Goal: Transaction & Acquisition: Purchase product/service

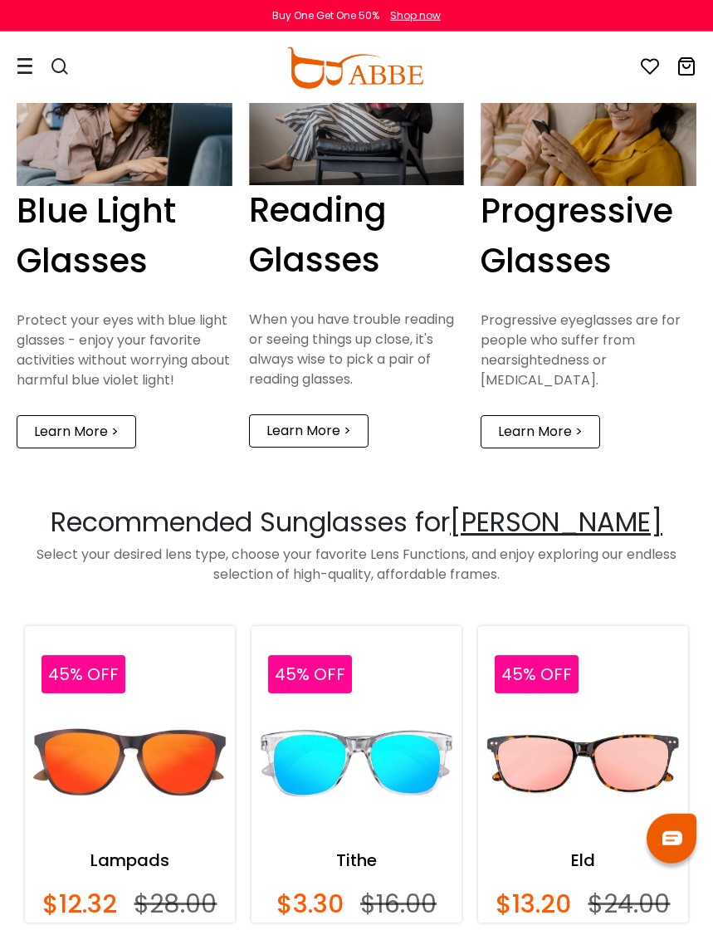
scroll to position [1590, 0]
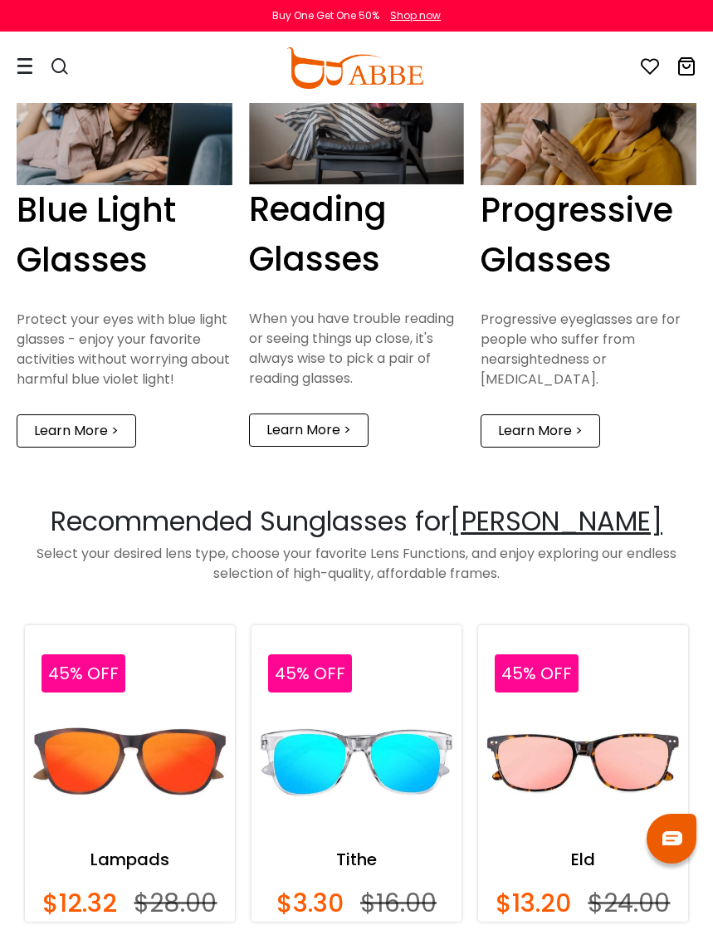
click at [577, 441] on div "Learn More >" at bounding box center [541, 430] width 120 height 33
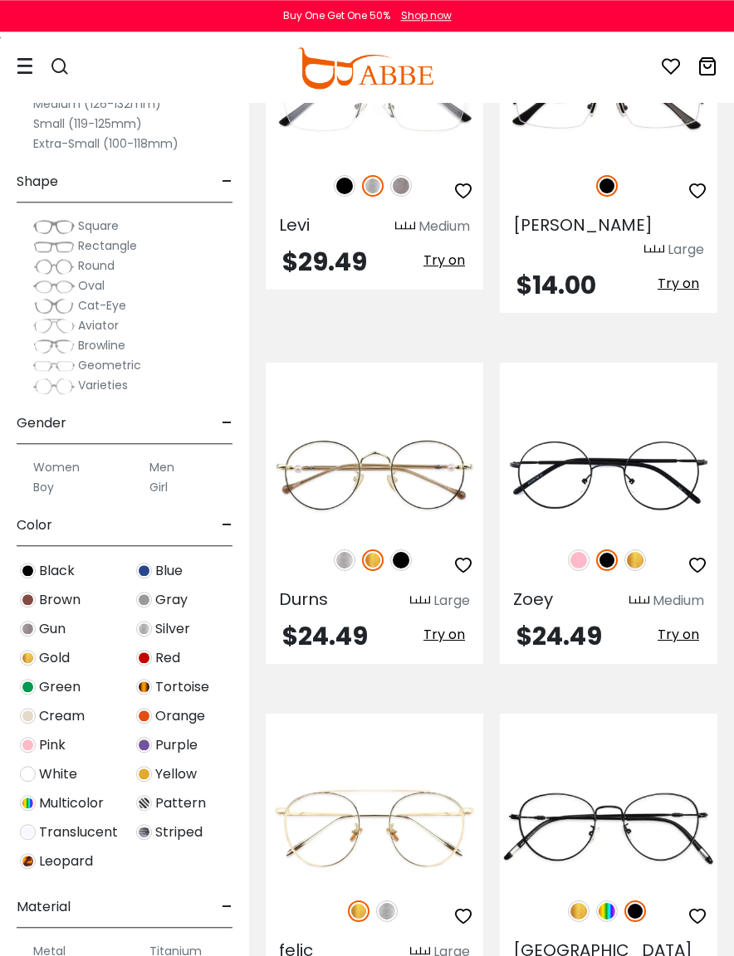
scroll to position [10278, 0]
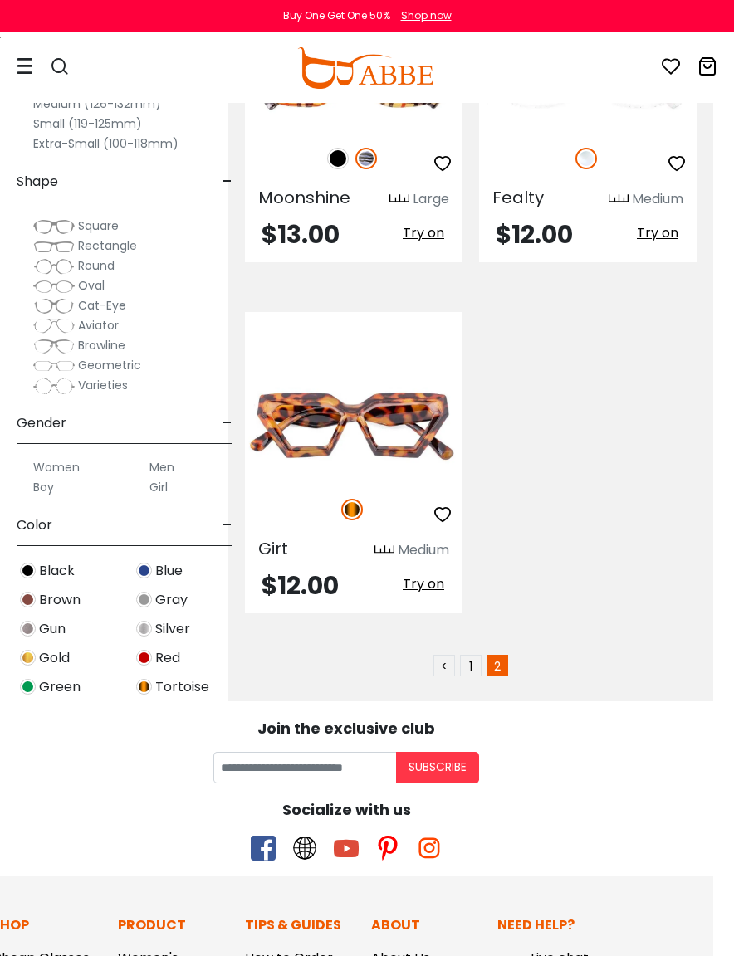
scroll to position [8439, 21]
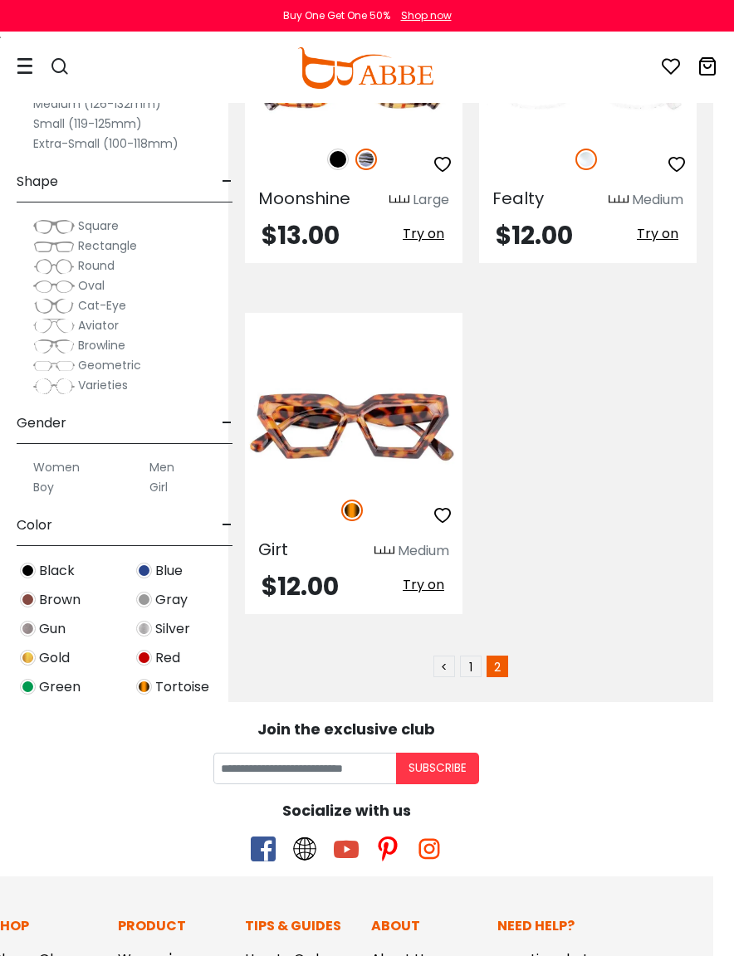
click at [438, 656] on link "<" at bounding box center [444, 667] width 22 height 22
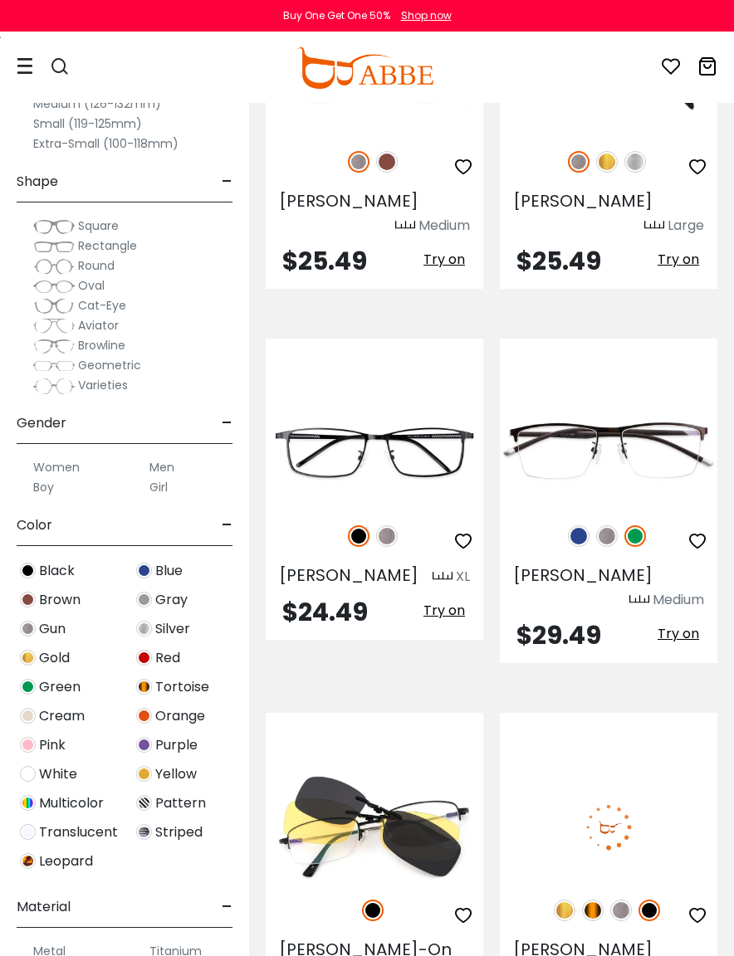
scroll to position [8429, 0]
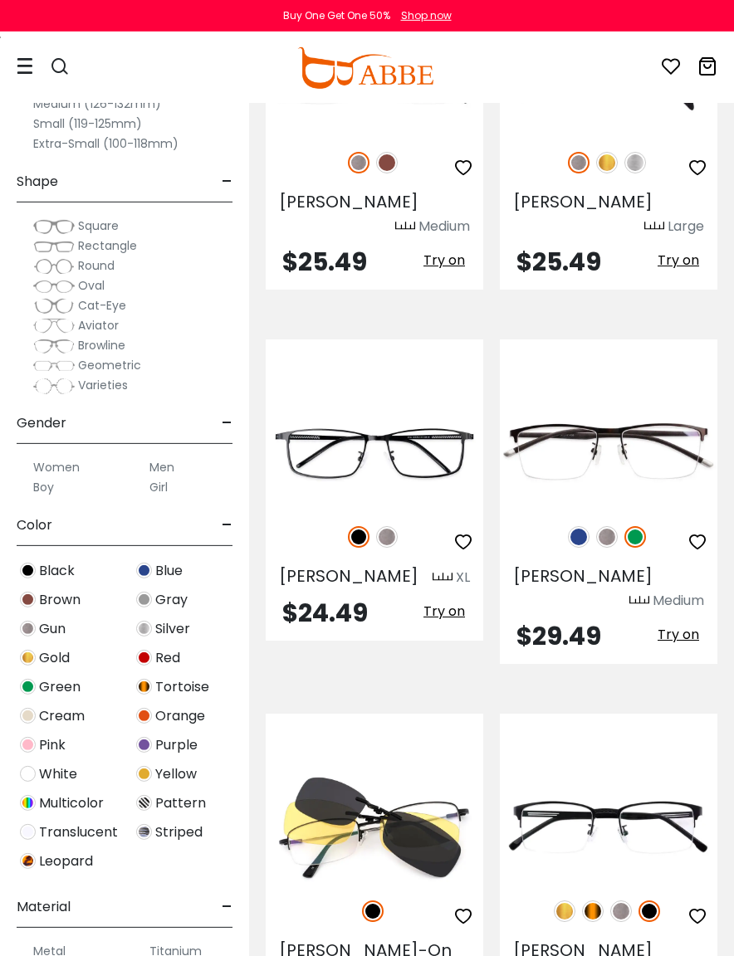
click at [0, 0] on img at bounding box center [0, 0] width 0 height 0
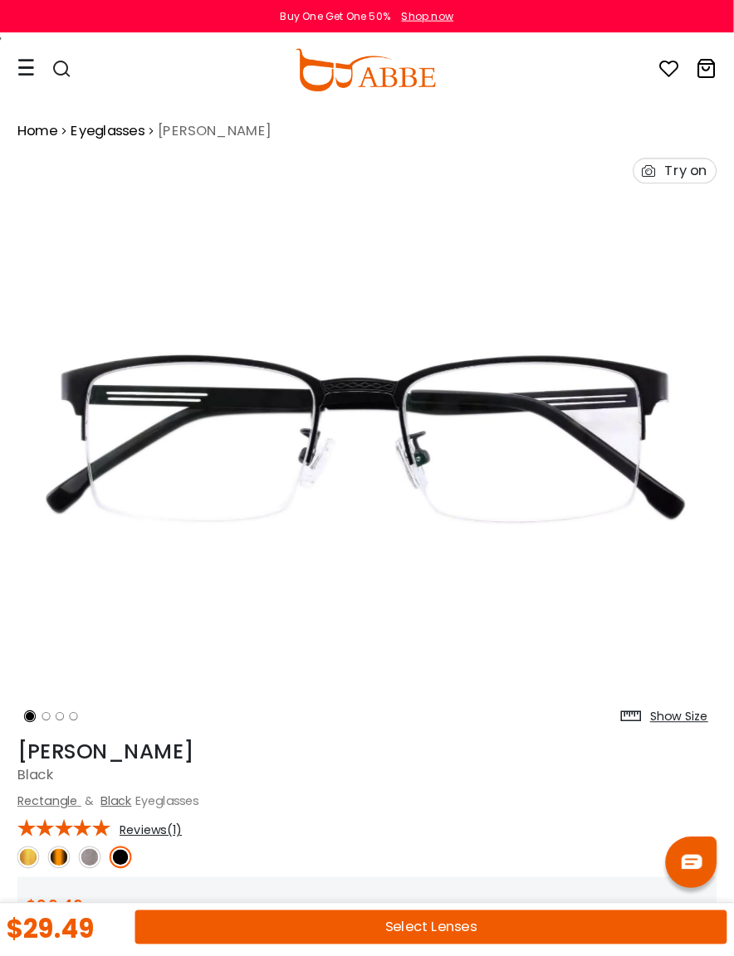
scroll to position [5, 0]
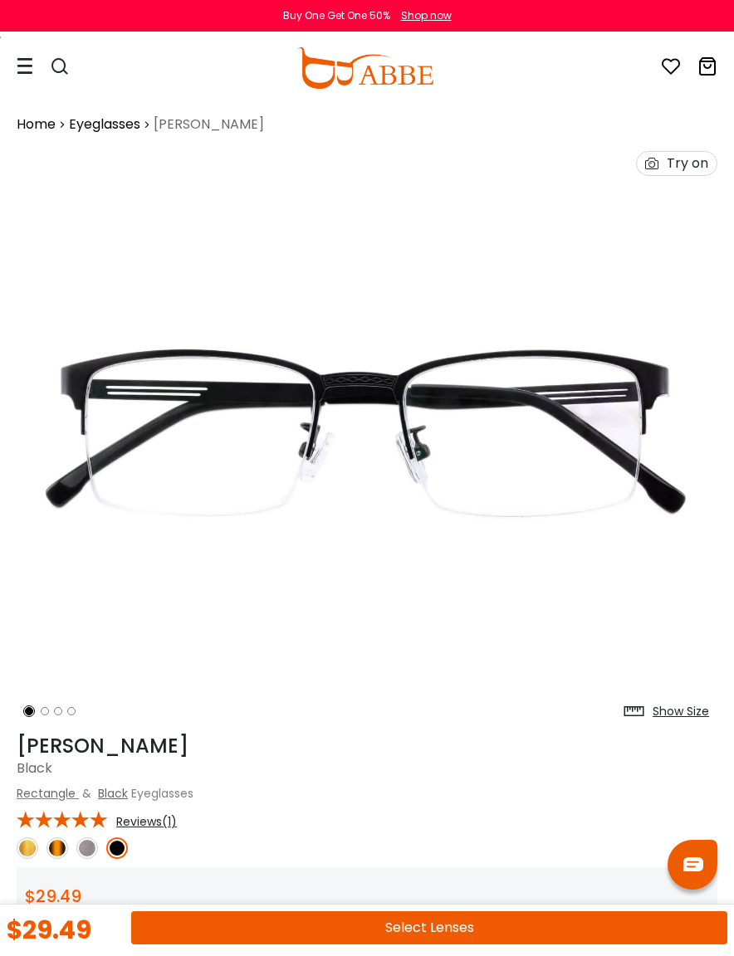
click at [567, 923] on button "Select Lenses" at bounding box center [429, 927] width 596 height 33
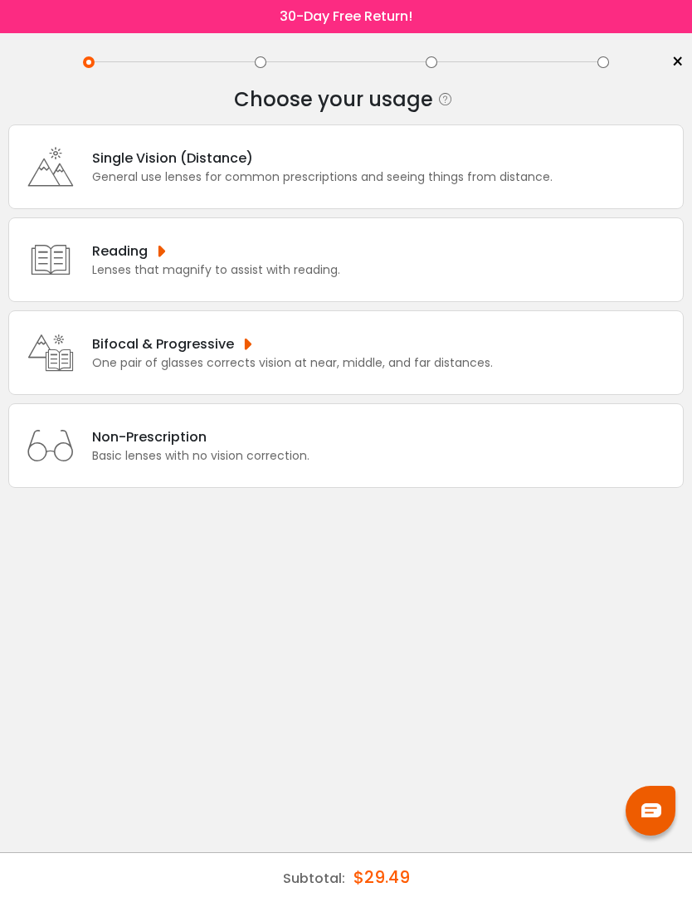
click at [467, 354] on div "Bifocal & Progressive" at bounding box center [292, 344] width 401 height 21
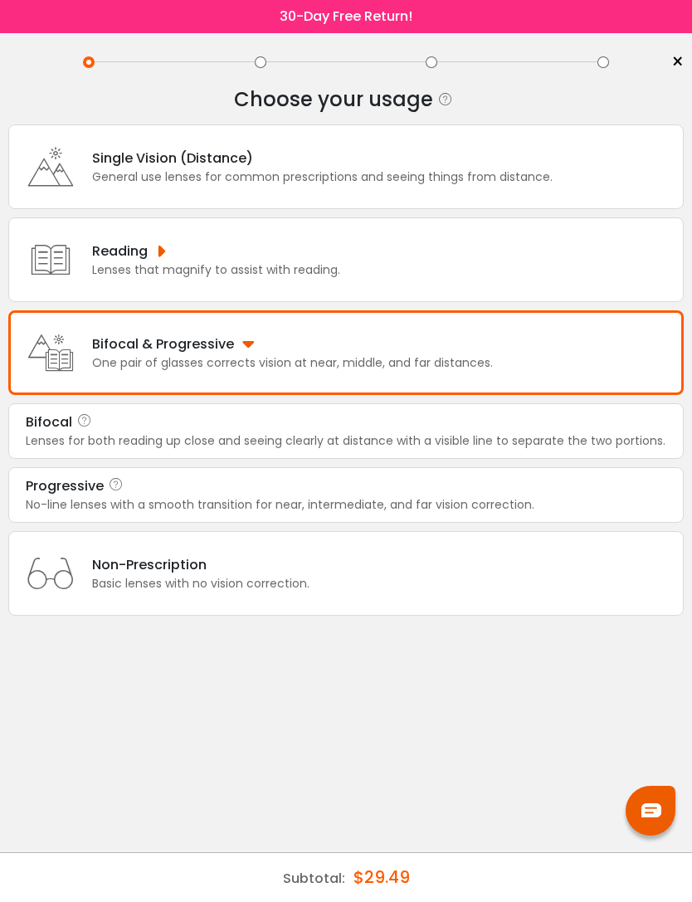
click at [436, 496] on div "Progressive" at bounding box center [346, 486] width 641 height 20
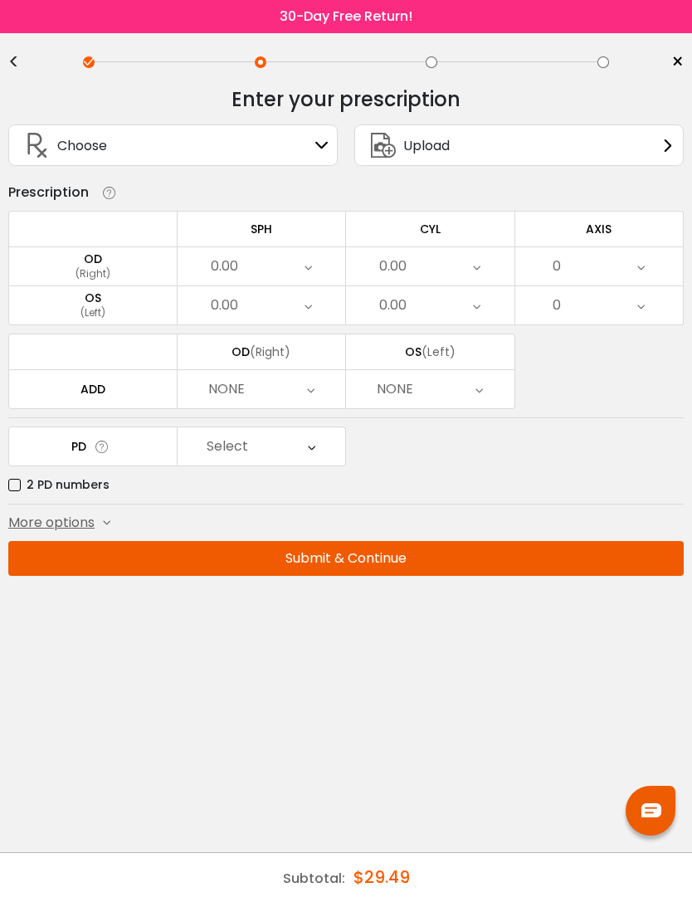
click at [67, 266] on div "OD" at bounding box center [93, 259] width 168 height 15
click at [136, 266] on div "OD" at bounding box center [93, 259] width 168 height 15
click at [134, 313] on div "(Left)" at bounding box center [93, 312] width 168 height 15
click at [139, 273] on div "(Right)" at bounding box center [93, 273] width 168 height 15
click at [100, 234] on td at bounding box center [92, 229] width 169 height 36
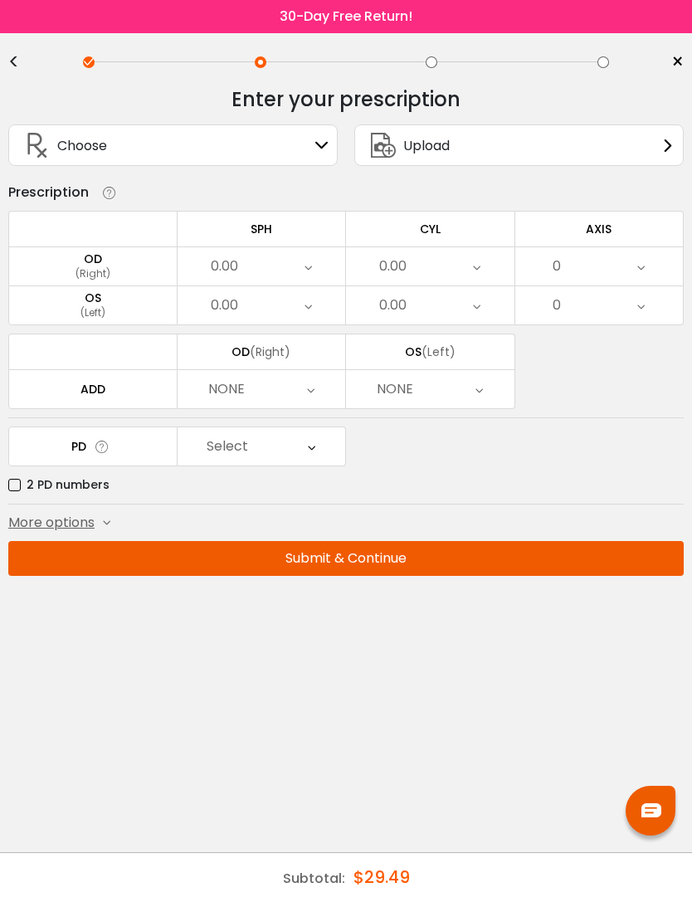
click at [88, 528] on span "More options" at bounding box center [51, 523] width 86 height 20
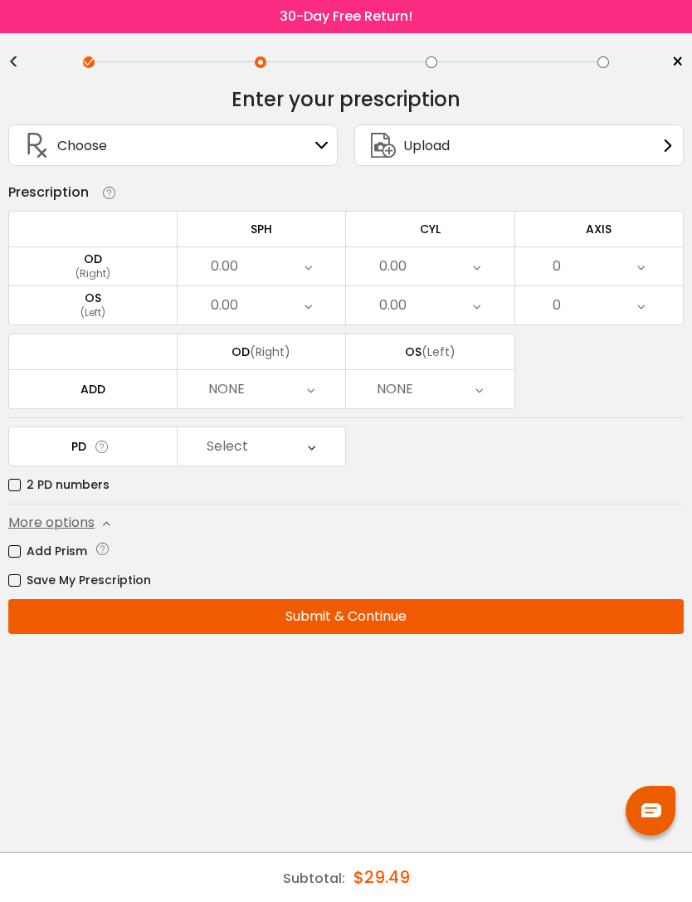
click at [25, 549] on label "Add Prism" at bounding box center [47, 551] width 79 height 21
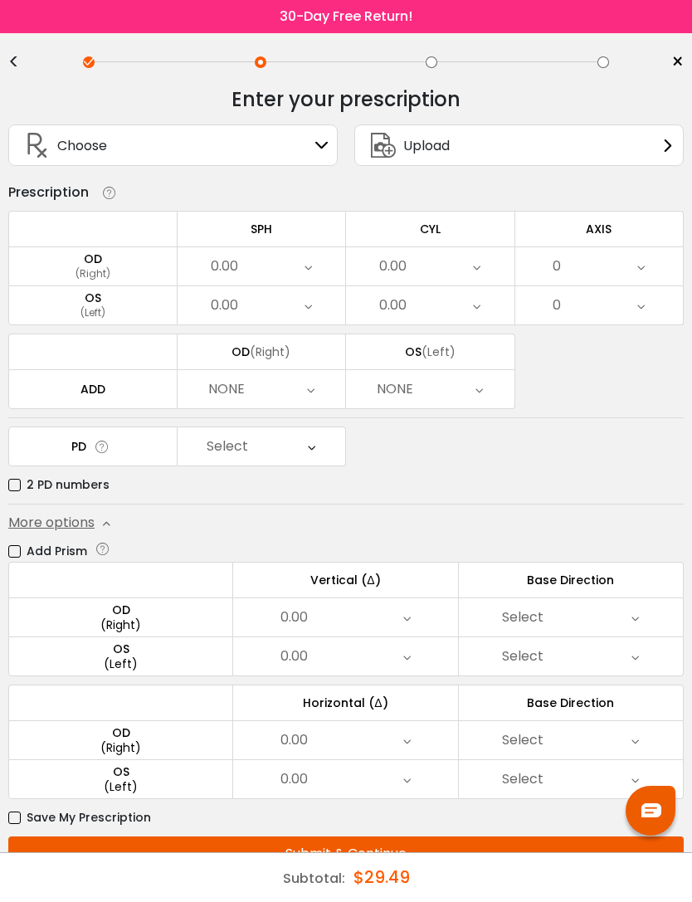
click at [135, 277] on div "(Right)" at bounding box center [93, 273] width 168 height 15
click at [139, 305] on div "OS" at bounding box center [93, 298] width 168 height 15
click at [295, 266] on div "0.00" at bounding box center [262, 266] width 169 height 38
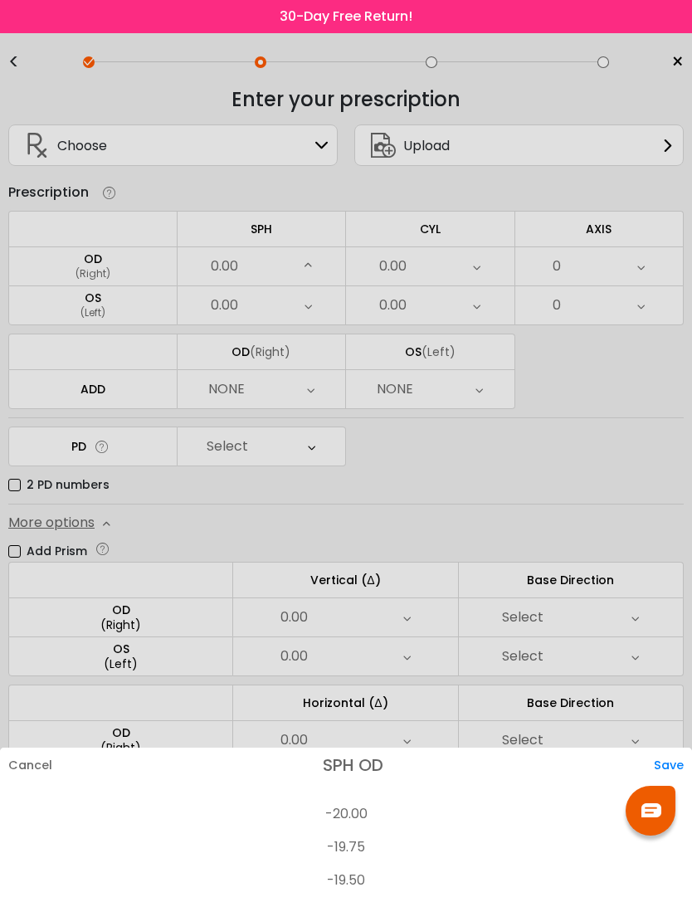
scroll to position [2419, 0]
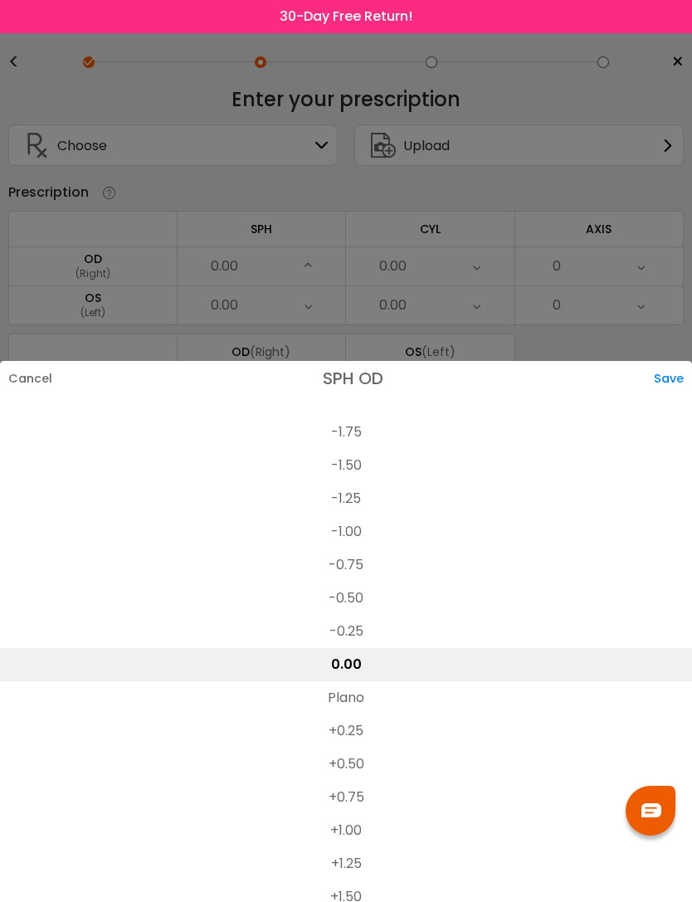
click at [156, 294] on div at bounding box center [346, 451] width 692 height 902
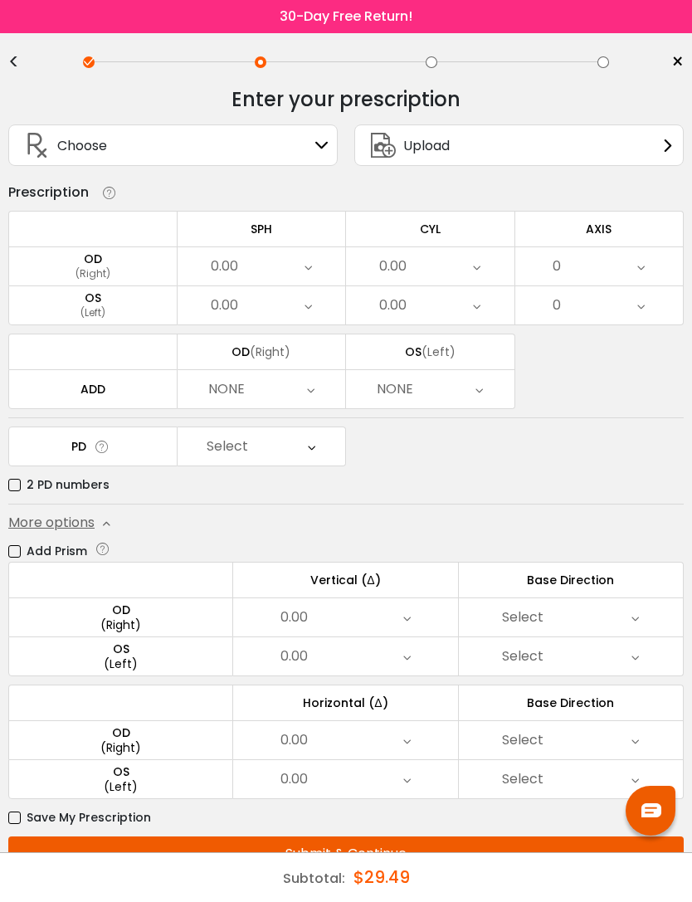
click at [315, 274] on div "0.00" at bounding box center [262, 266] width 169 height 38
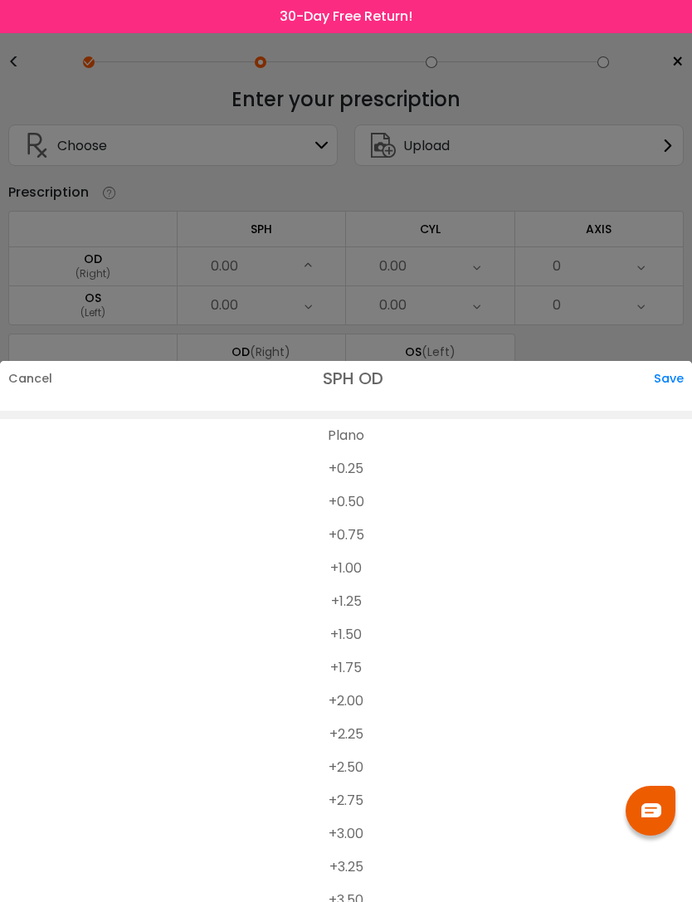
scroll to position [2680, 0]
click at [365, 453] on li "+0.25" at bounding box center [346, 469] width 692 height 33
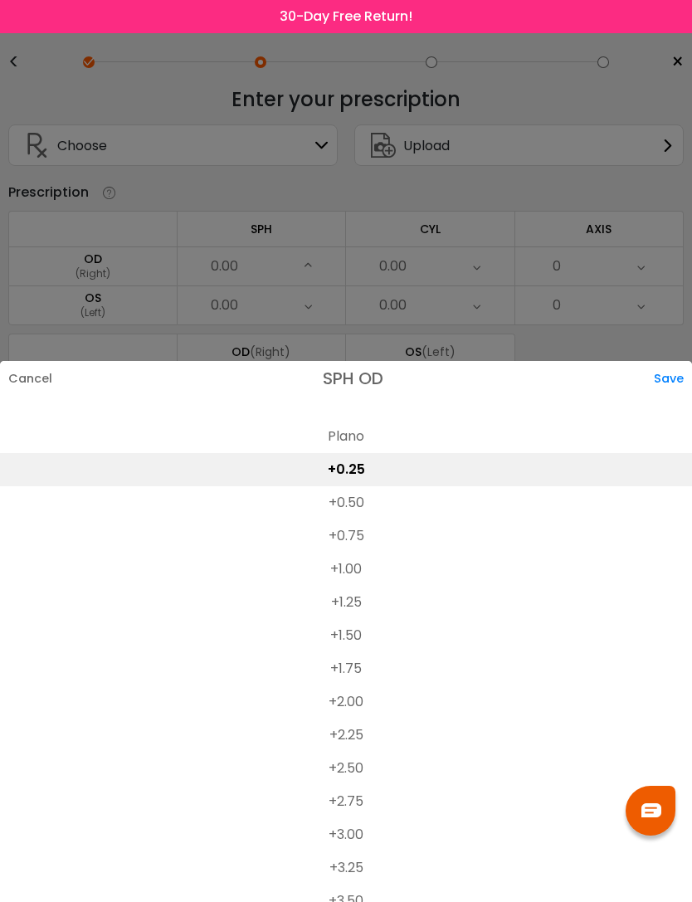
click at [672, 361] on div "Save" at bounding box center [673, 378] width 38 height 35
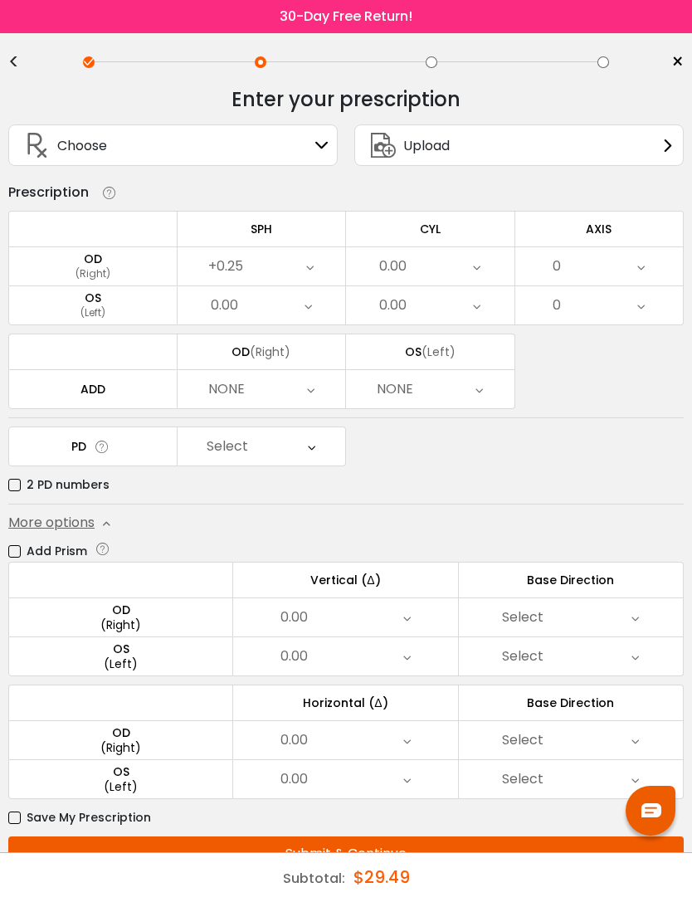
click at [320, 306] on div "0.00" at bounding box center [262, 305] width 169 height 38
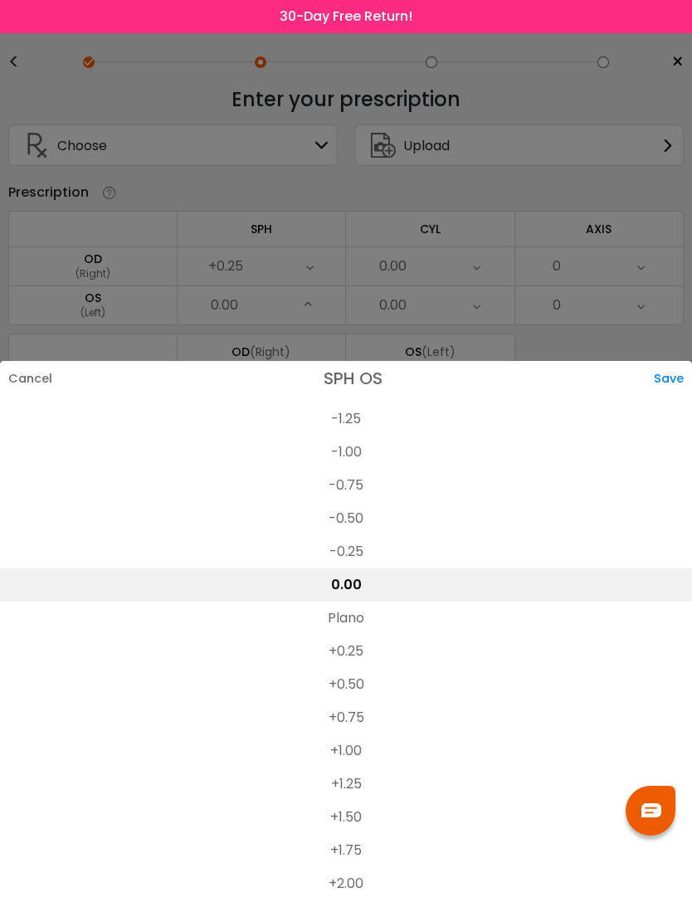
scroll to position [2646, 0]
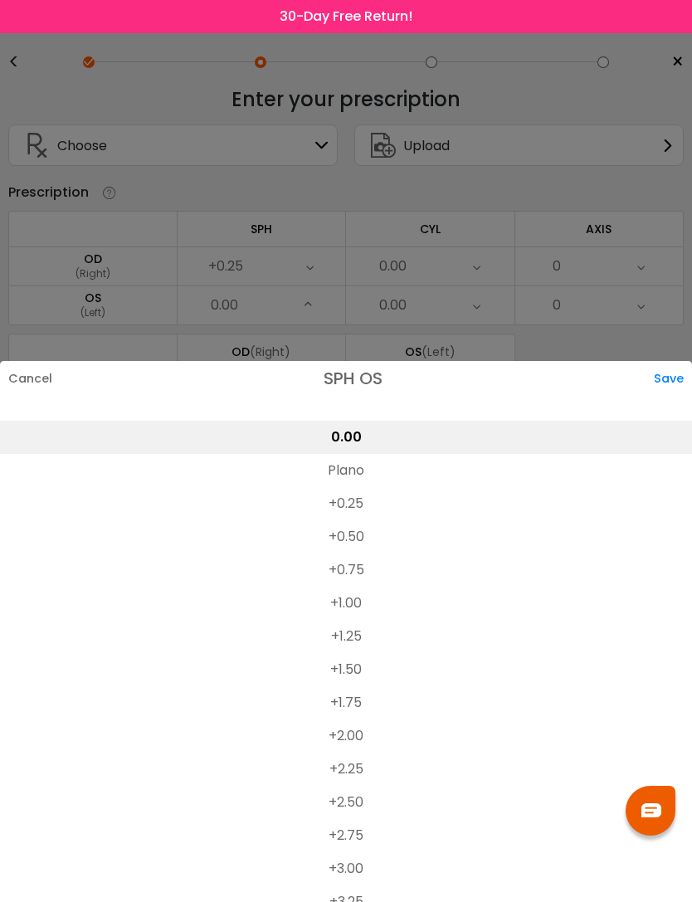
click at [365, 487] on li "+0.25" at bounding box center [346, 503] width 692 height 33
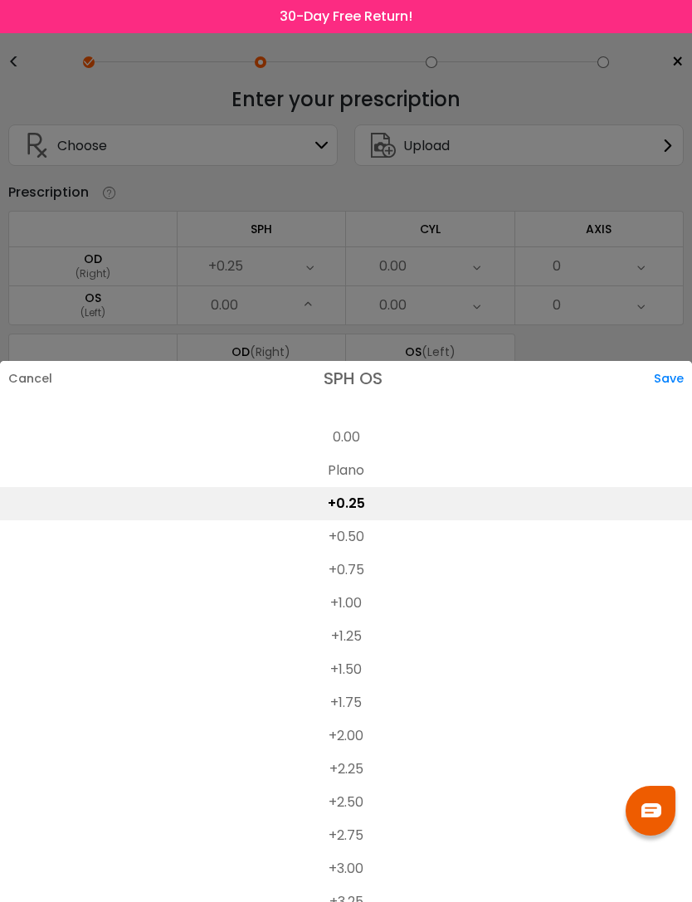
click at [667, 361] on div "Save" at bounding box center [673, 378] width 38 height 35
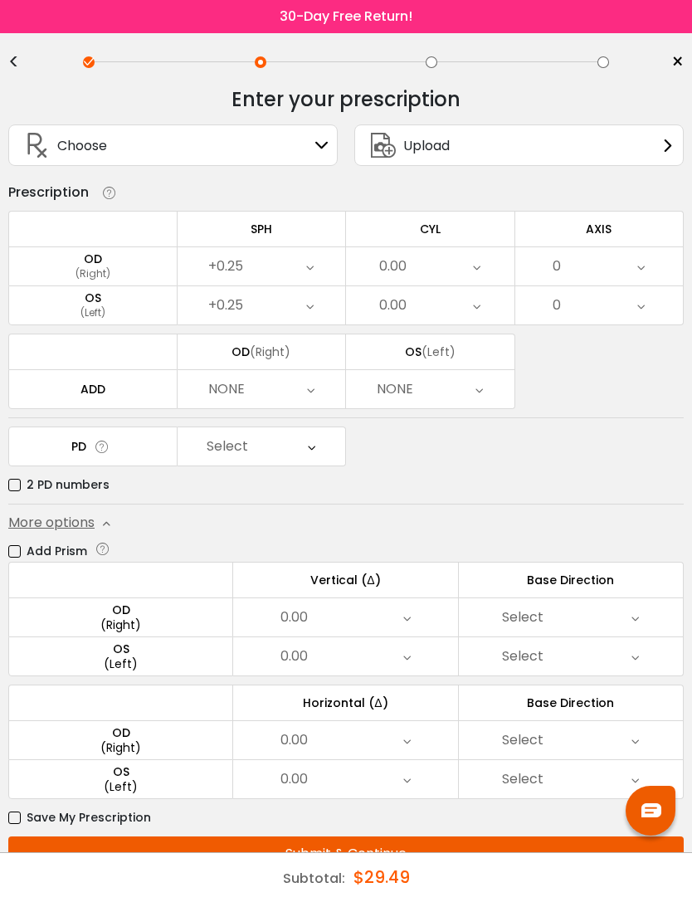
click at [491, 276] on div "0.00" at bounding box center [430, 266] width 169 height 38
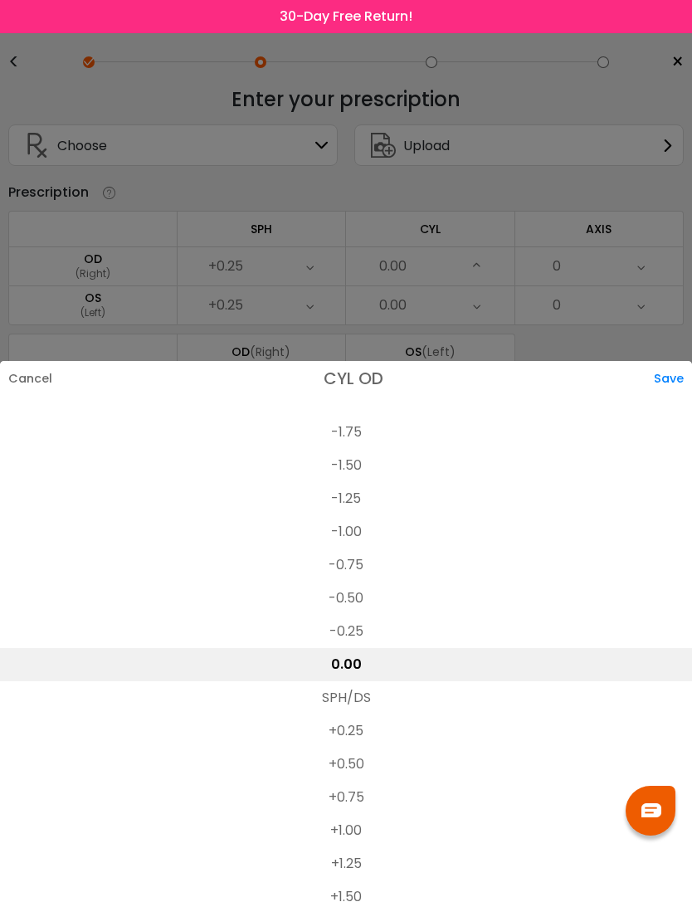
click at [369, 482] on li "-1.25" at bounding box center [346, 498] width 692 height 33
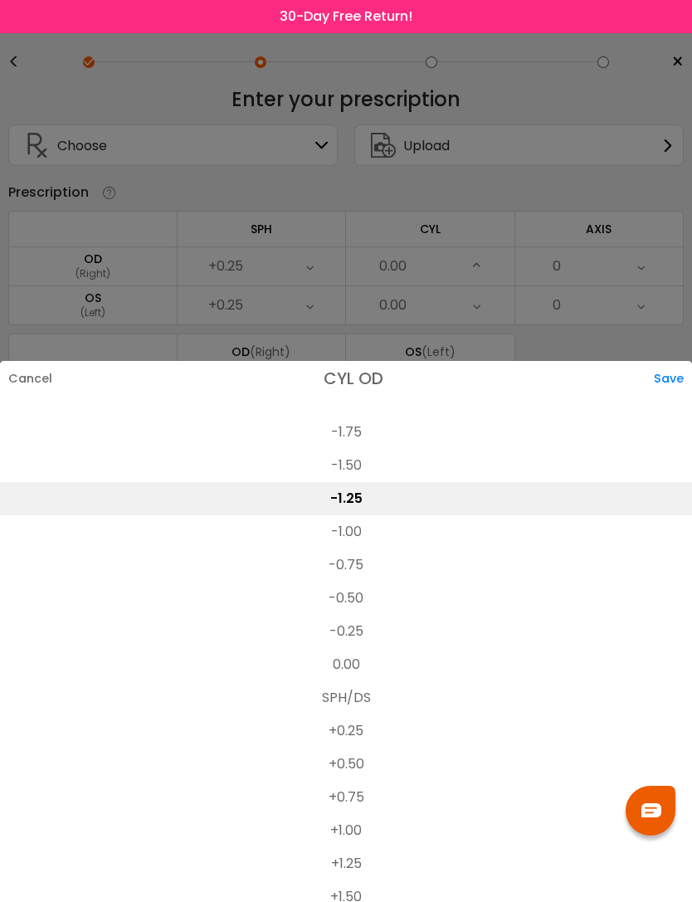
click at [671, 361] on div "Save" at bounding box center [673, 378] width 38 height 35
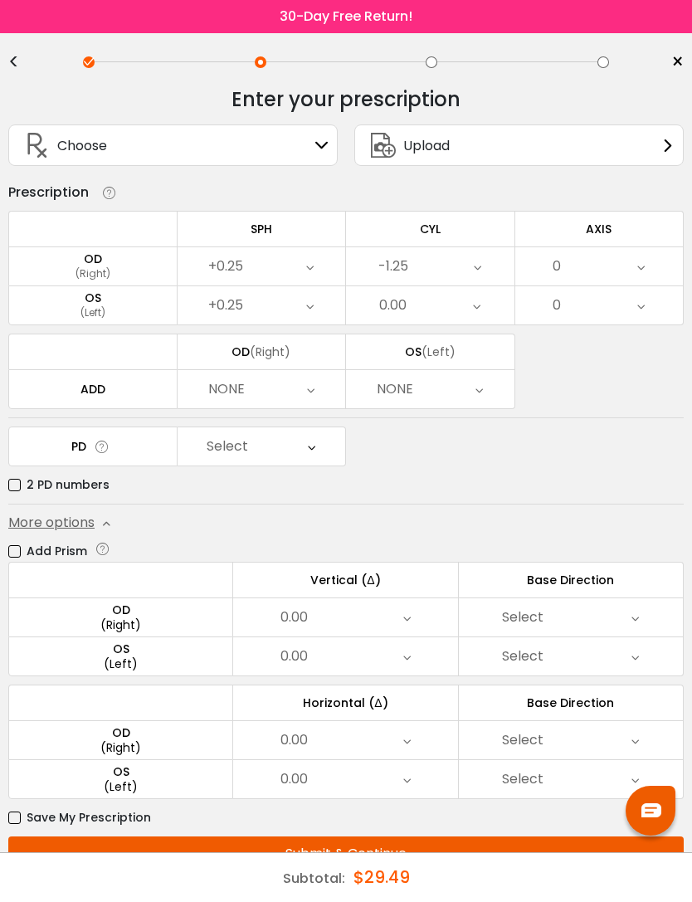
click at [489, 315] on div "0.00" at bounding box center [430, 305] width 169 height 38
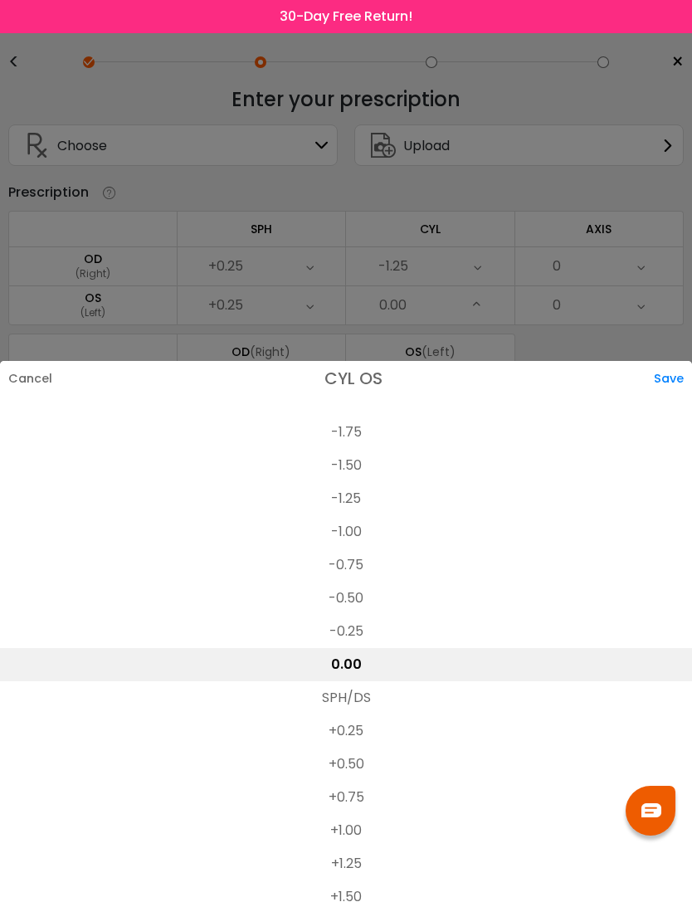
click at [369, 582] on li "-0.50" at bounding box center [346, 598] width 692 height 33
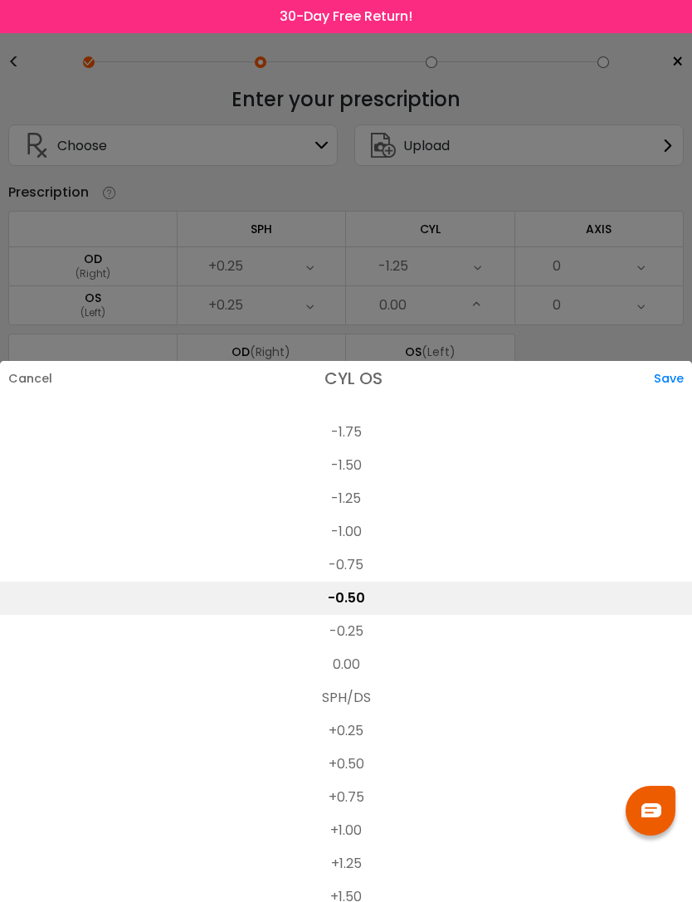
click at [674, 361] on div "Save" at bounding box center [673, 378] width 38 height 35
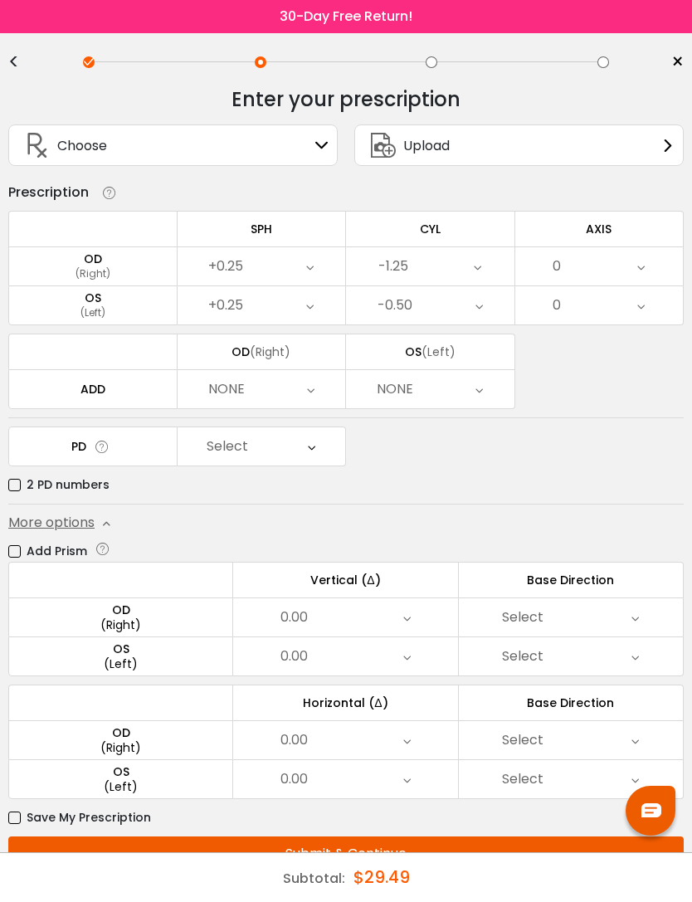
click at [643, 267] on icon at bounding box center [641, 266] width 7 height 38
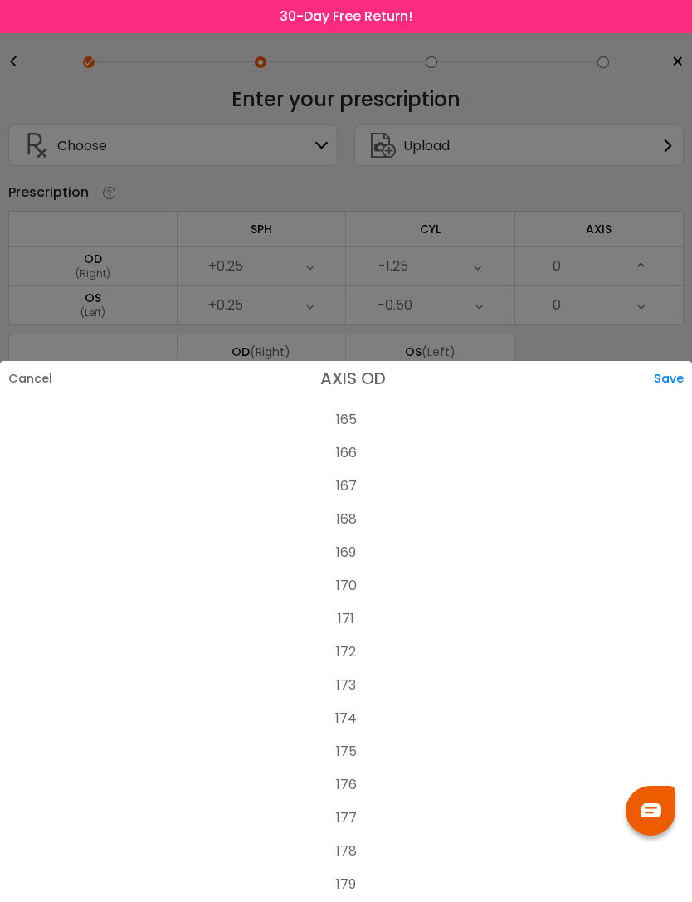
scroll to position [53, 0]
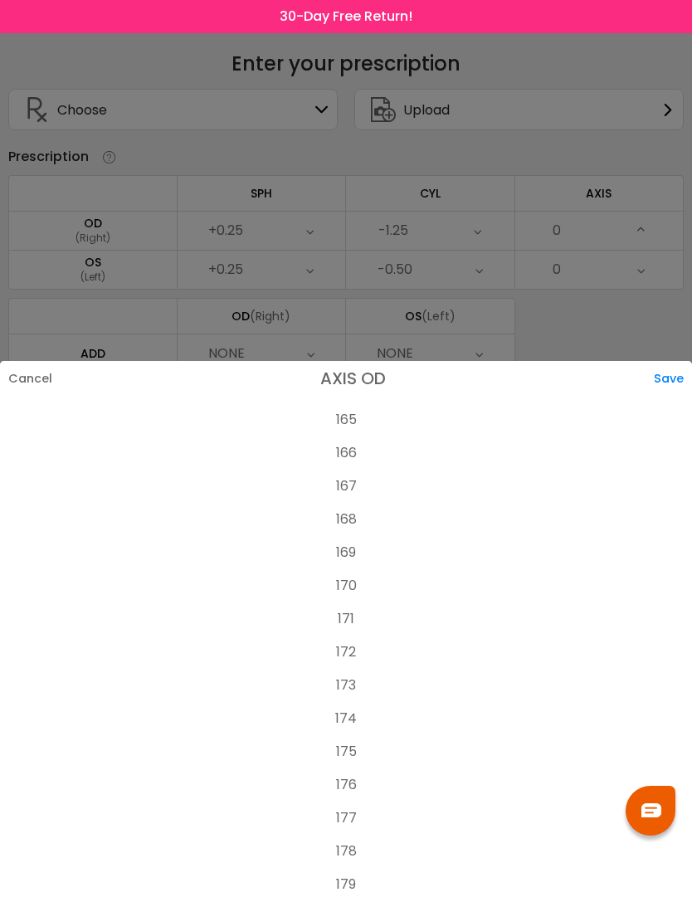
click at [379, 902] on li "180" at bounding box center [346, 918] width 692 height 33
click at [682, 361] on div "Save" at bounding box center [673, 378] width 38 height 35
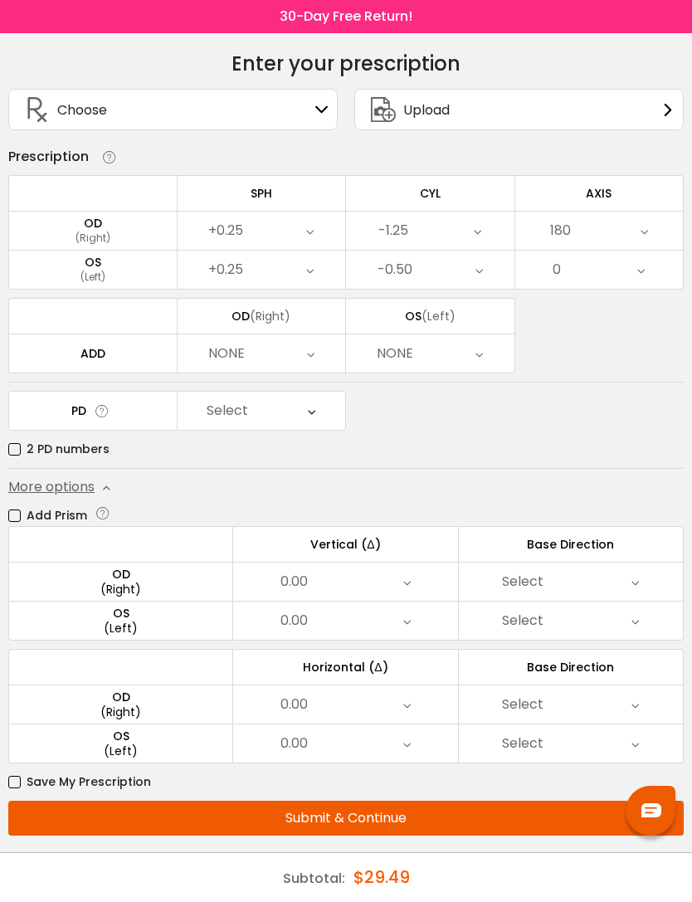
click at [650, 261] on div "0" at bounding box center [600, 270] width 169 height 38
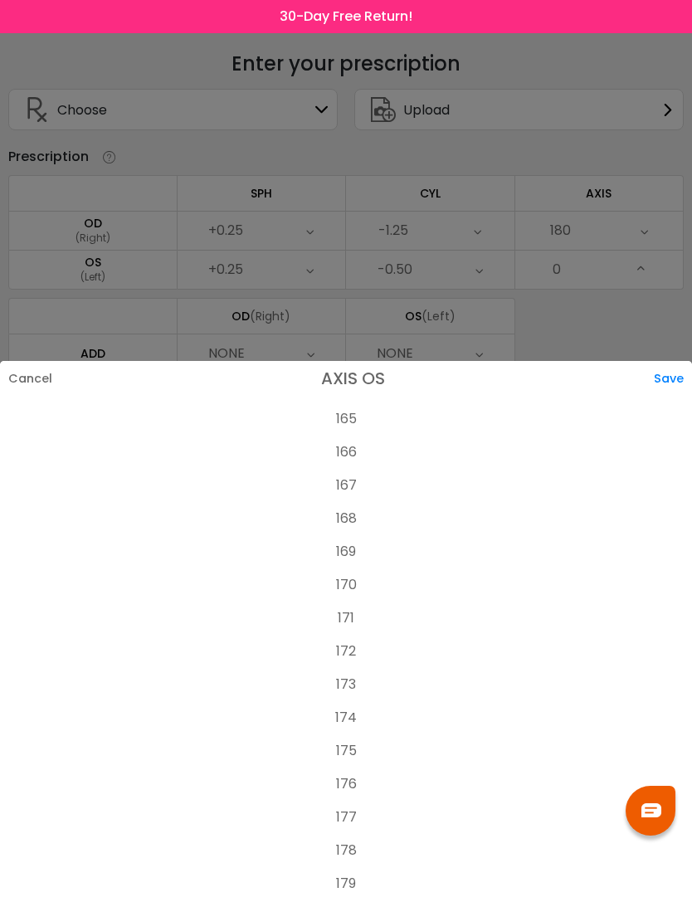
scroll to position [5486, 0]
click at [359, 802] on li "177" at bounding box center [346, 818] width 692 height 33
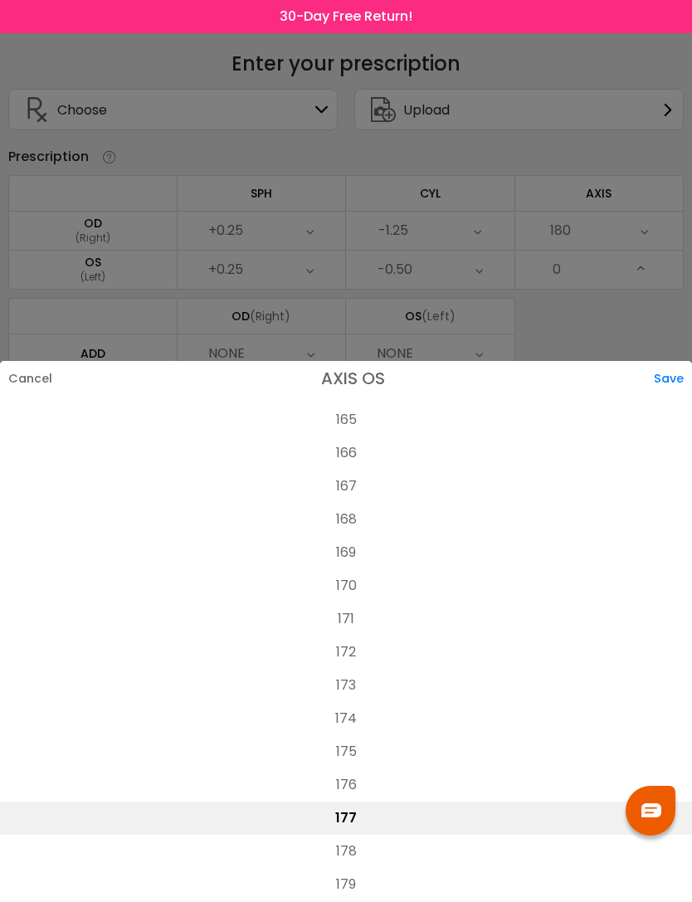
click at [683, 361] on div "Save" at bounding box center [673, 378] width 38 height 35
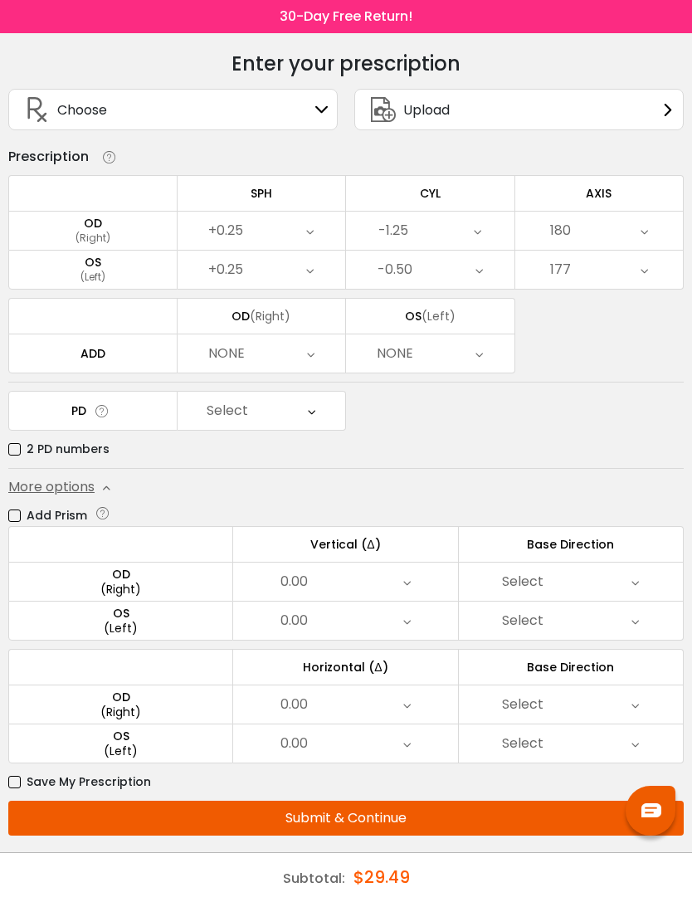
click at [115, 479] on div "More options Add Prism Vertical (Δ) Base Direction Horizontal (Δ) Base Directio…" at bounding box center [346, 634] width 676 height 315
click at [413, 569] on div "0.00" at bounding box center [345, 582] width 224 height 38
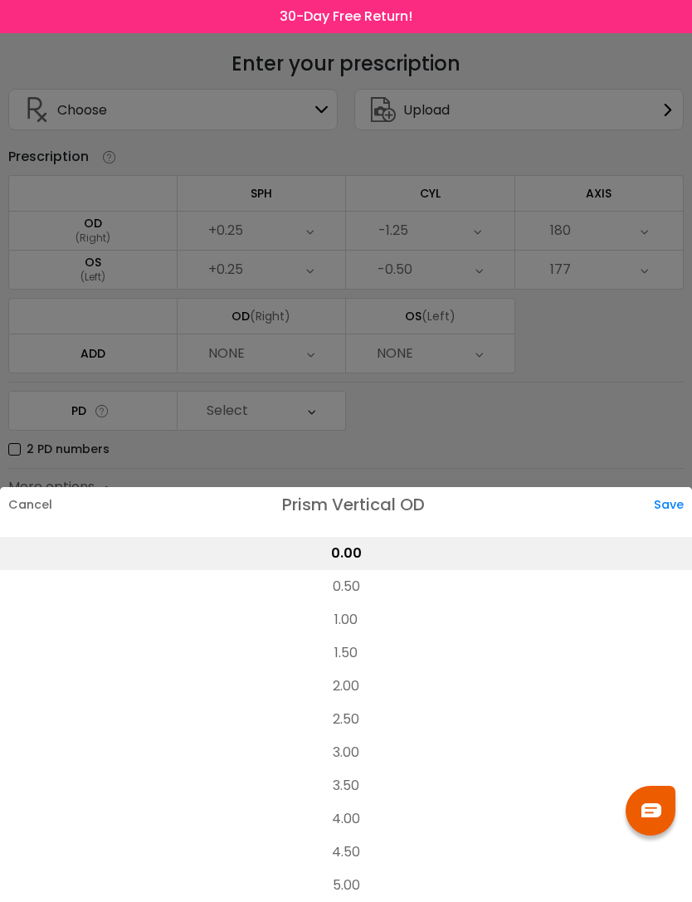
click at [358, 652] on li "1.50" at bounding box center [346, 653] width 692 height 33
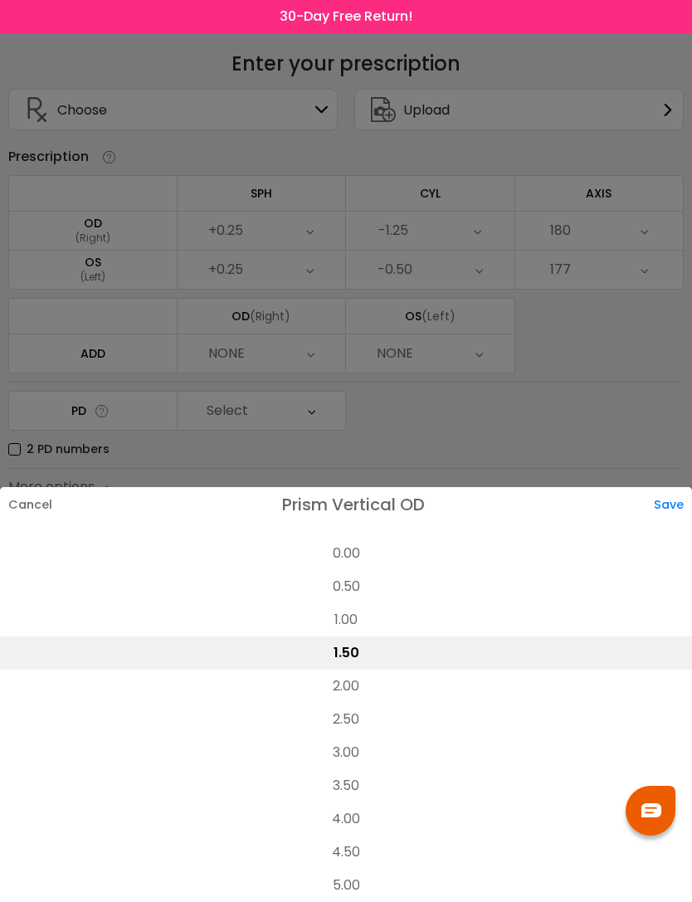
click at [676, 491] on div "Save" at bounding box center [673, 504] width 38 height 35
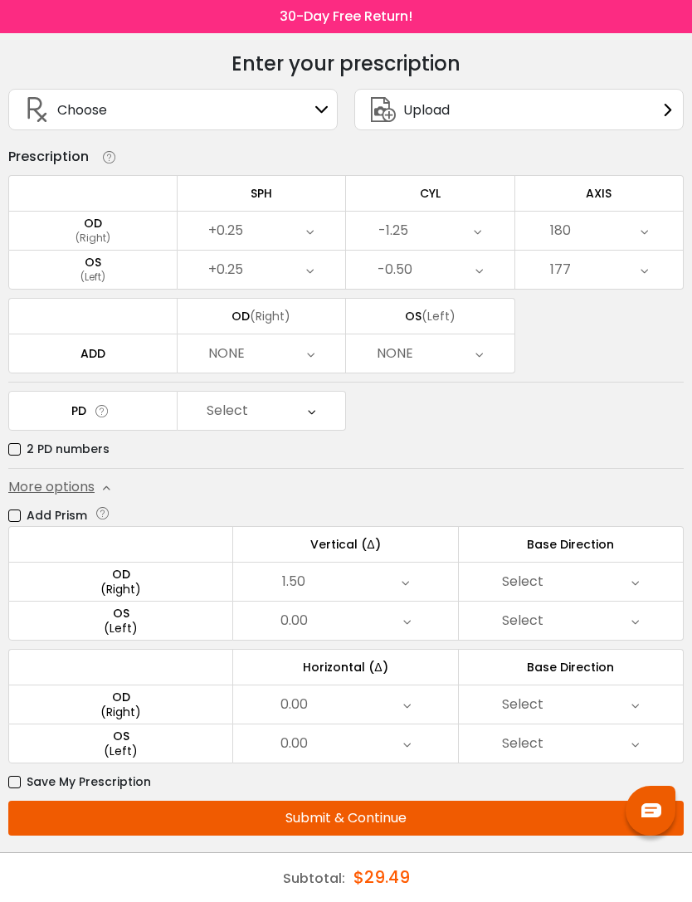
click at [424, 610] on div "0.00" at bounding box center [345, 621] width 224 height 38
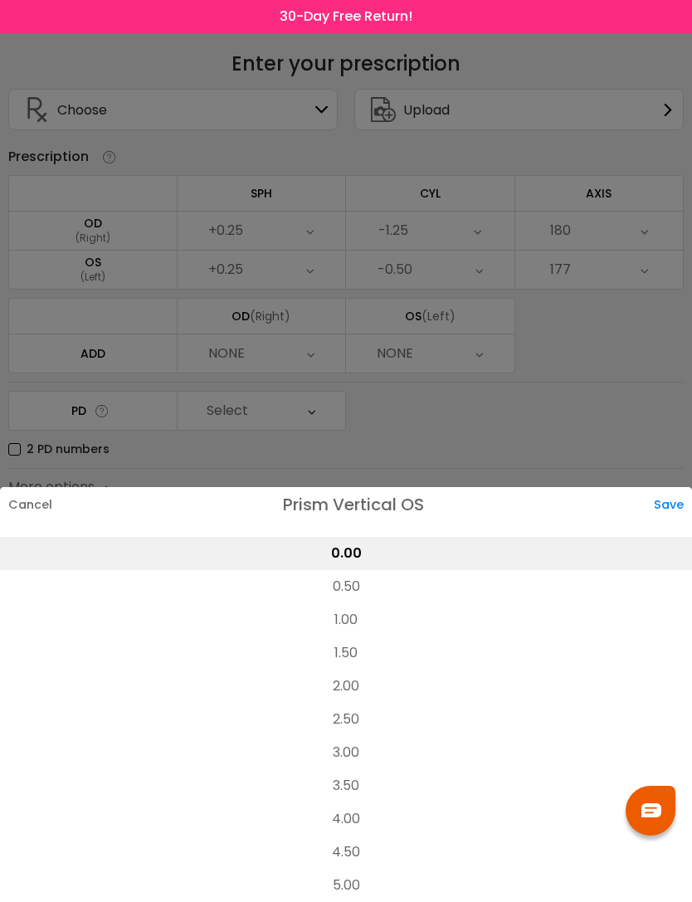
click at [367, 657] on li "1.50" at bounding box center [346, 653] width 692 height 33
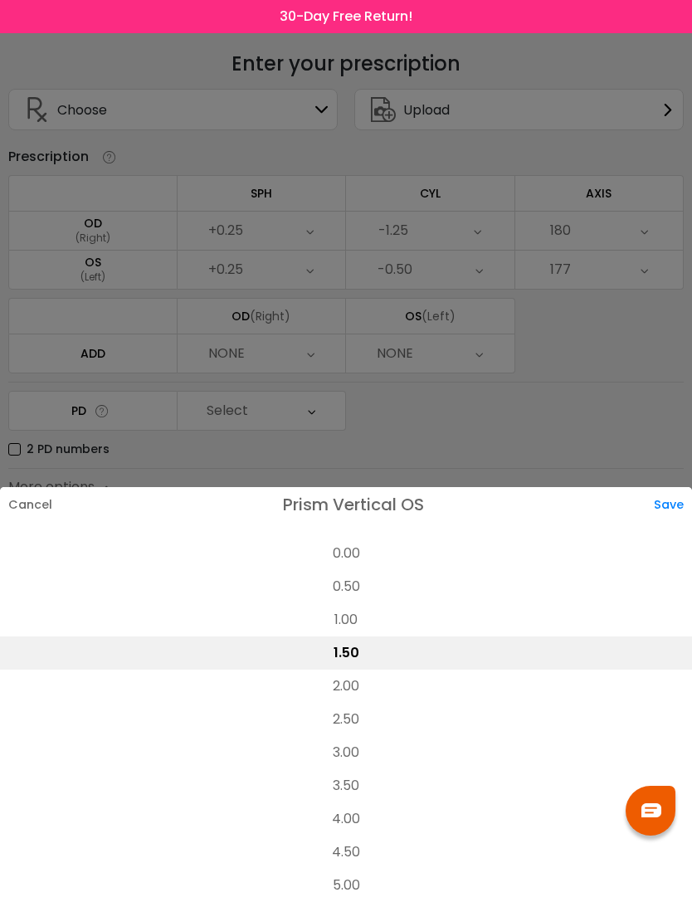
click at [673, 513] on div "Save" at bounding box center [673, 504] width 38 height 35
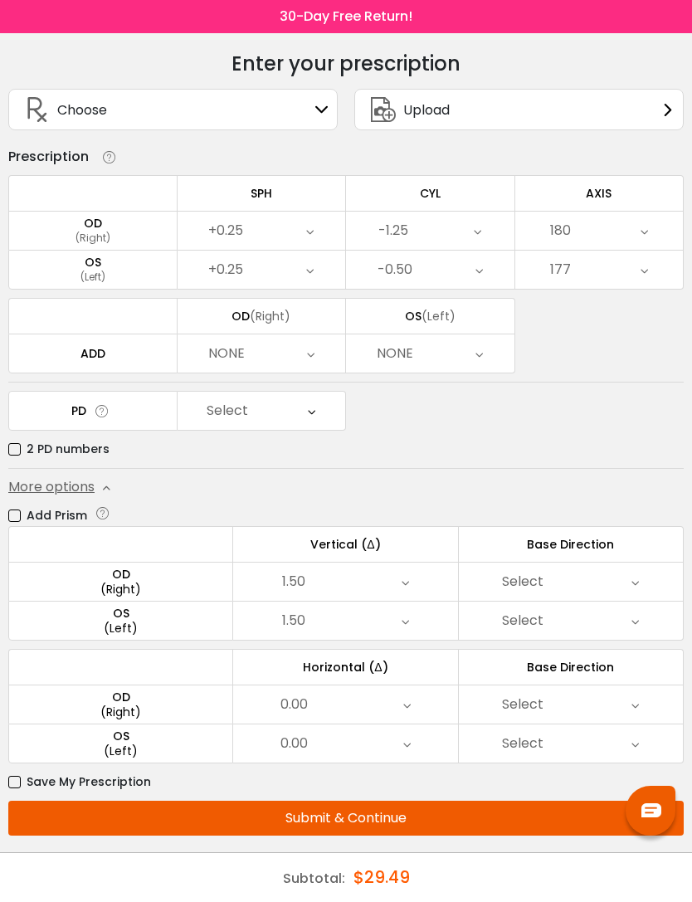
click at [639, 565] on div "Select" at bounding box center [571, 582] width 224 height 38
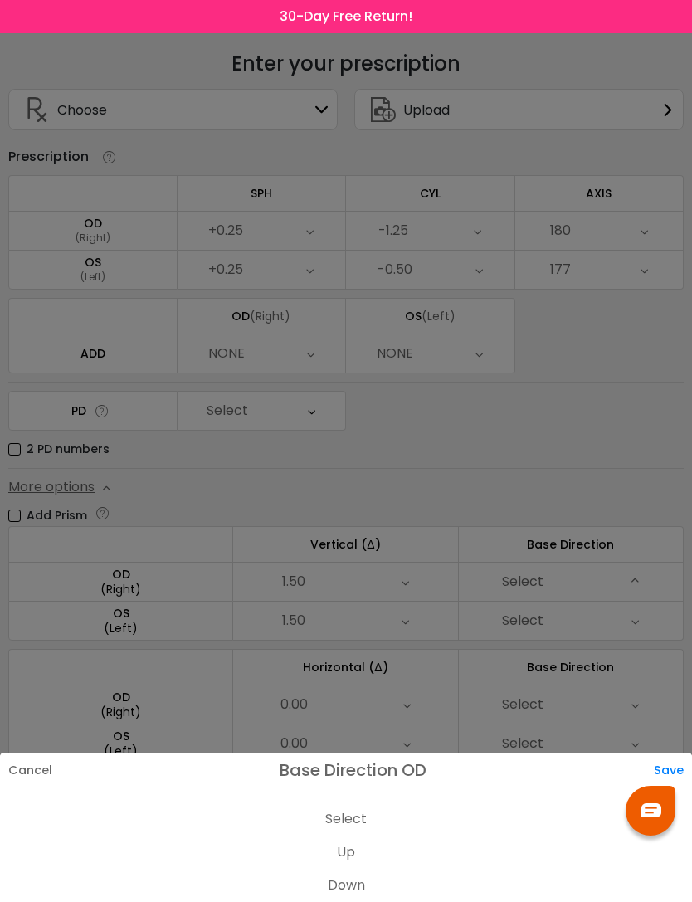
click at [362, 884] on li "Down" at bounding box center [346, 885] width 692 height 33
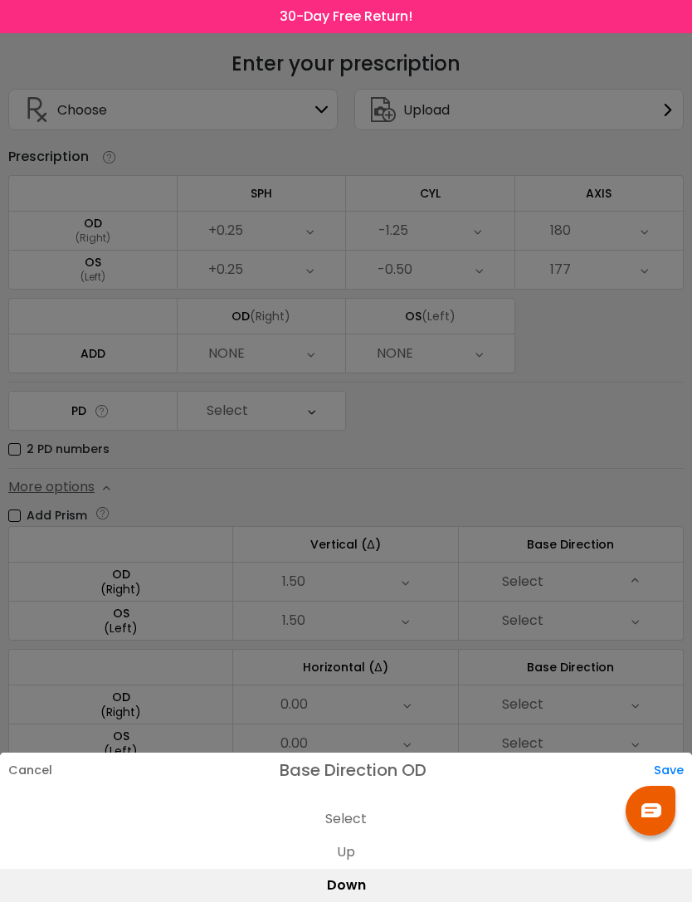
click at [676, 766] on div "Save" at bounding box center [673, 770] width 38 height 35
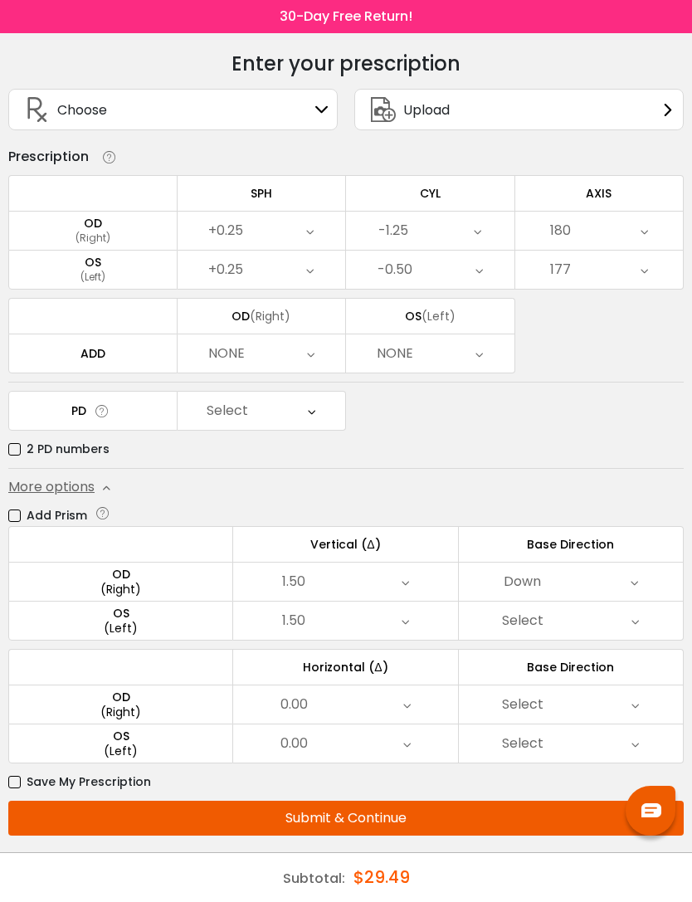
click at [648, 617] on div "Select" at bounding box center [571, 621] width 224 height 38
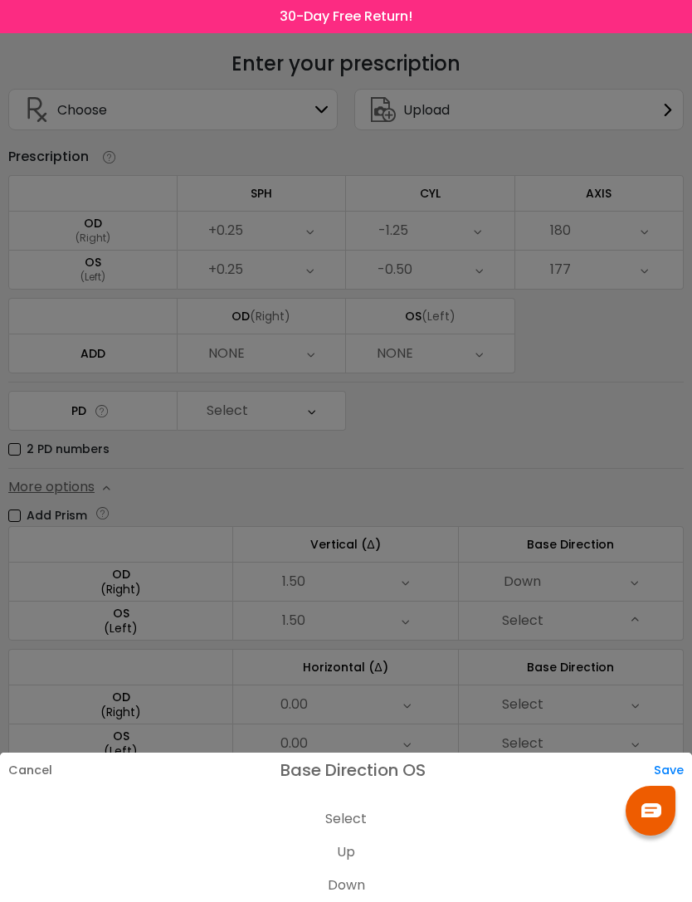
click at [377, 846] on li "Up" at bounding box center [346, 852] width 692 height 33
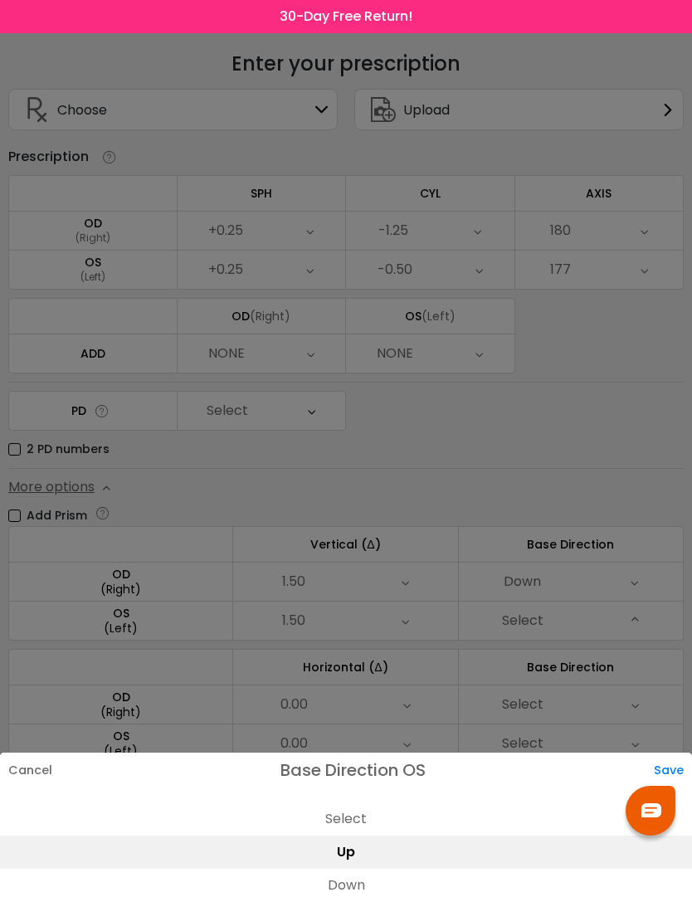
click at [687, 765] on div "Save" at bounding box center [673, 770] width 38 height 35
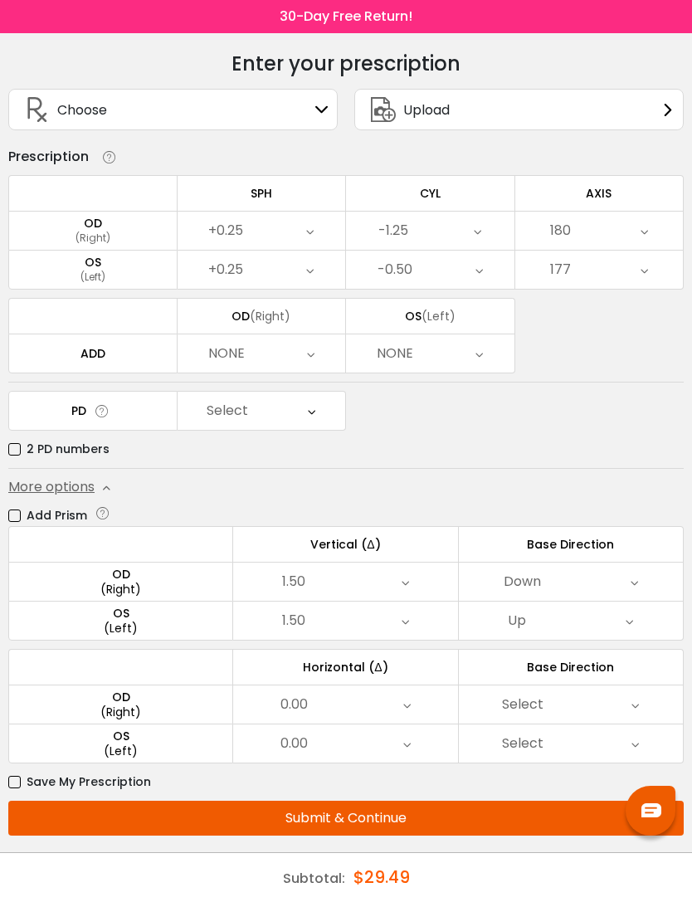
click at [424, 691] on div "0.00" at bounding box center [345, 705] width 224 height 38
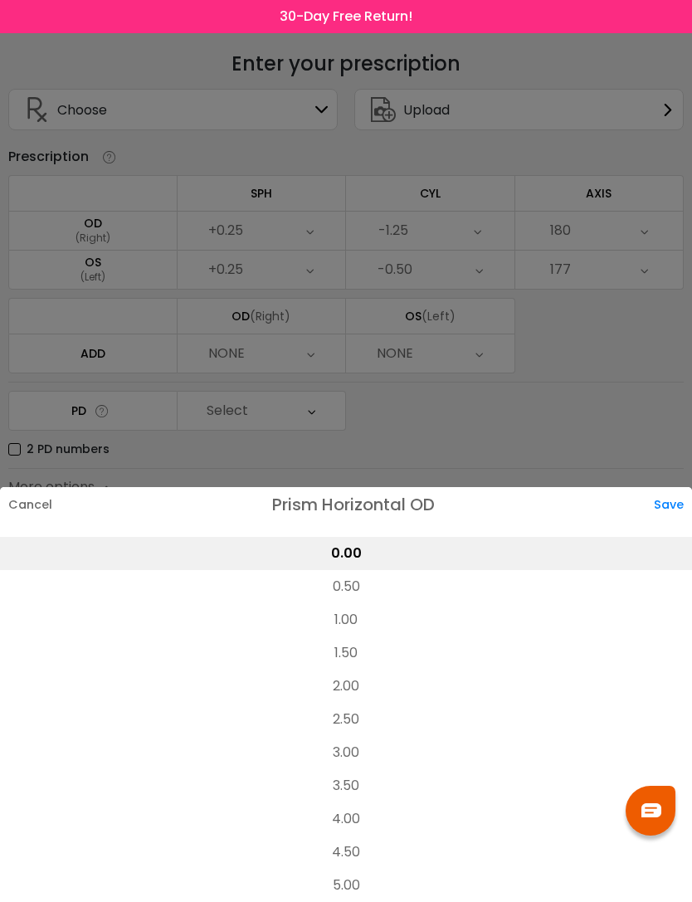
click at [371, 653] on li "1.50" at bounding box center [346, 653] width 692 height 33
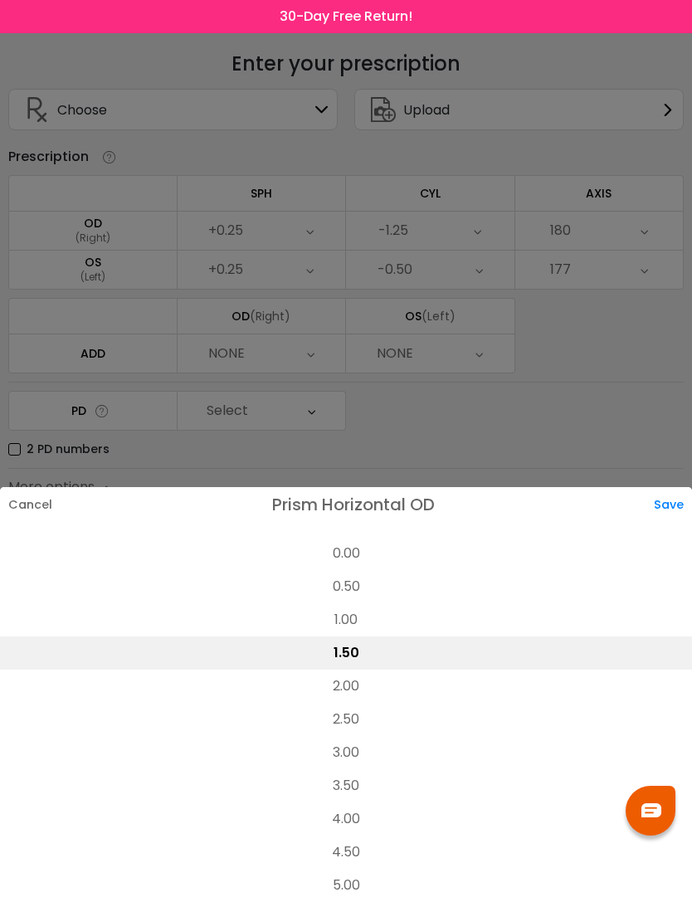
click at [684, 501] on div "Save" at bounding box center [673, 504] width 38 height 35
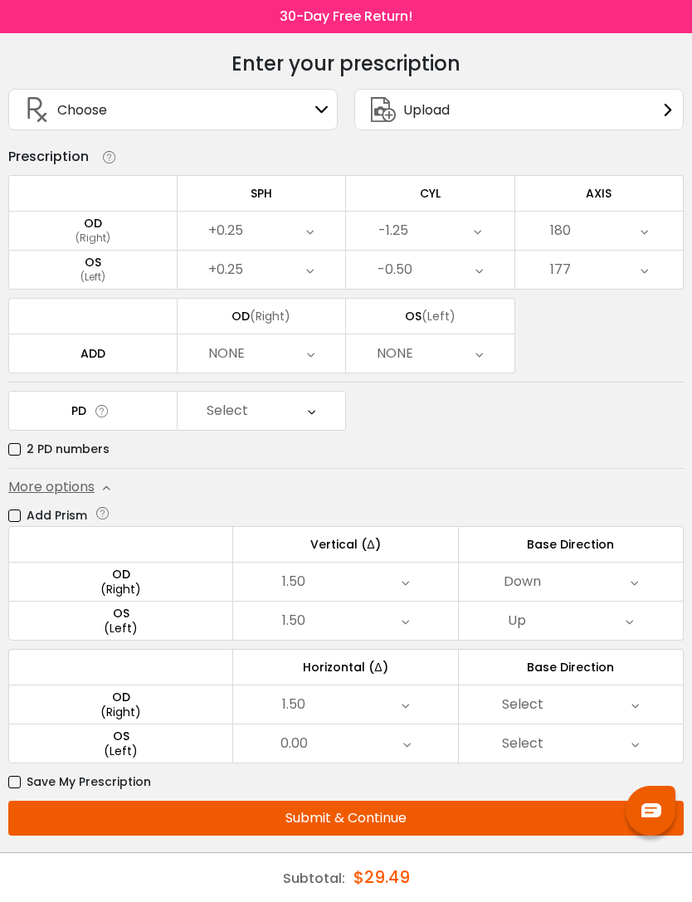
click at [413, 733] on div "0.00" at bounding box center [345, 744] width 224 height 38
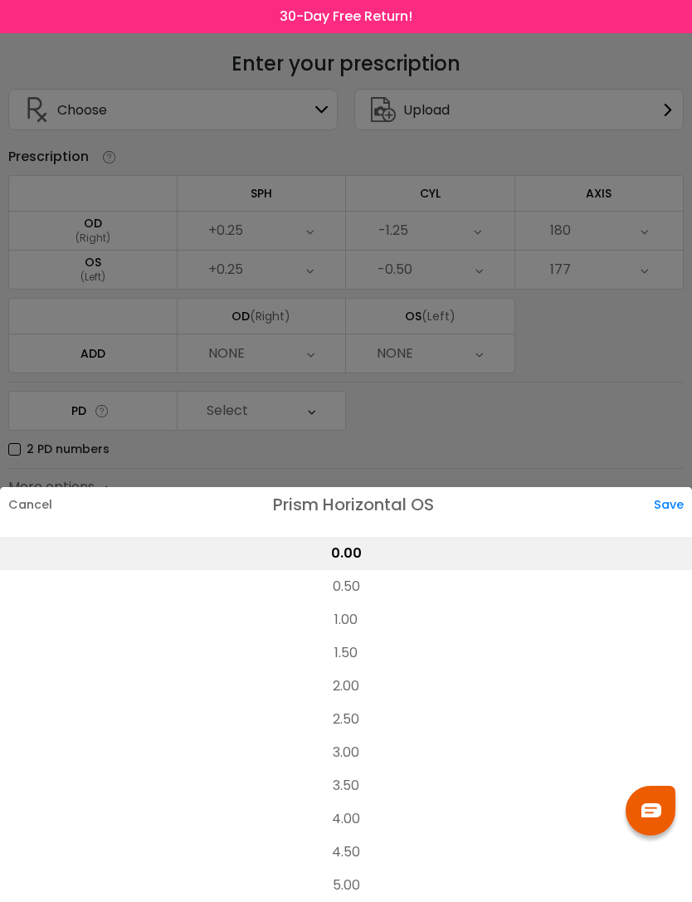
click at [364, 654] on li "1.50" at bounding box center [346, 653] width 692 height 33
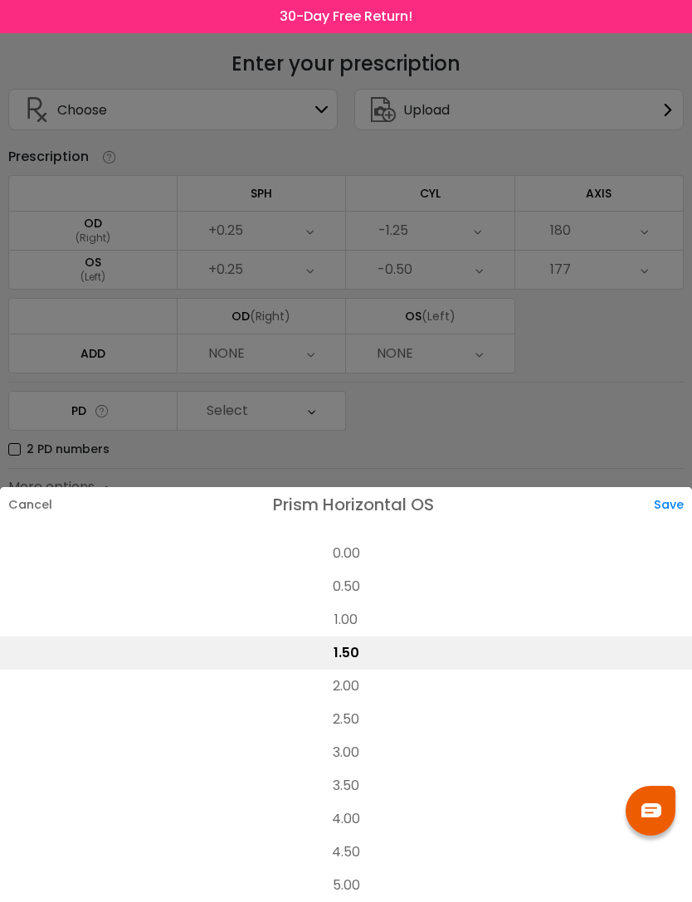
click at [678, 506] on div "Save" at bounding box center [673, 504] width 38 height 35
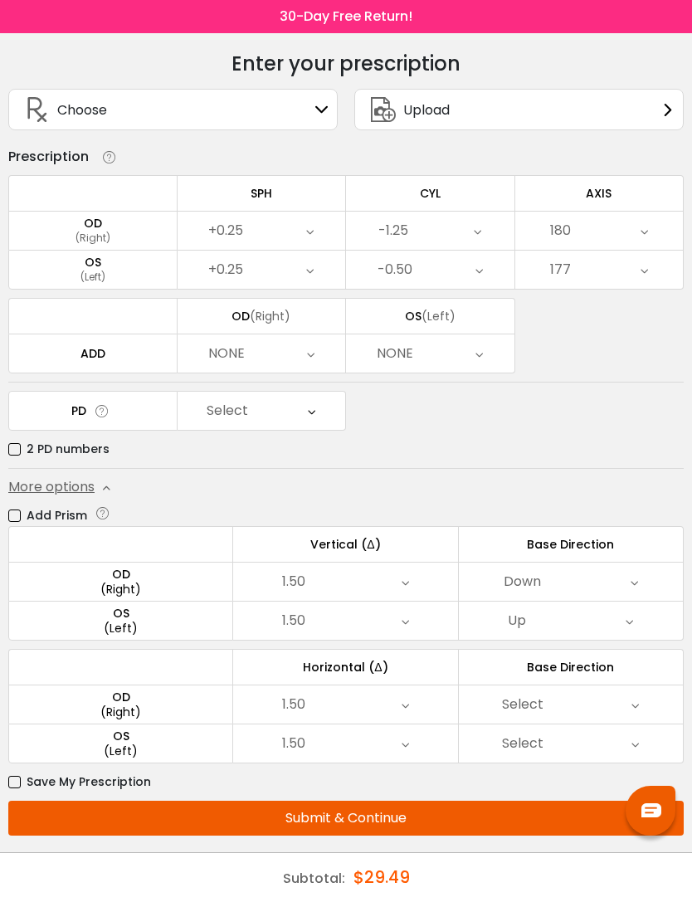
click at [639, 686] on div "Select" at bounding box center [571, 705] width 224 height 38
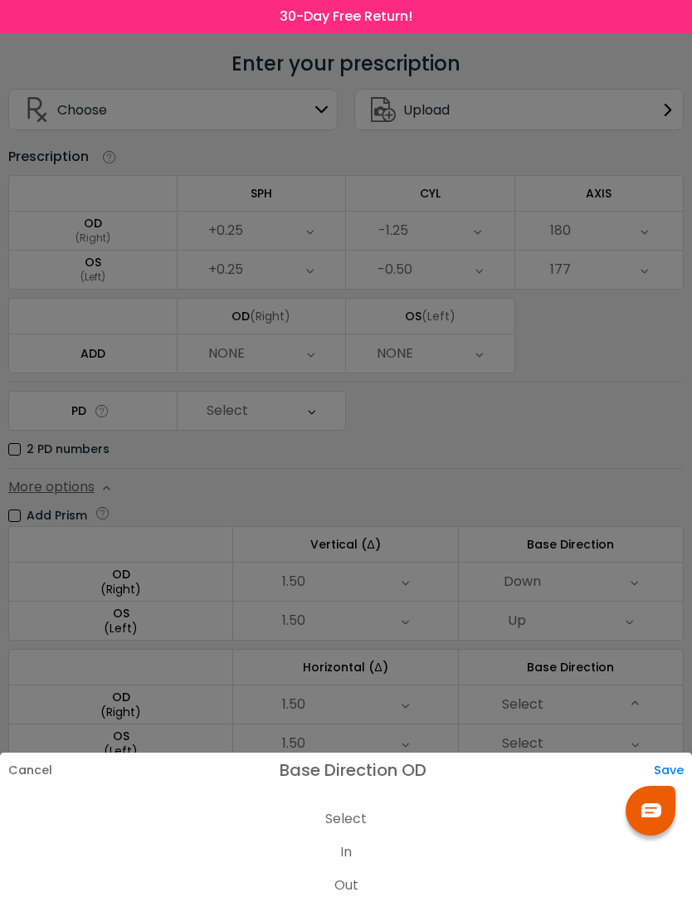
click at [376, 881] on li "Out" at bounding box center [346, 885] width 692 height 33
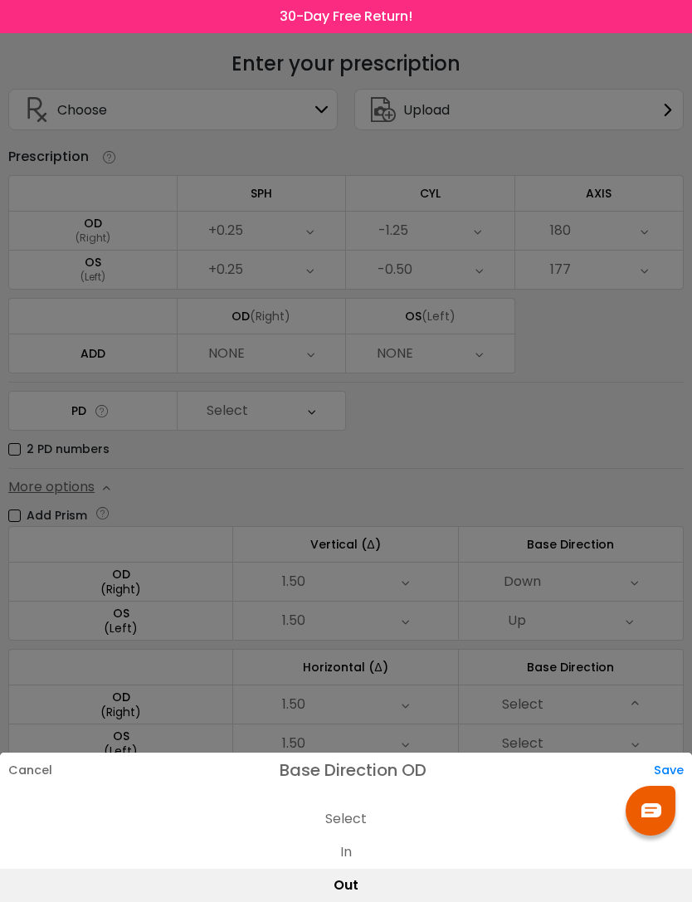
click at [664, 772] on div "Save" at bounding box center [673, 770] width 38 height 35
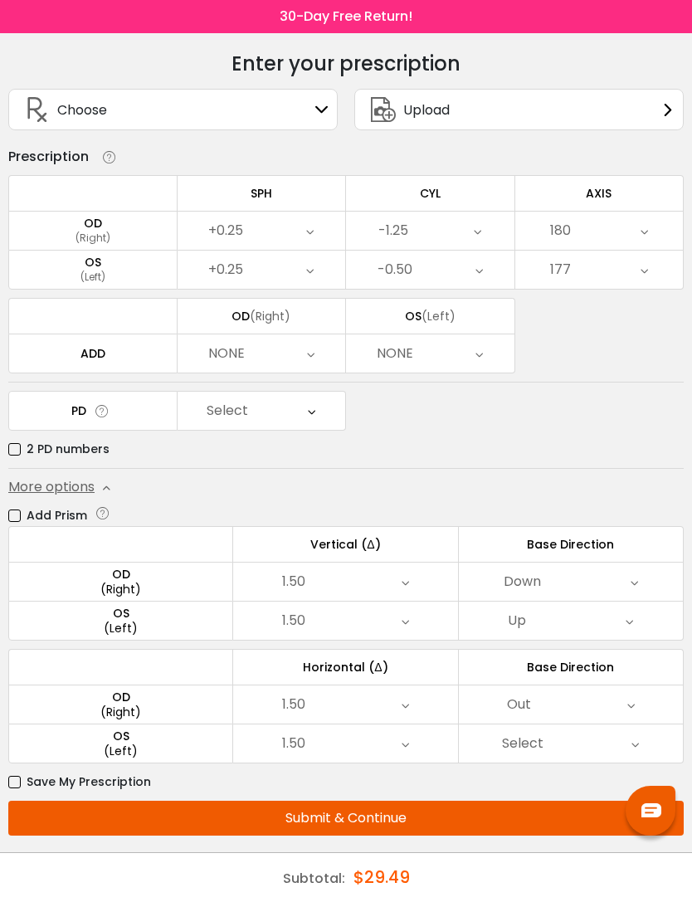
click at [645, 731] on div "Select" at bounding box center [571, 744] width 224 height 38
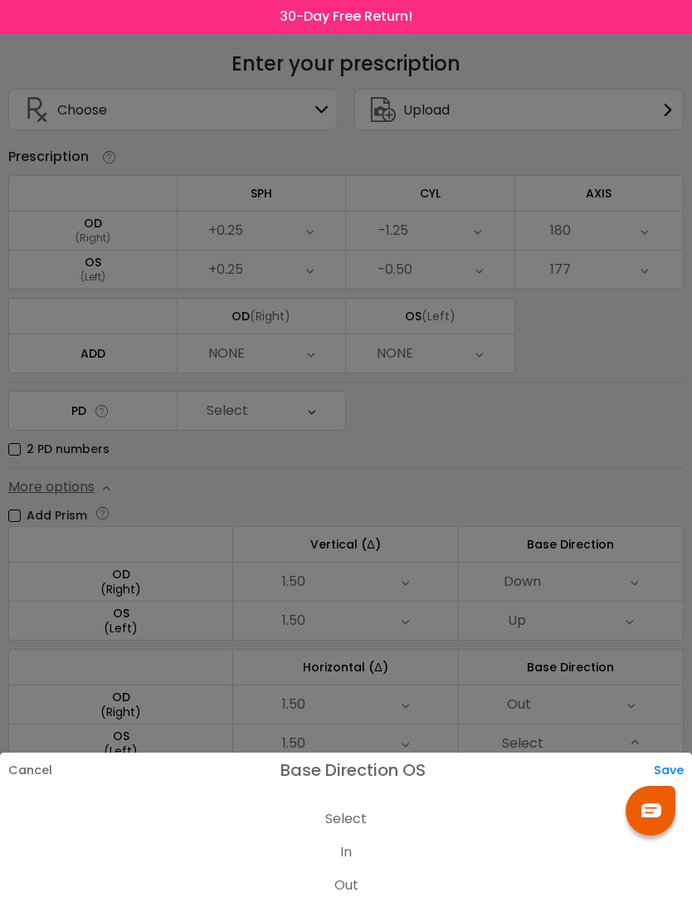
click at [345, 883] on li "Out" at bounding box center [346, 885] width 692 height 33
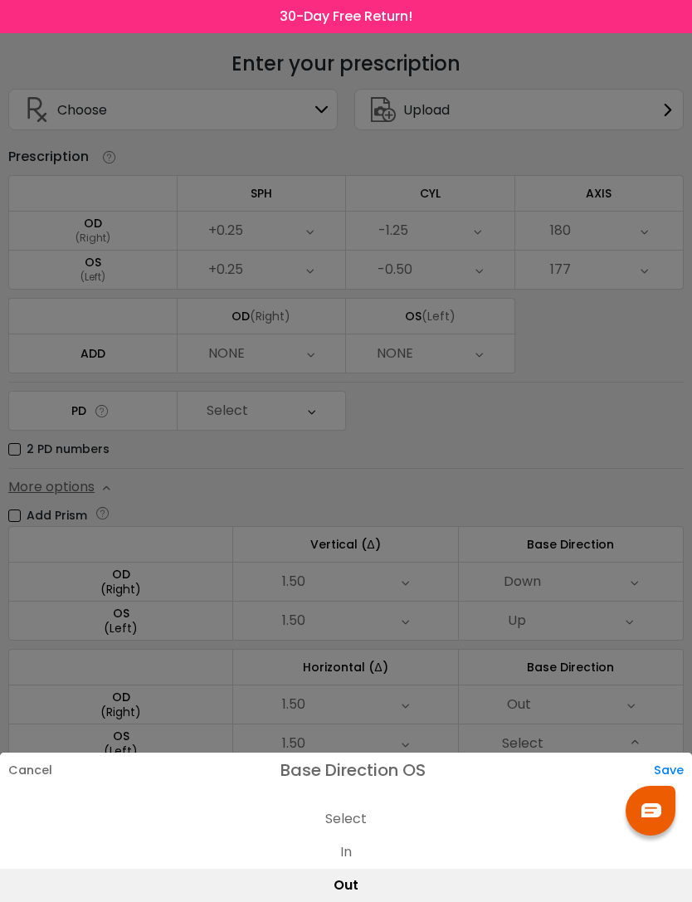
click at [674, 764] on div "Save" at bounding box center [673, 770] width 38 height 35
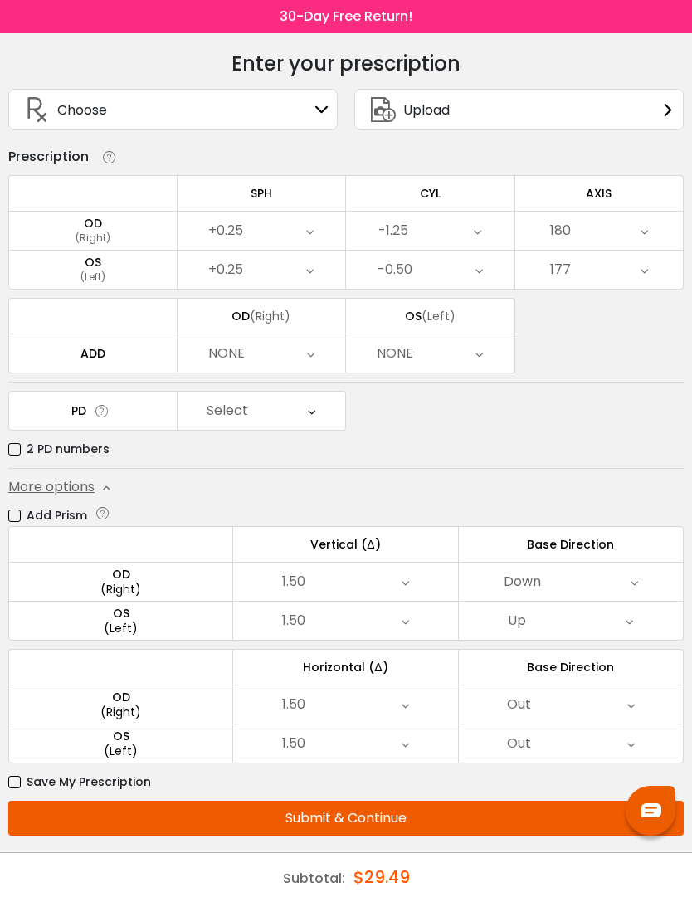
click at [335, 404] on div "Select" at bounding box center [262, 411] width 169 height 38
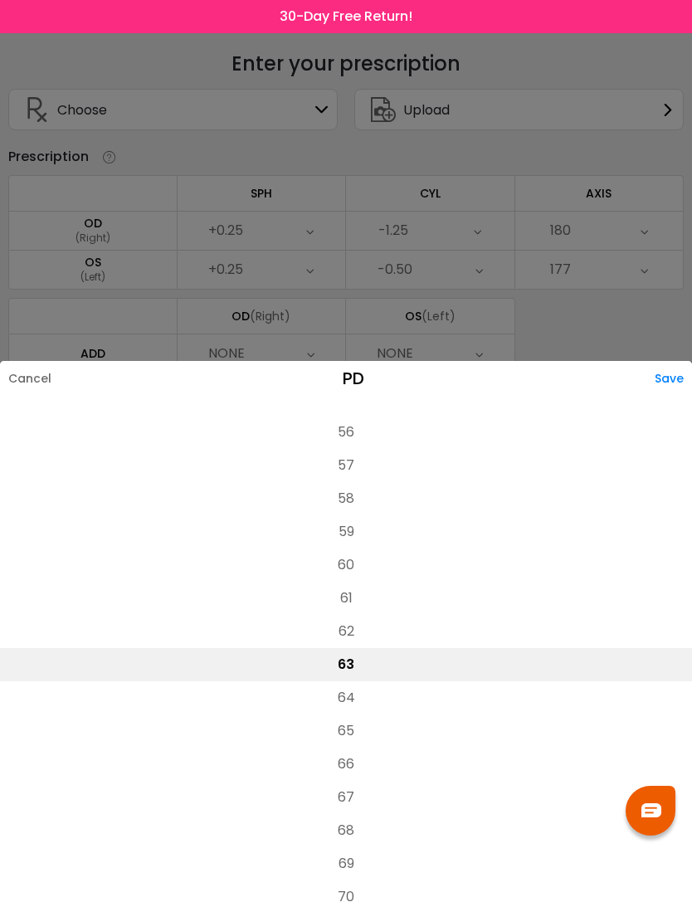
click at [391, 615] on li "62" at bounding box center [346, 631] width 692 height 33
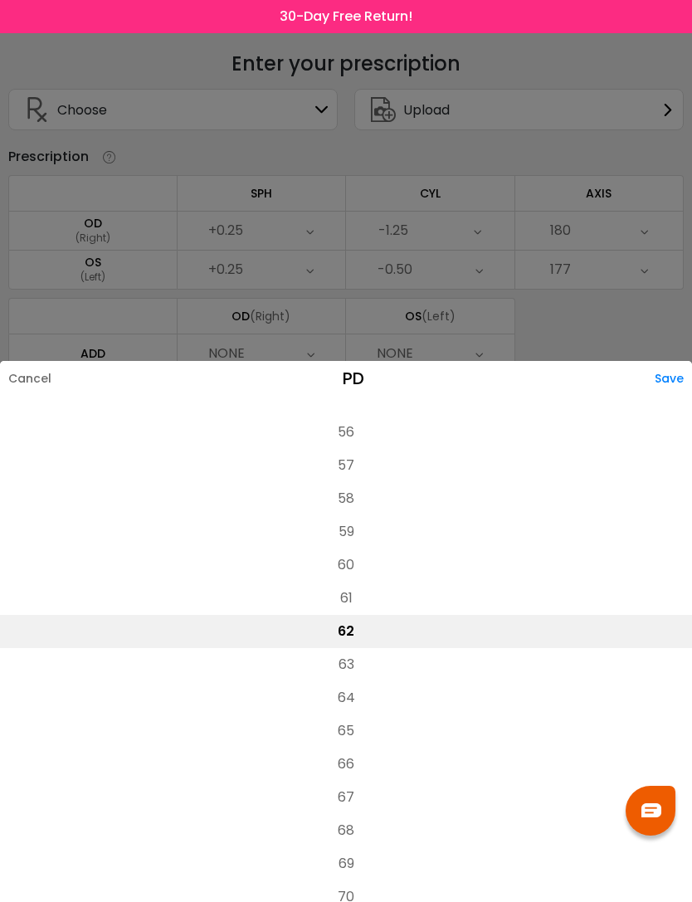
click at [675, 361] on div "Save" at bounding box center [673, 378] width 37 height 35
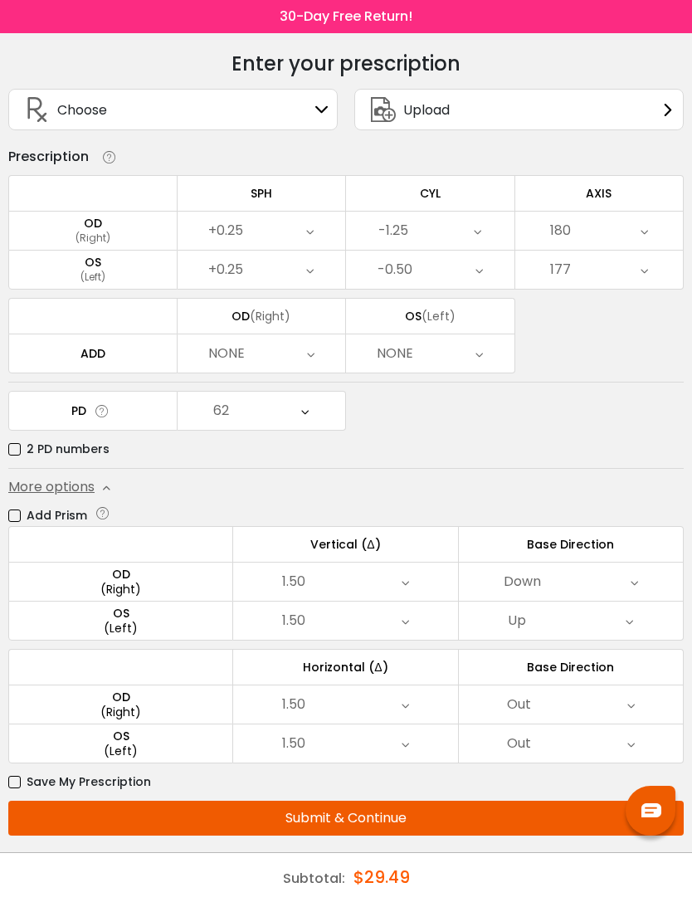
click at [430, 802] on button "Submit & Continue" at bounding box center [346, 818] width 676 height 35
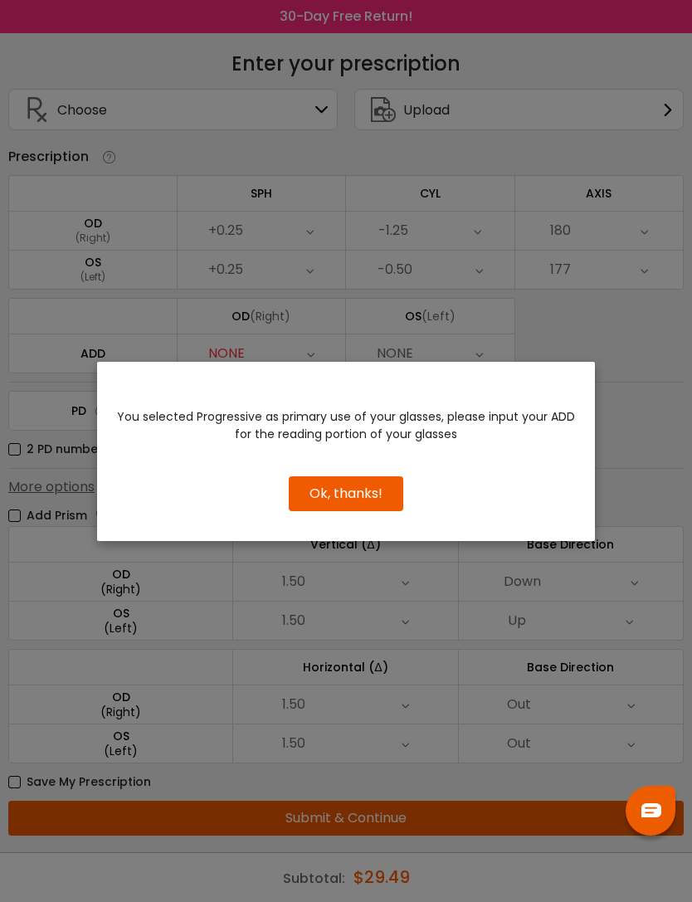
click at [376, 490] on button "Ok, thanks!" at bounding box center [346, 493] width 115 height 35
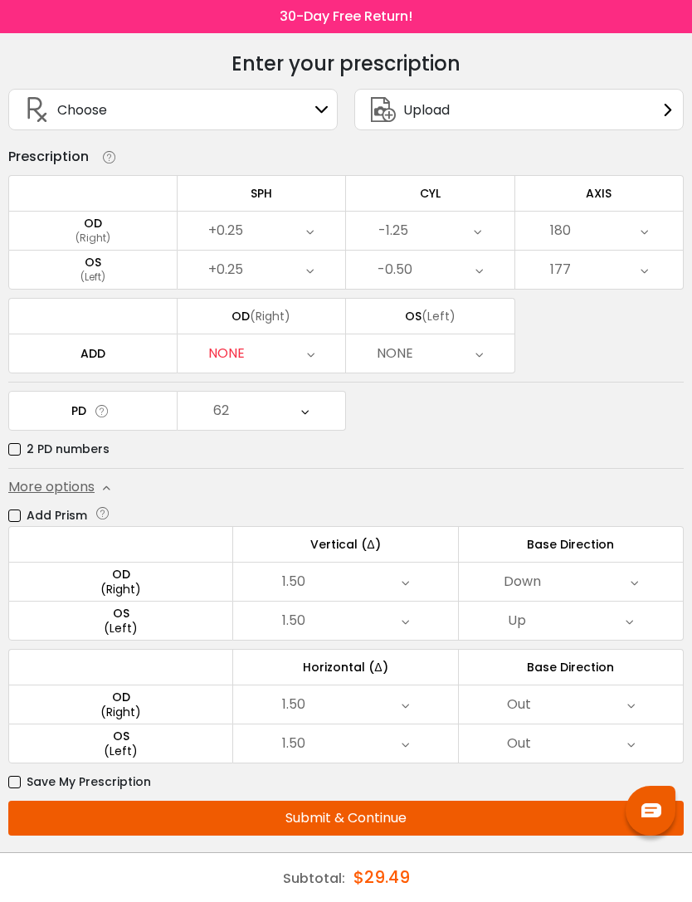
click at [315, 347] on div "NONE" at bounding box center [262, 354] width 169 height 38
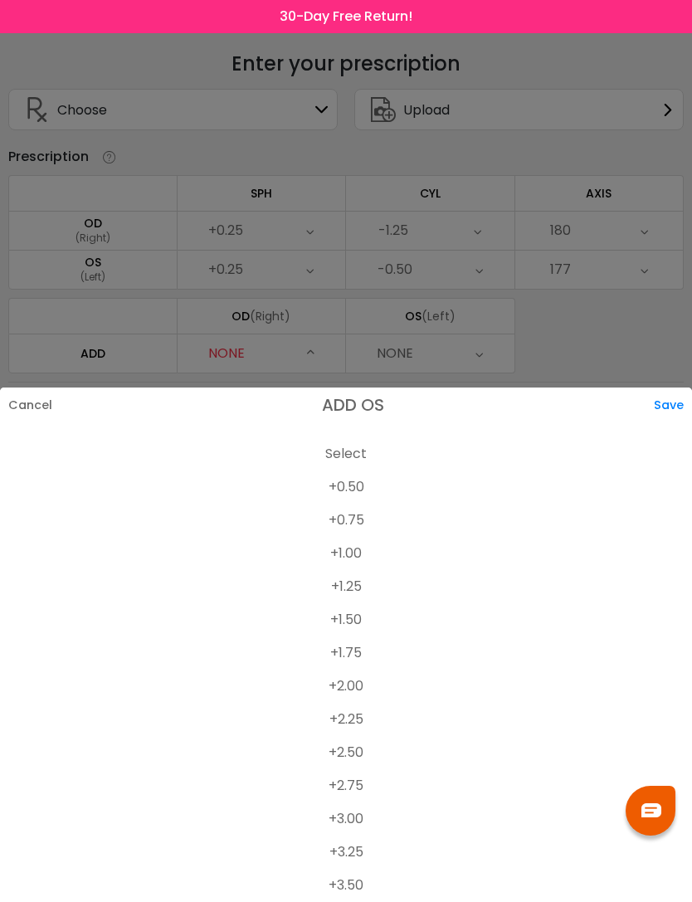
click at [360, 678] on li "+2.00" at bounding box center [346, 686] width 692 height 33
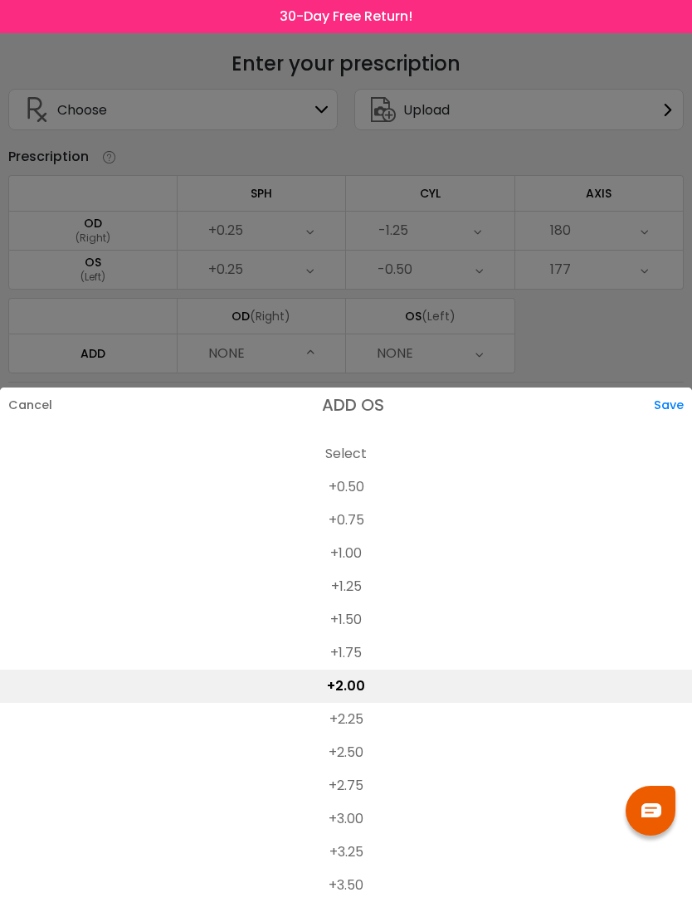
click at [685, 401] on div "Save" at bounding box center [673, 405] width 38 height 35
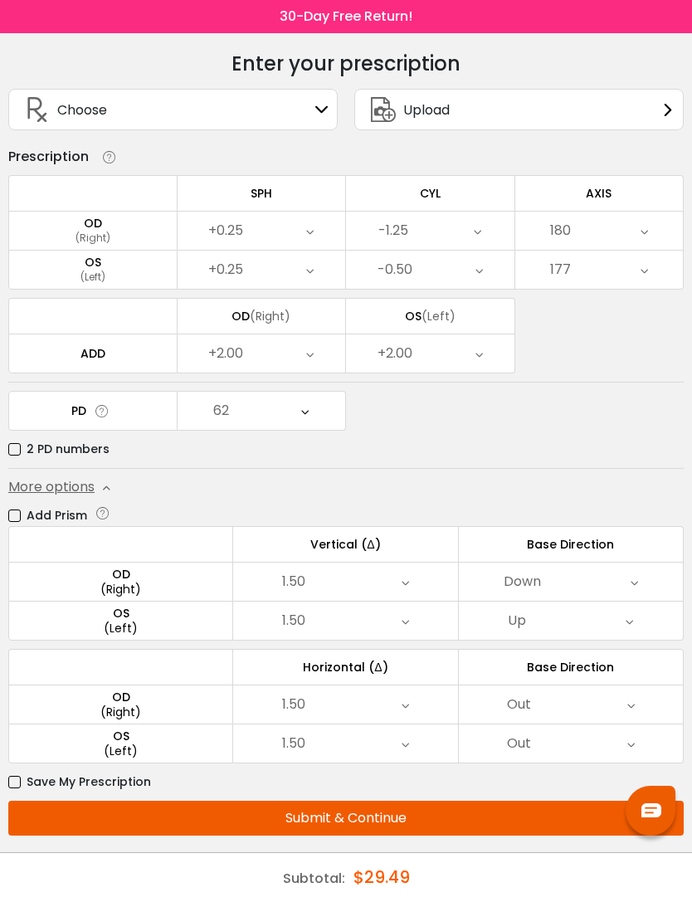
click at [432, 811] on button "Submit & Continue" at bounding box center [346, 818] width 676 height 35
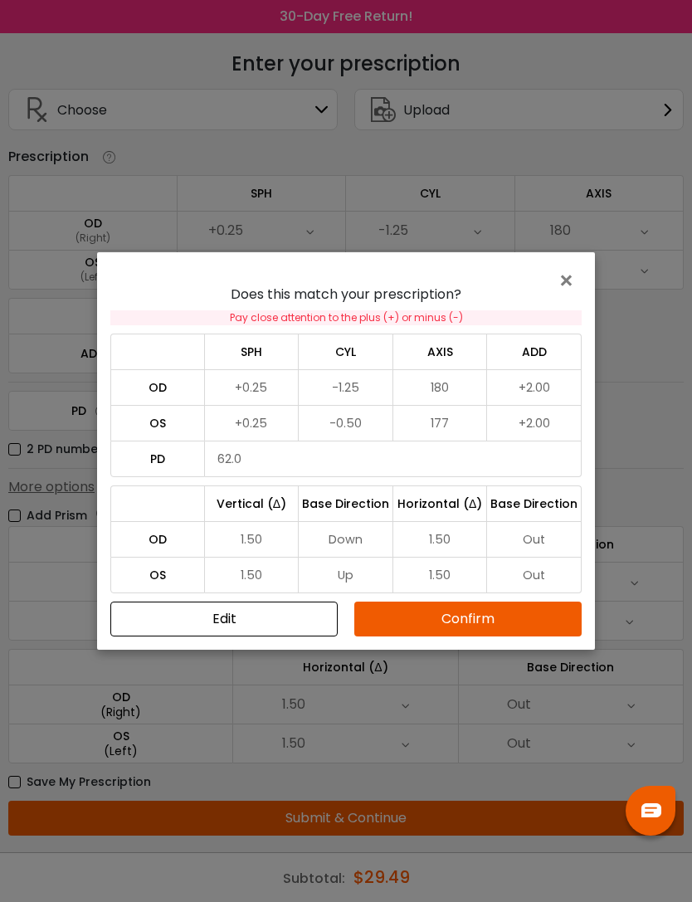
click at [518, 617] on button "Confirm" at bounding box center [467, 619] width 227 height 35
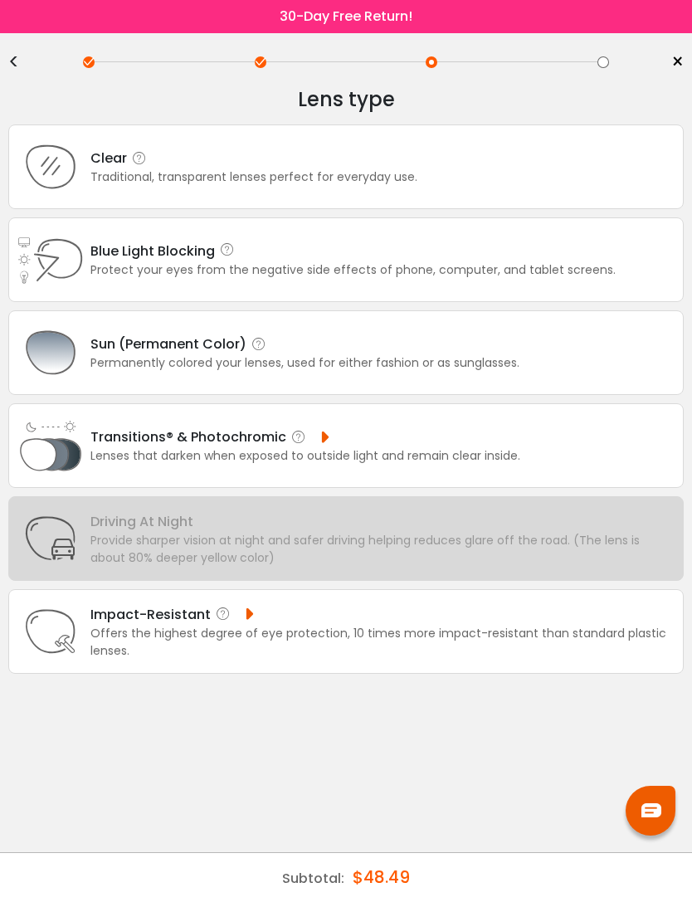
scroll to position [0, 0]
click at [453, 464] on div "Lenses that darken when exposed to outside light and remain clear inside." at bounding box center [305, 455] width 430 height 17
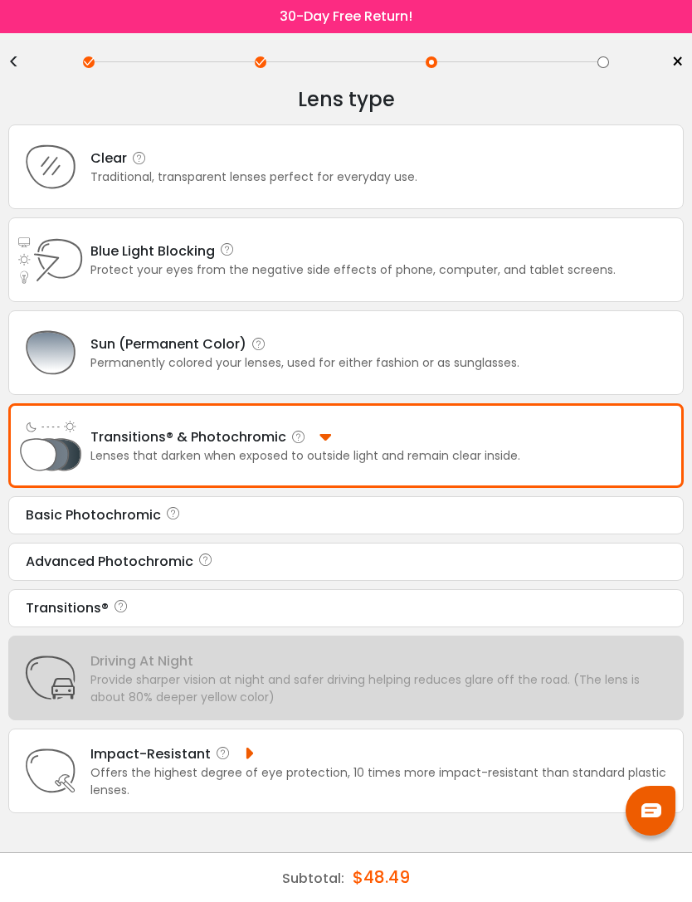
click at [527, 525] on div "Basic Photochromic" at bounding box center [346, 516] width 641 height 20
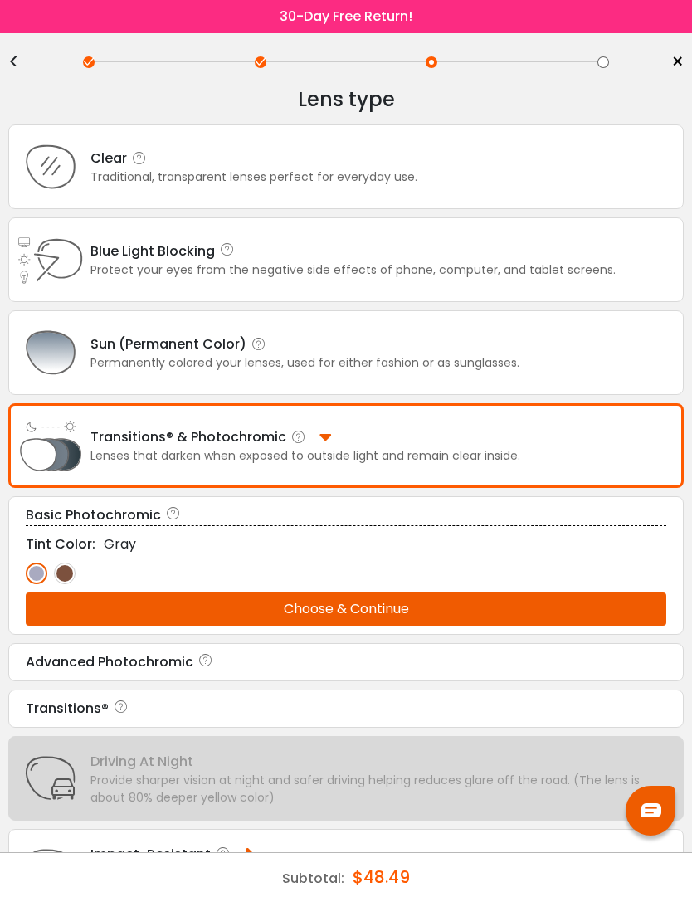
click at [33, 580] on img at bounding box center [37, 574] width 22 height 22
click at [75, 584] on img at bounding box center [65, 574] width 22 height 22
click at [46, 584] on img at bounding box center [37, 574] width 22 height 22
click at [481, 622] on button "Choose & Continue" at bounding box center [346, 609] width 641 height 33
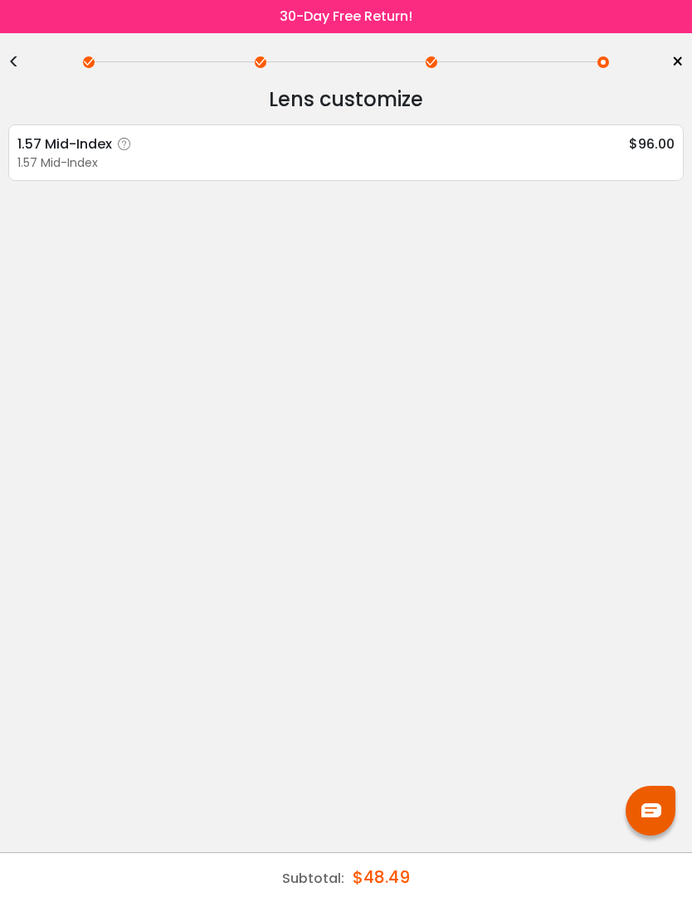
scroll to position [53, 0]
click at [279, 134] on div "1.57 Mid-Index $96.00" at bounding box center [345, 144] width 657 height 21
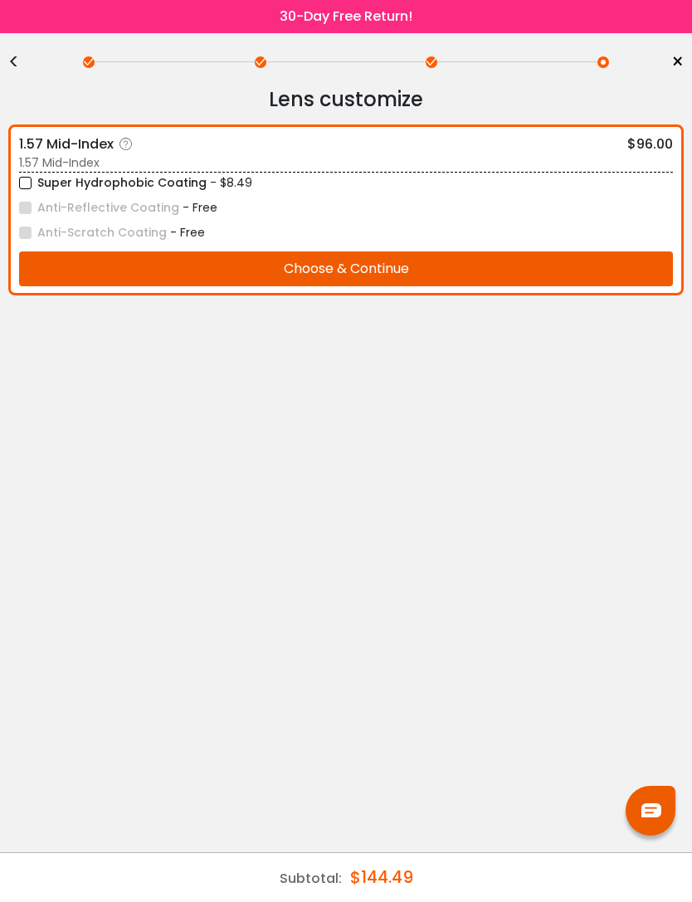
click at [511, 252] on button "Choose & Continue" at bounding box center [346, 269] width 654 height 35
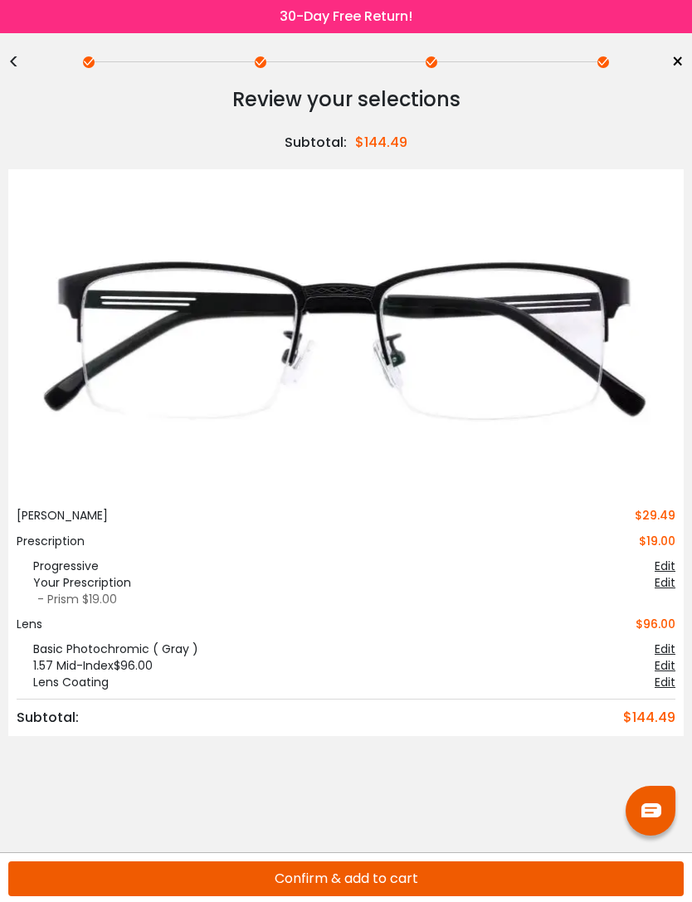
scroll to position [0, 0]
click at [419, 873] on button "Confirm & add to cart" at bounding box center [346, 879] width 676 height 35
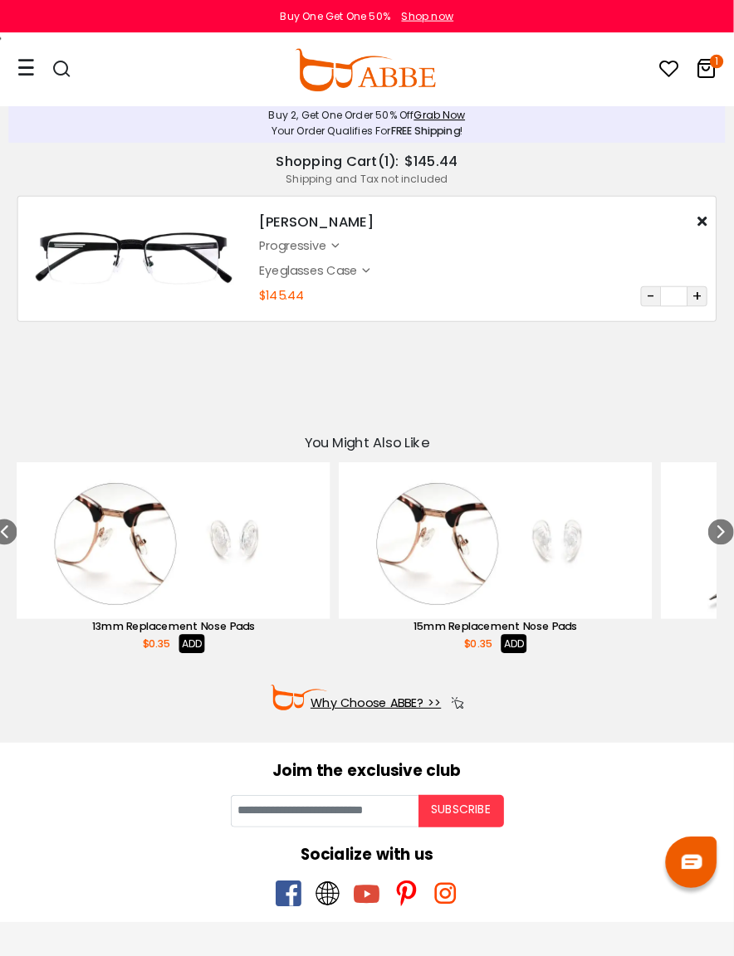
scroll to position [5, 0]
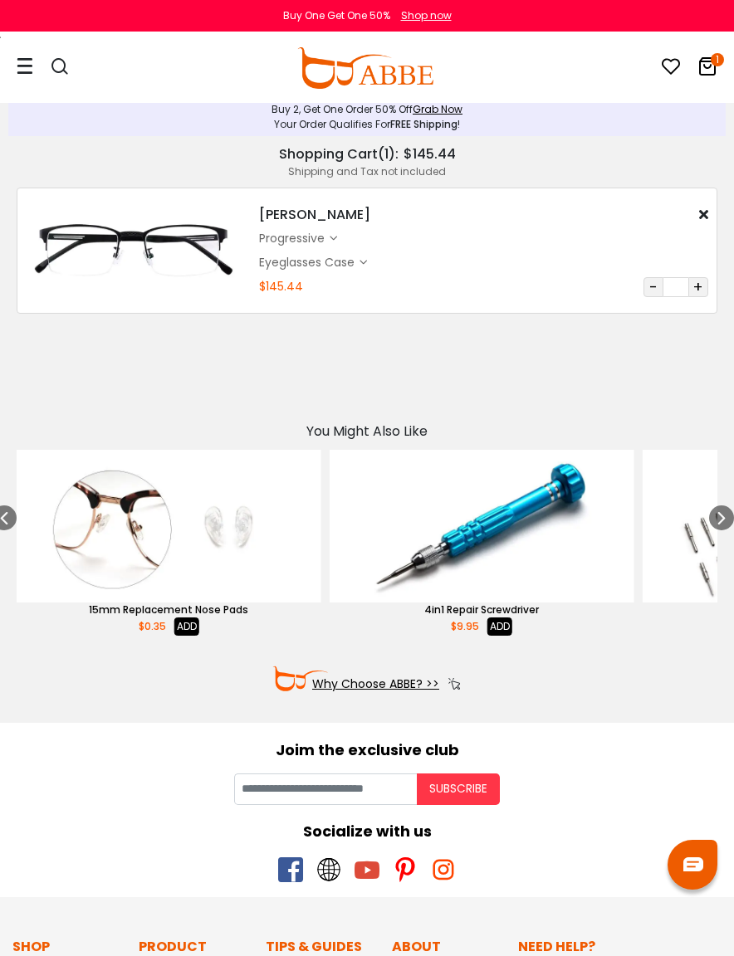
click at [712, 71] on icon at bounding box center [707, 66] width 20 height 20
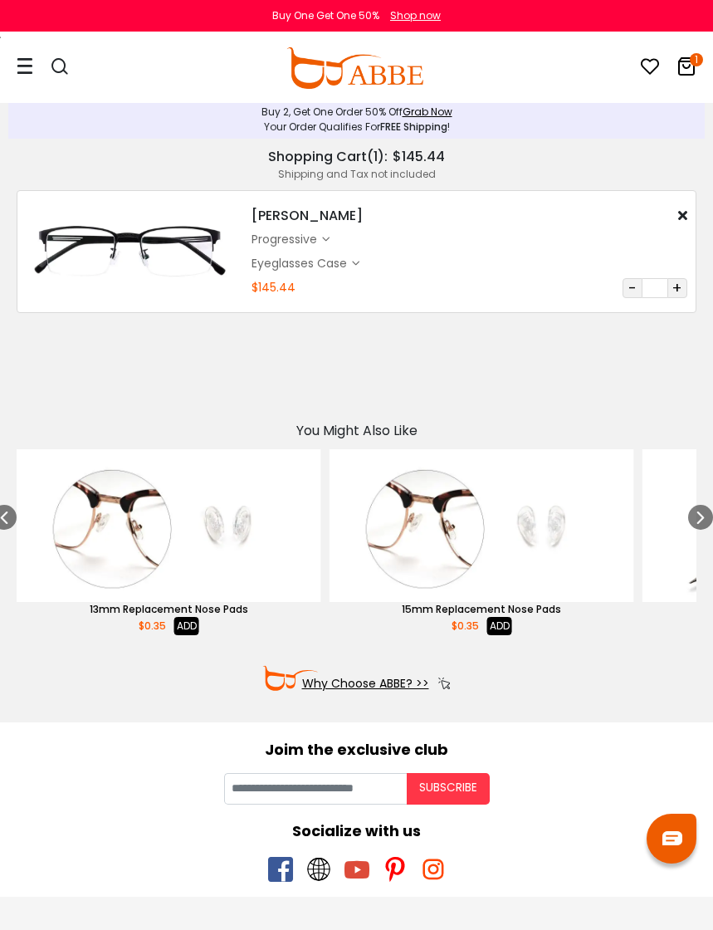
click at [691, 64] on icon "1" at bounding box center [696, 59] width 13 height 13
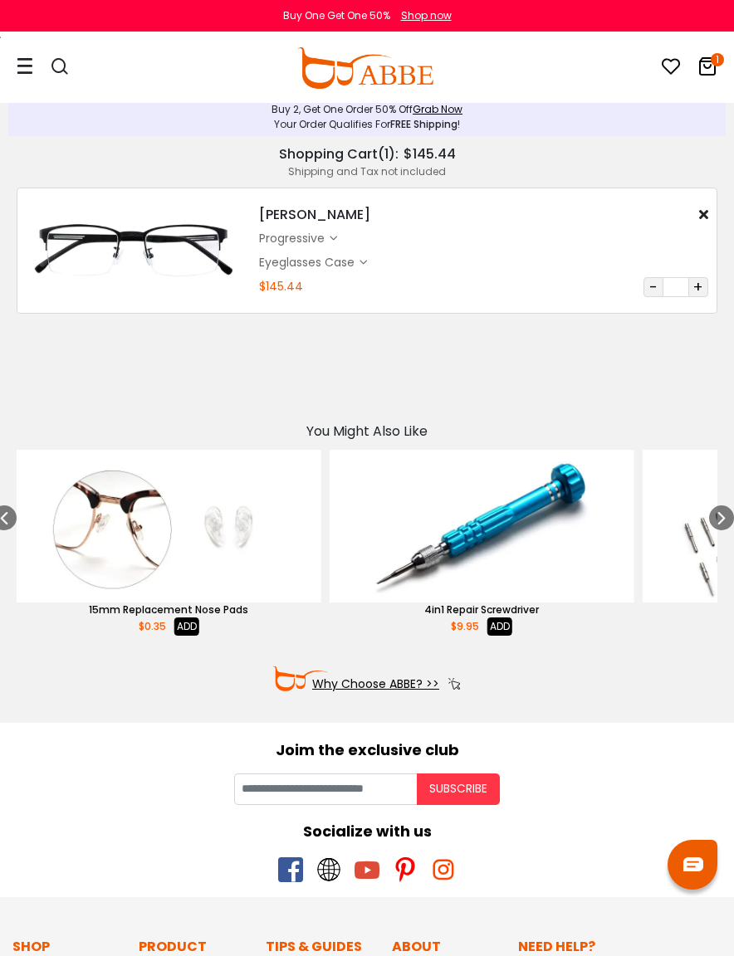
click at [712, 56] on icon "1" at bounding box center [717, 59] width 13 height 13
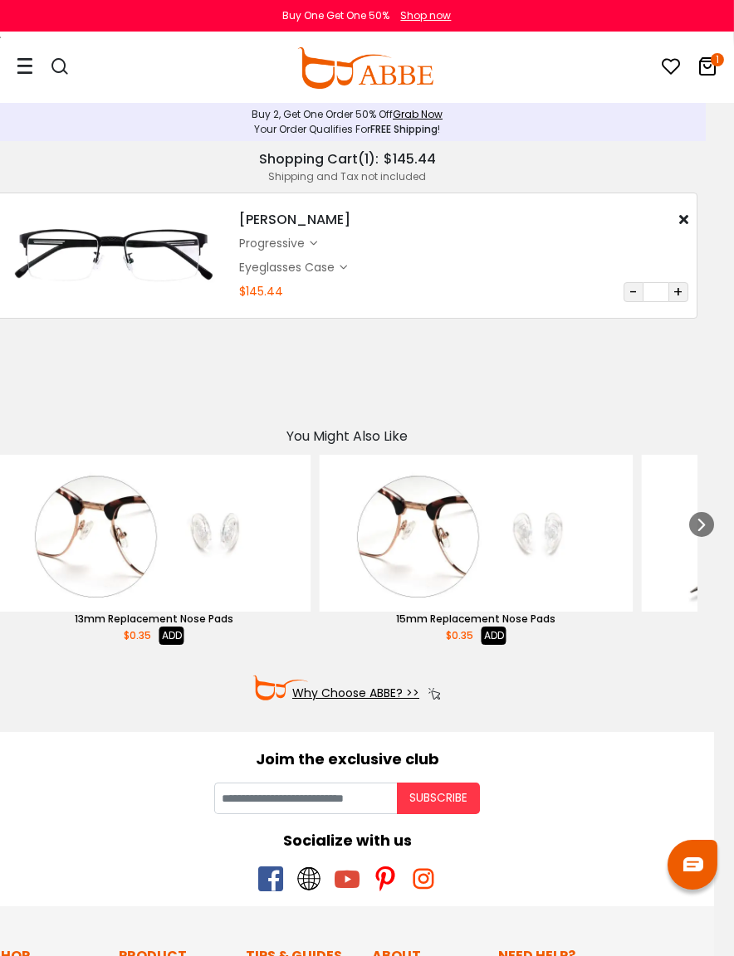
scroll to position [0, 21]
click at [445, 254] on div "Gabriel $29.49 progressive $115.00 Eyeglasses Case" at bounding box center [463, 256] width 466 height 92
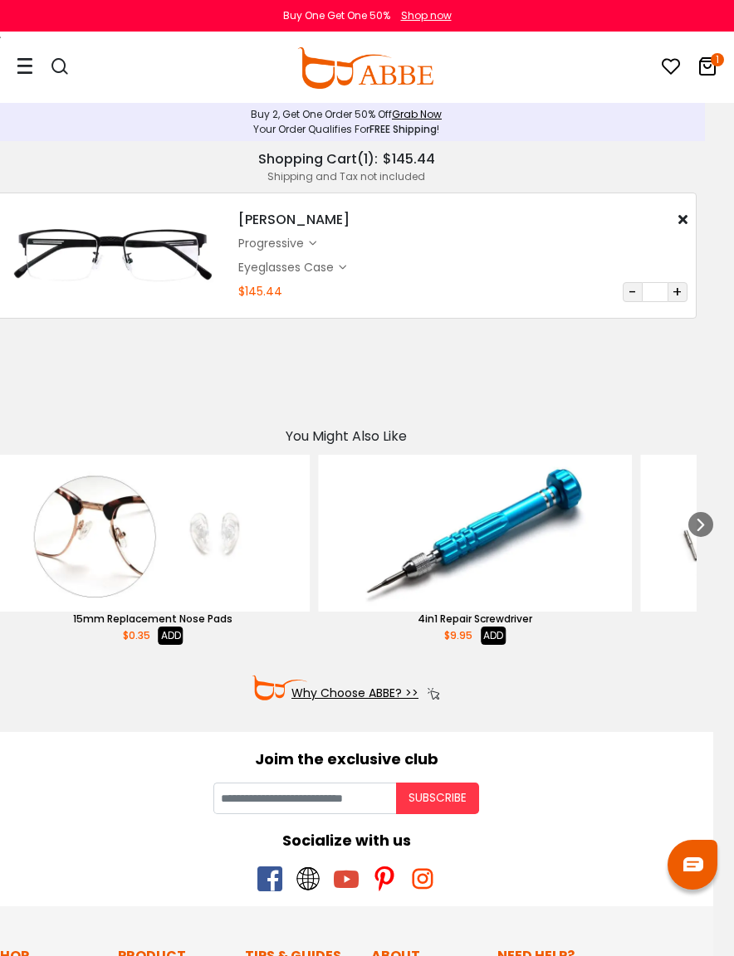
click at [272, 262] on div "Eyeglasses Case" at bounding box center [288, 267] width 100 height 17
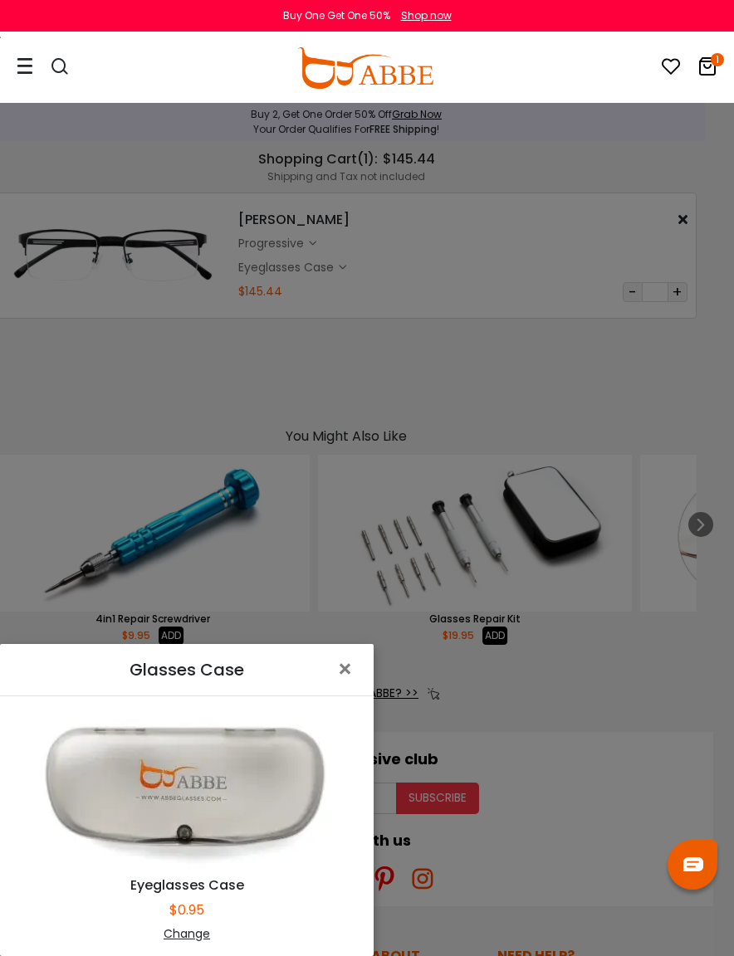
click at [349, 669] on span "×" at bounding box center [348, 670] width 24 height 36
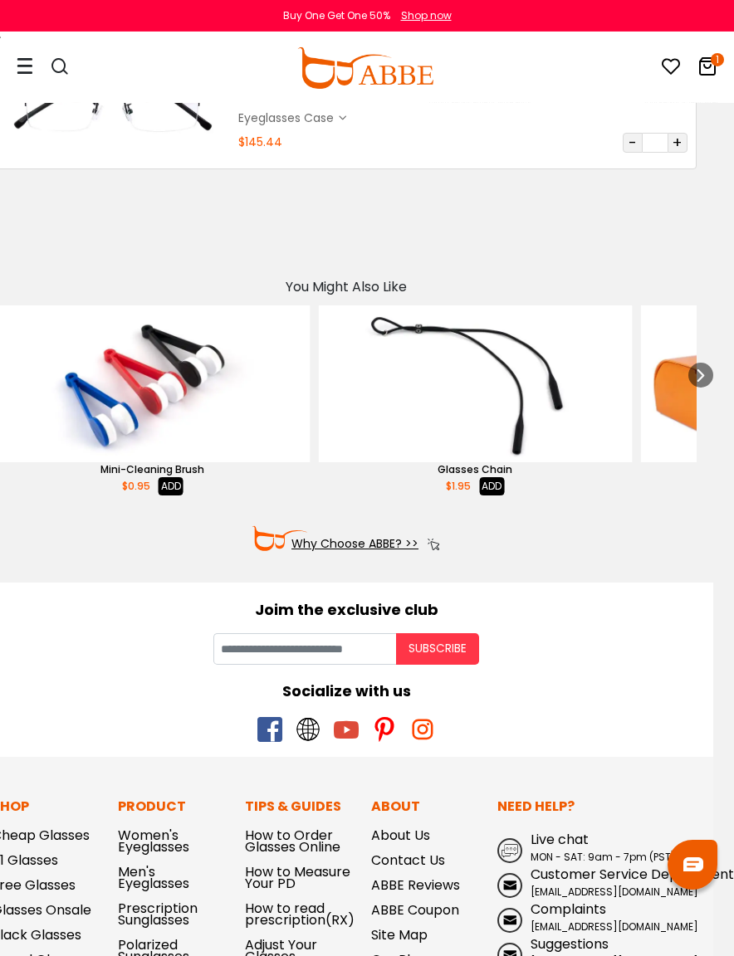
scroll to position [0, 20]
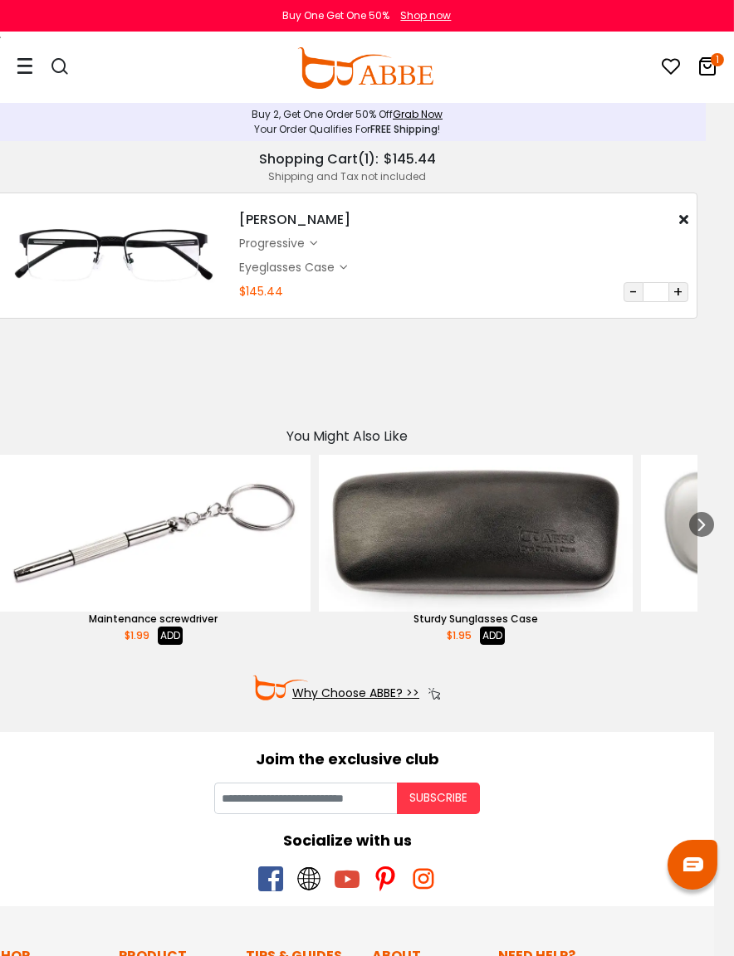
click at [396, 154] on span "$145.44" at bounding box center [410, 159] width 52 height 20
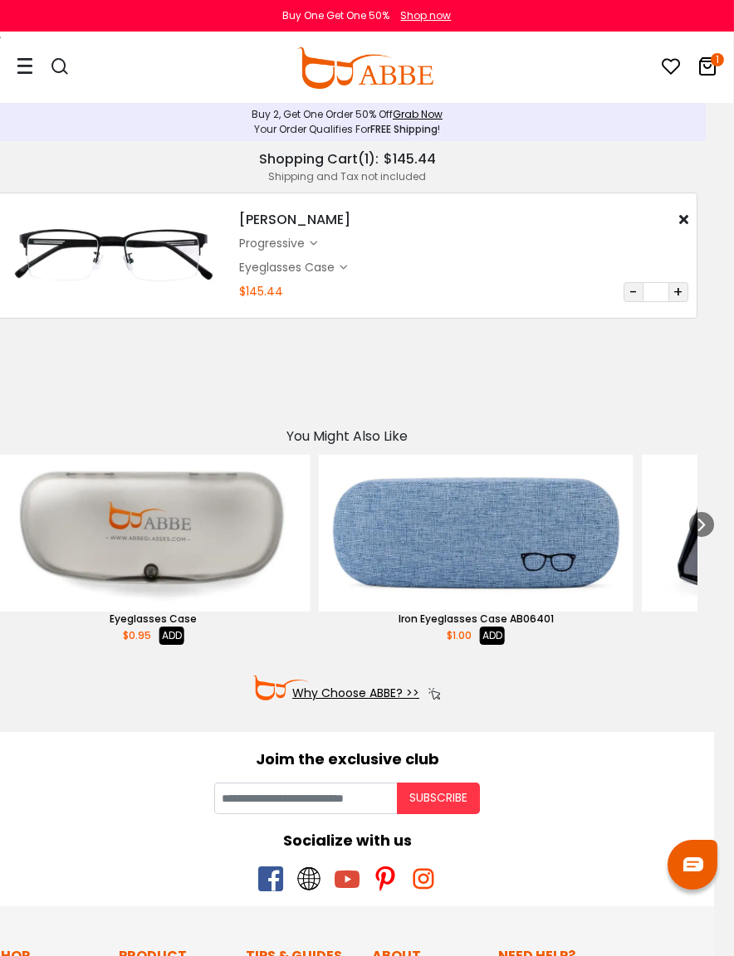
click at [712, 63] on icon "1" at bounding box center [717, 59] width 13 height 13
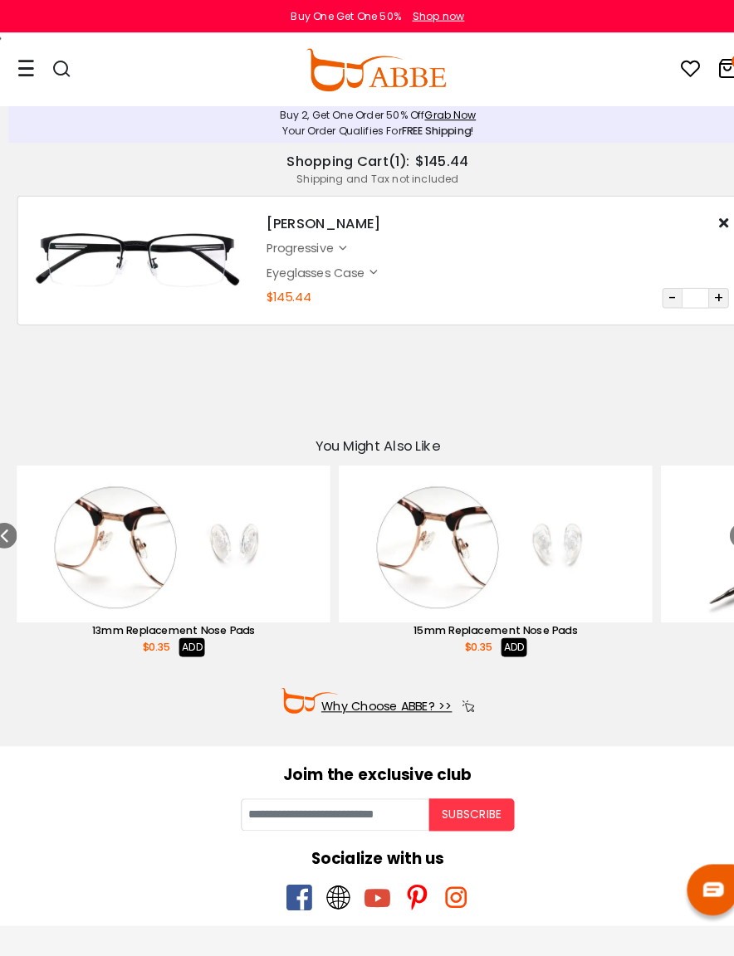
scroll to position [5, 0]
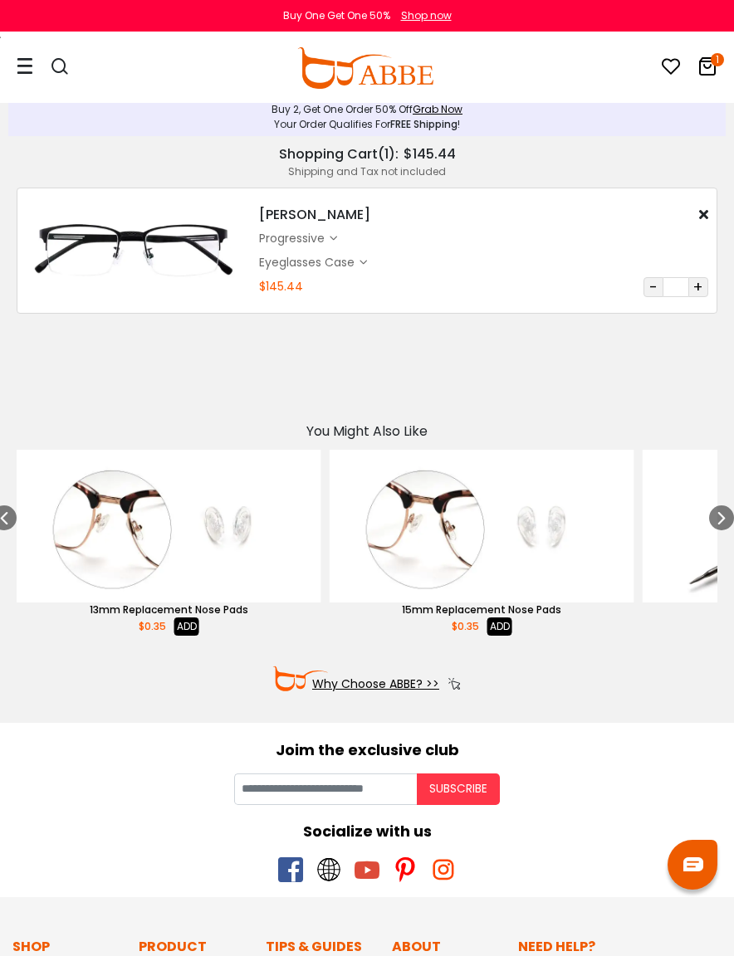
click at [417, 154] on span "$145.44" at bounding box center [429, 154] width 52 height 20
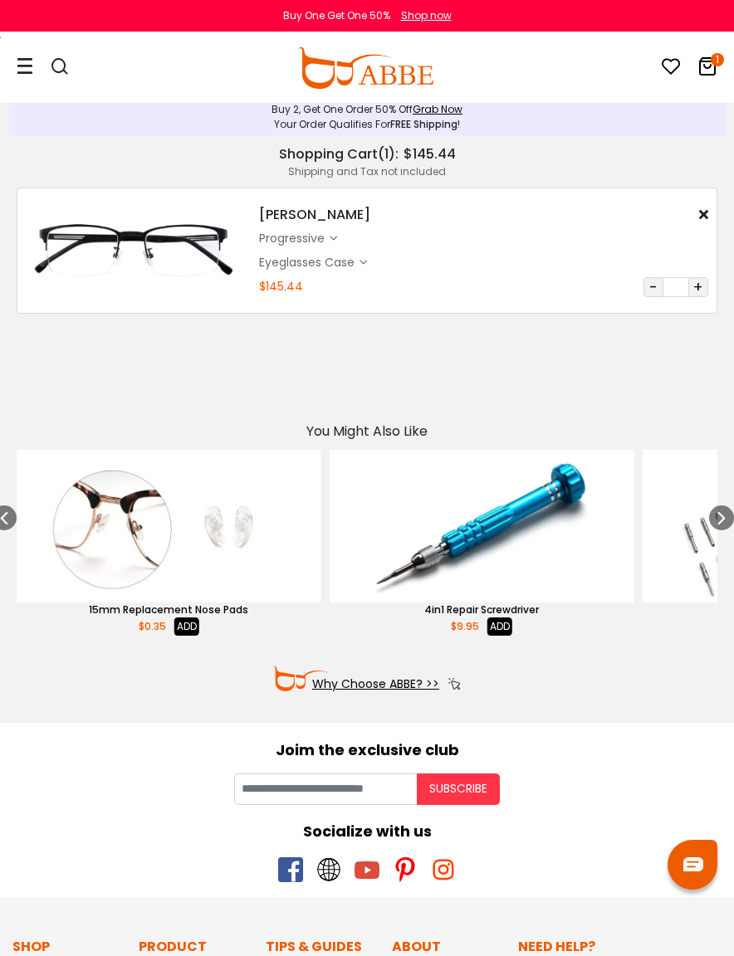
click at [278, 255] on div "Eyeglasses Case" at bounding box center [309, 262] width 100 height 17
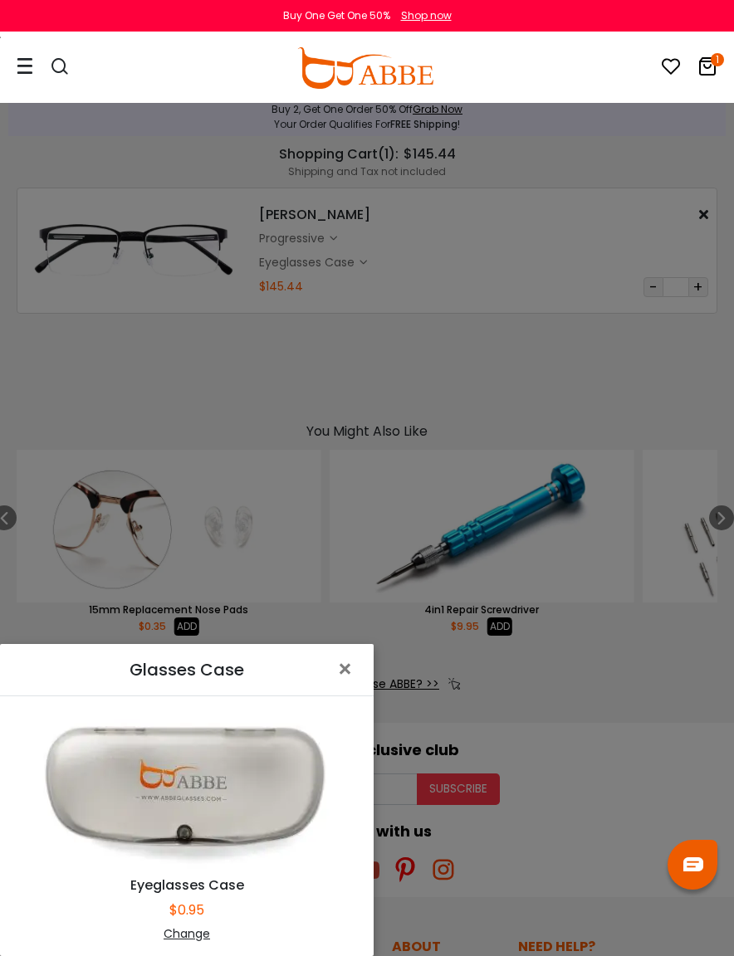
click at [246, 798] on img at bounding box center [187, 793] width 332 height 166
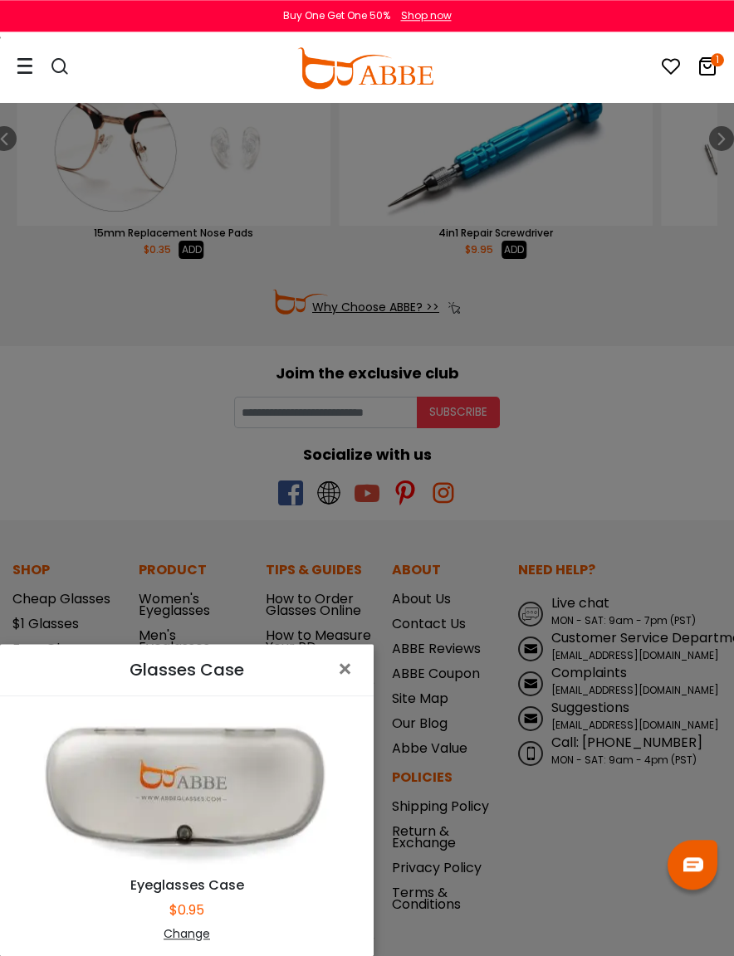
scroll to position [386, 0]
click at [344, 687] on span "×" at bounding box center [348, 670] width 24 height 36
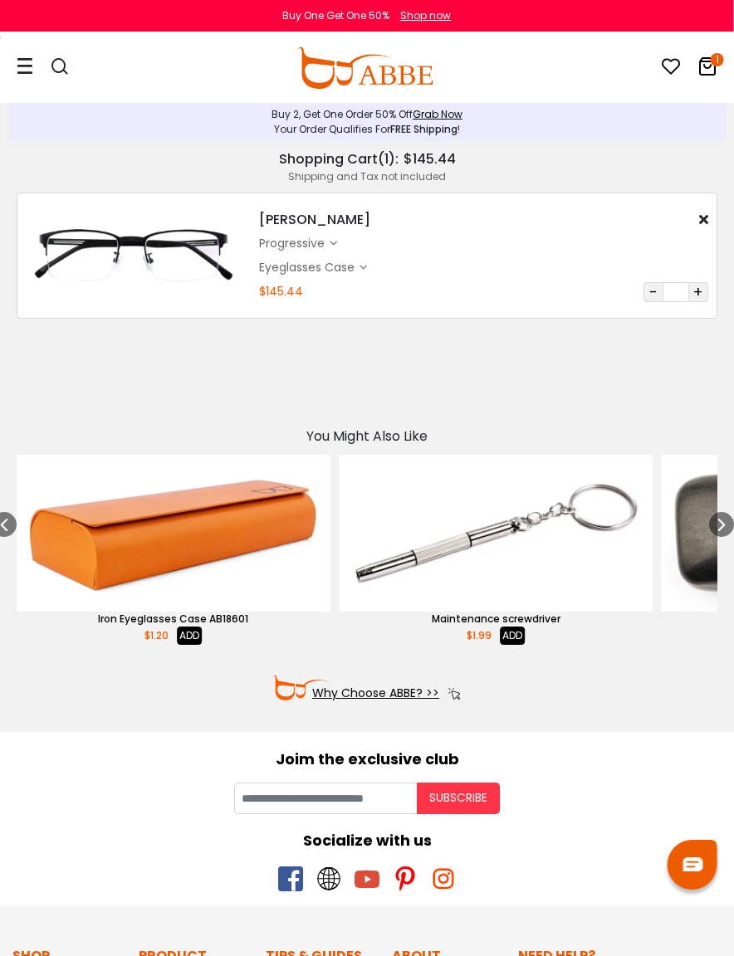
scroll to position [0, 1]
click at [403, 163] on span "$145.44" at bounding box center [429, 159] width 52 height 20
click at [239, 234] on img at bounding box center [133, 256] width 217 height 108
click at [301, 244] on div "progressive" at bounding box center [293, 243] width 71 height 17
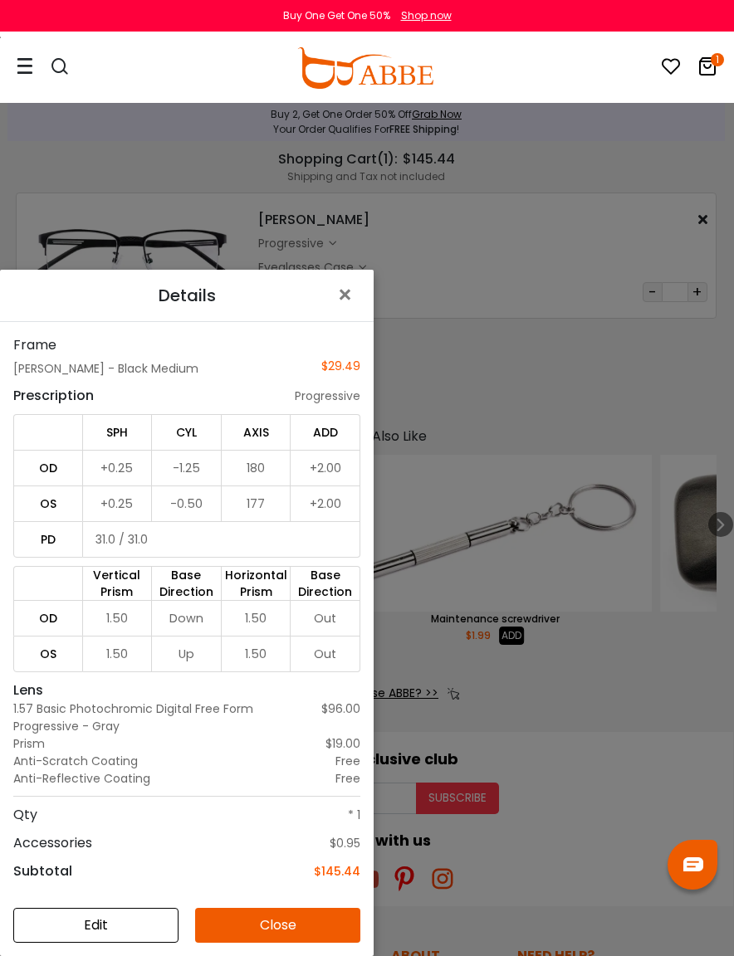
click at [305, 929] on button "Close" at bounding box center [277, 925] width 165 height 35
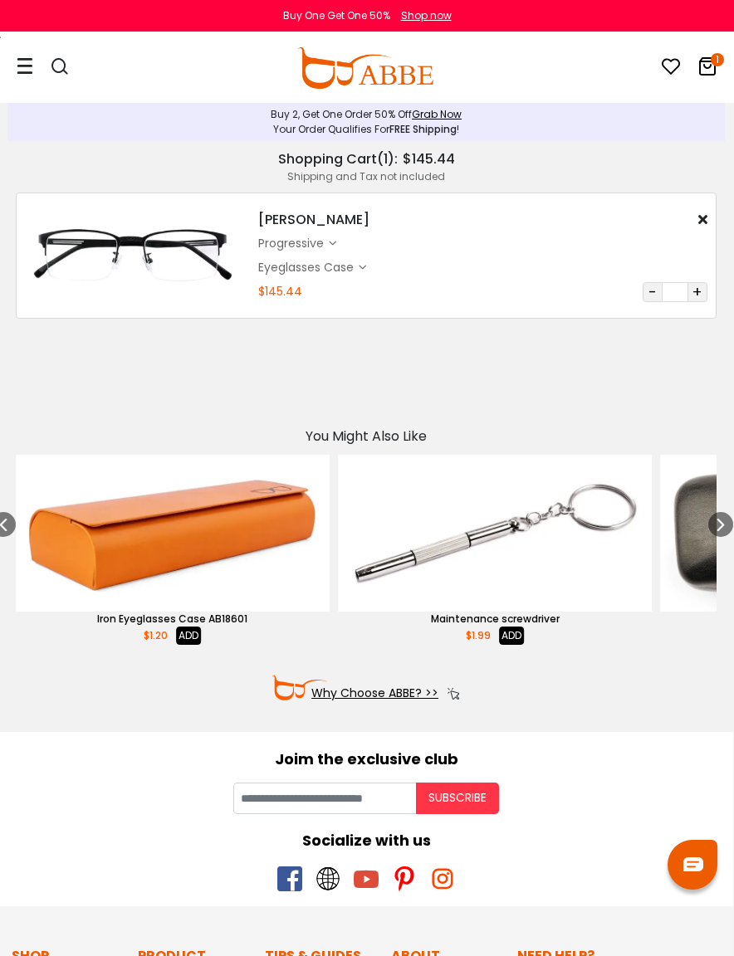
click at [540, 267] on div "Eyeglasses Case $0.95" at bounding box center [482, 267] width 449 height 20
click at [712, 57] on icon "1" at bounding box center [717, 59] width 13 height 13
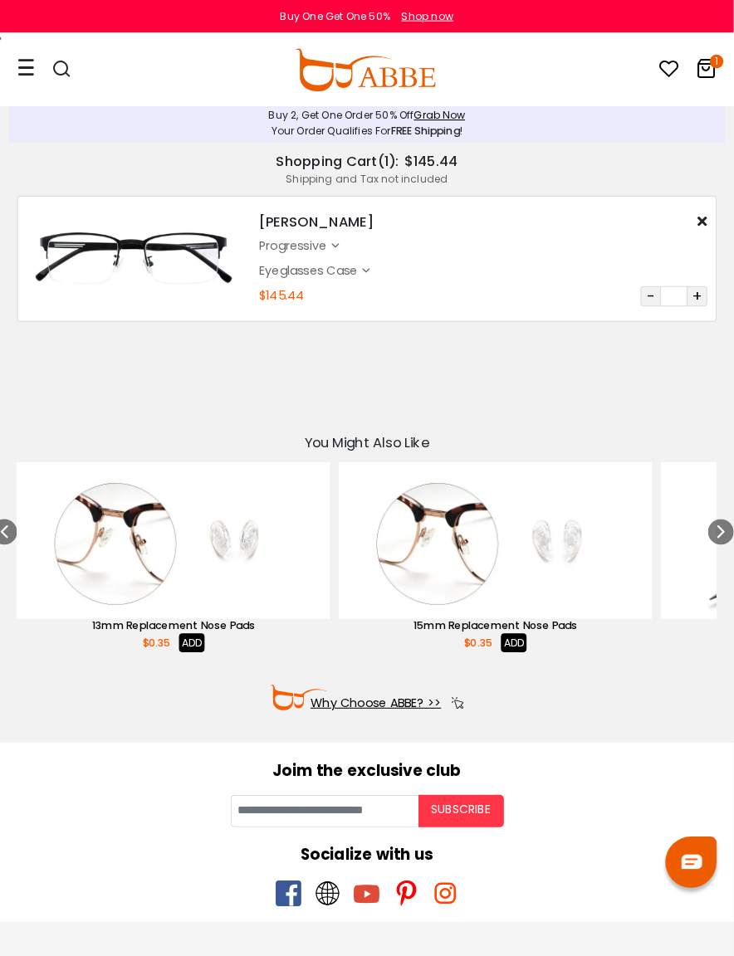
scroll to position [5, 0]
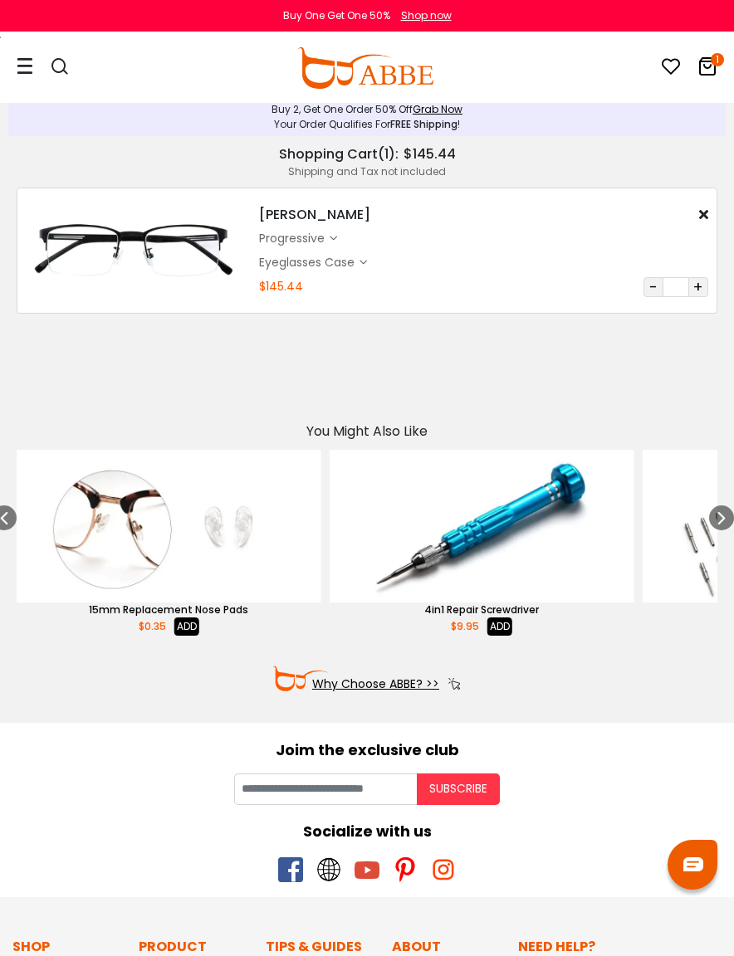
click at [480, 272] on div "[PERSON_NAME] $29.49 progressive $115.00 Eyeglasses Case" at bounding box center [484, 251] width 466 height 92
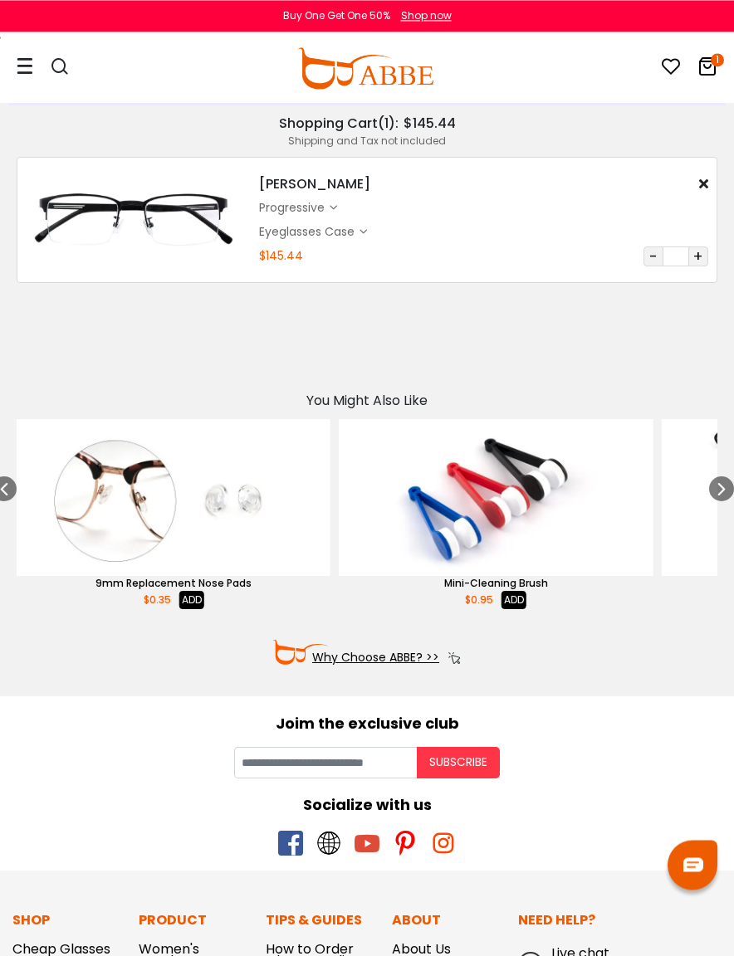
scroll to position [0, 0]
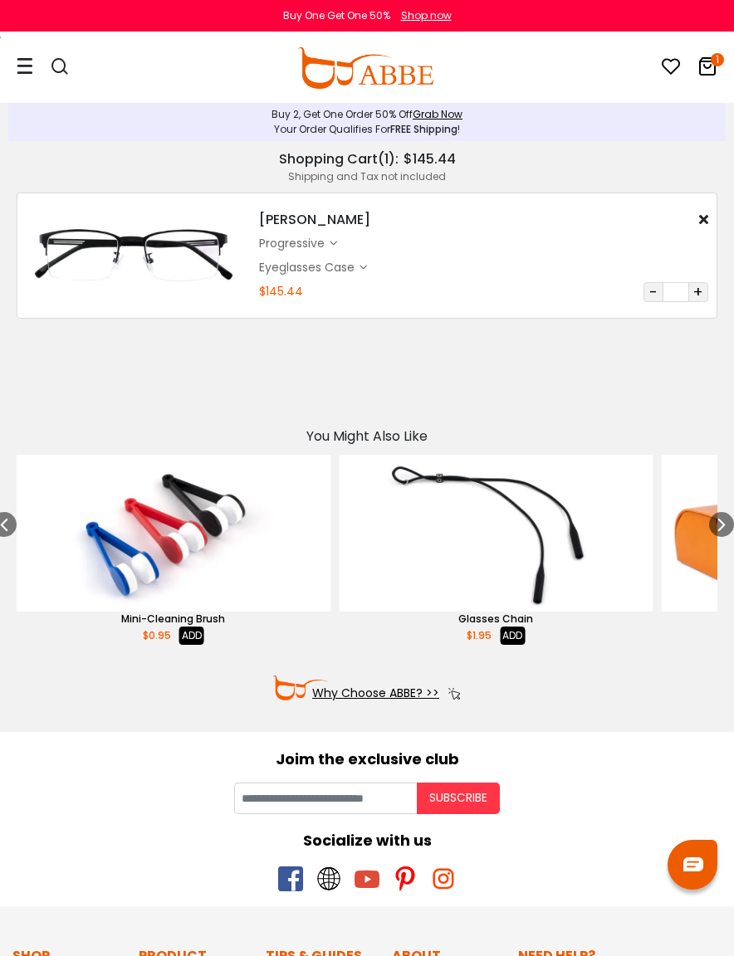
click at [188, 253] on img at bounding box center [134, 256] width 217 height 108
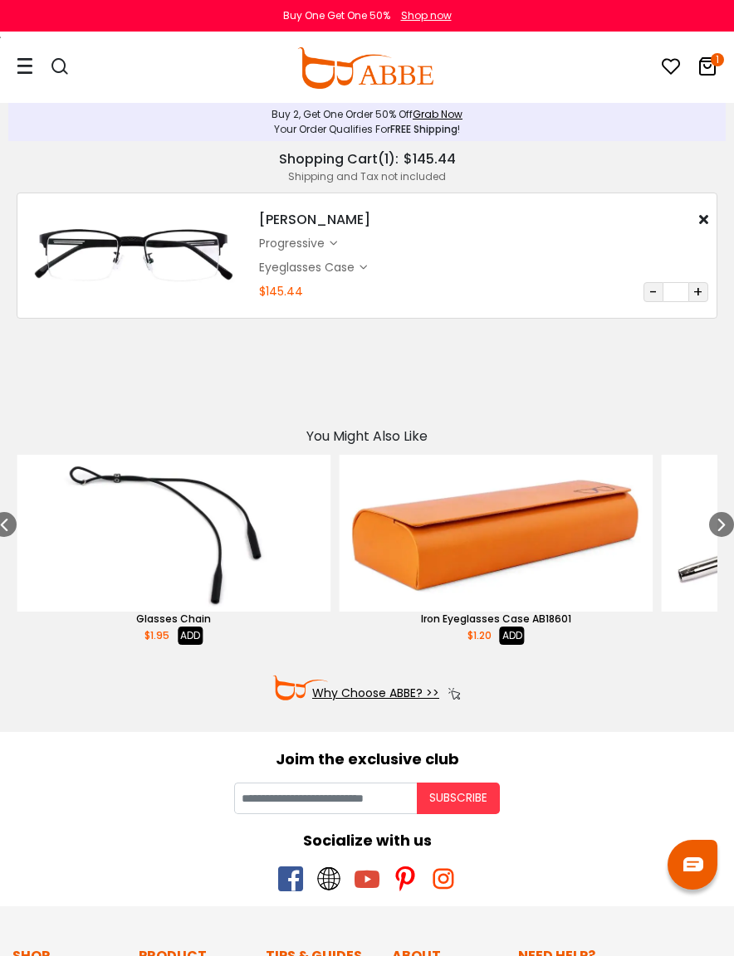
click at [249, 159] on div "Shopping Cart ( 1 ): $145.44" at bounding box center [367, 159] width 701 height 20
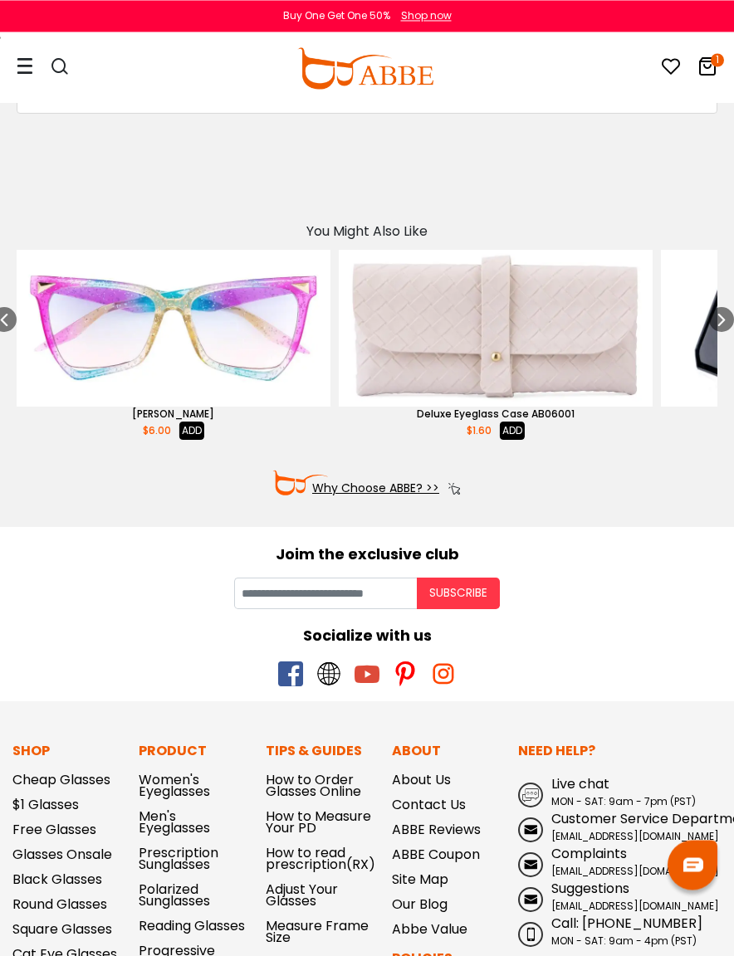
scroll to position [205, 0]
click at [712, 315] on icon at bounding box center [721, 319] width 13 height 25
click at [712, 325] on icon at bounding box center [721, 319] width 13 height 25
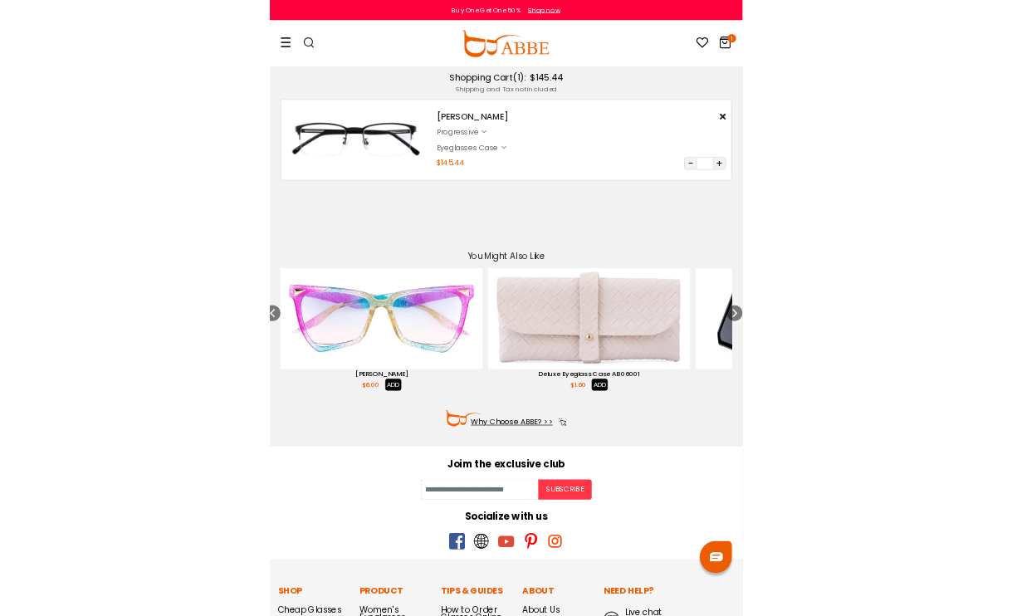
scroll to position [0, 0]
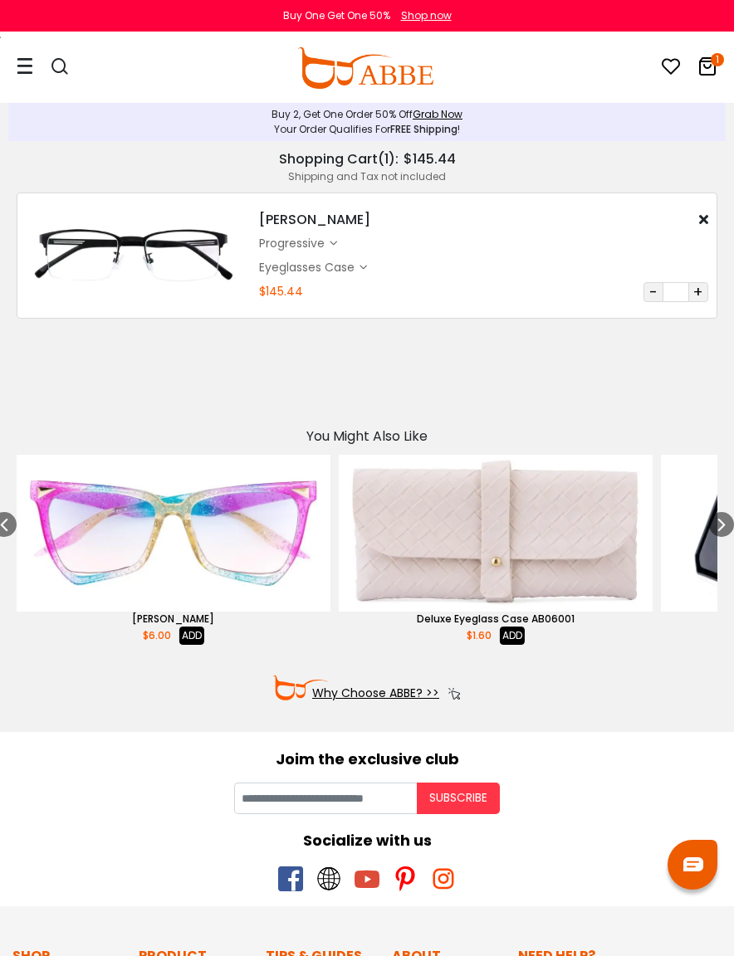
click at [22, 64] on icon at bounding box center [25, 65] width 17 height 17
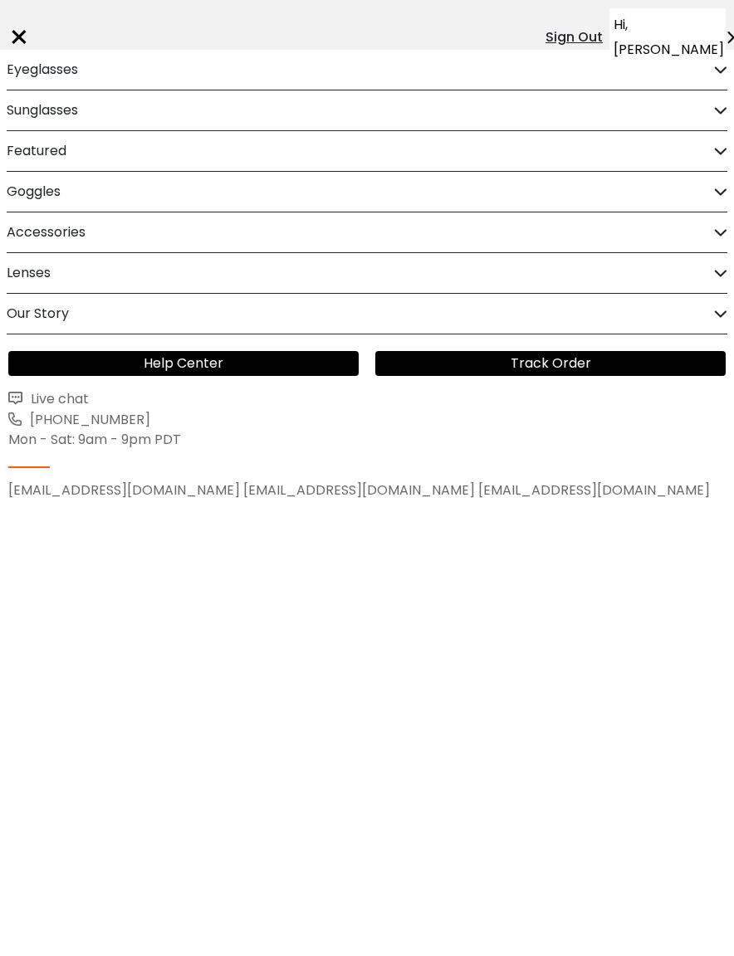
click at [22, 27] on div "×" at bounding box center [19, 37] width 22 height 50
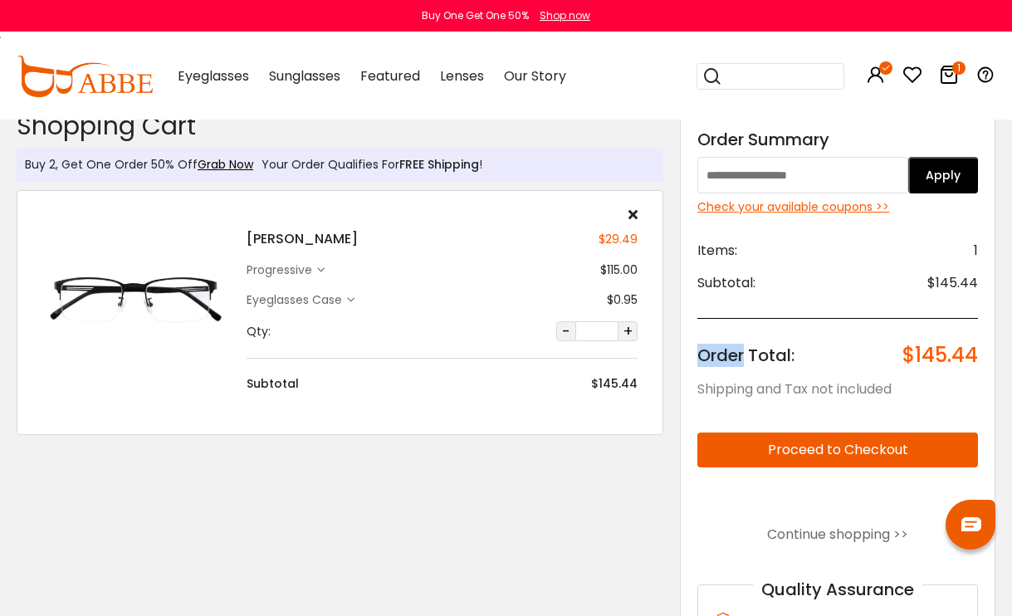
click at [712, 277] on div "Subtotal: $145.44" at bounding box center [837, 283] width 281 height 20
click at [712, 180] on input "text" at bounding box center [802, 175] width 210 height 37
paste input "**********"
type input "**********"
click at [712, 182] on button "Apply" at bounding box center [943, 175] width 70 height 37
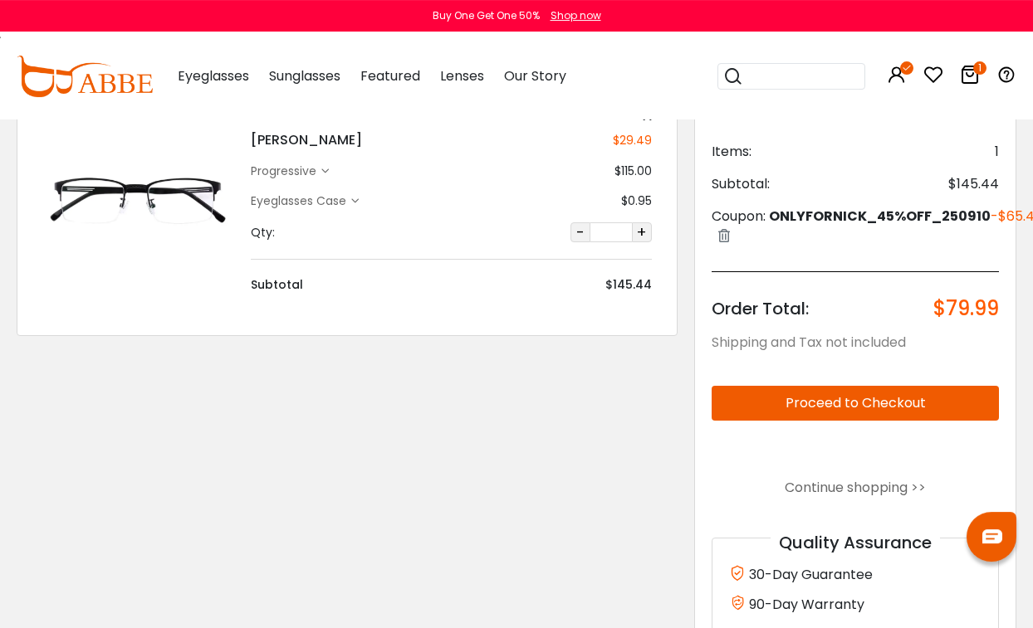
scroll to position [193, 0]
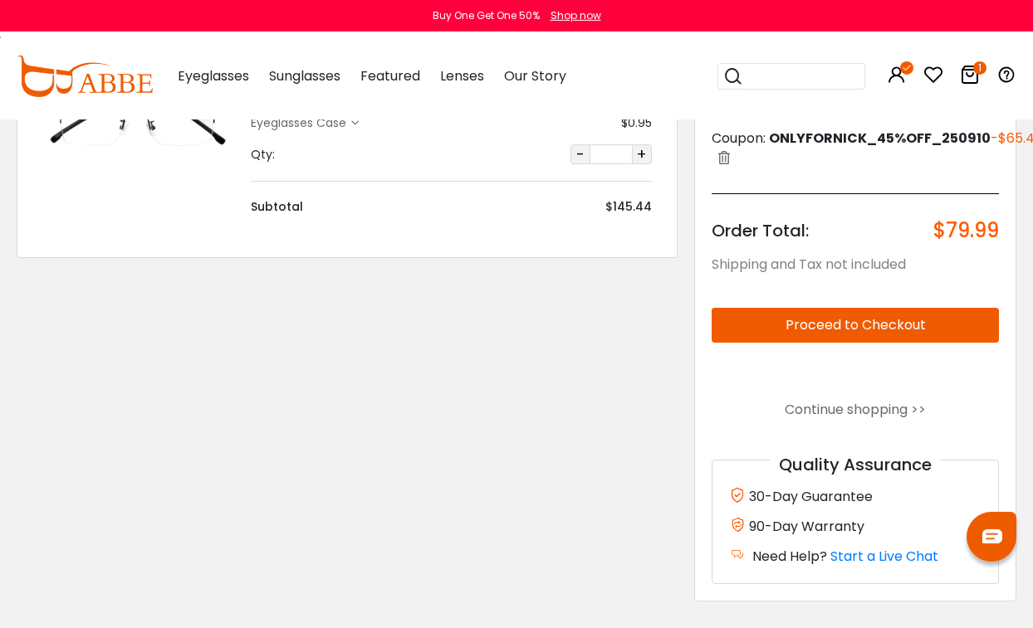
click at [960, 319] on button "Proceed to Checkout" at bounding box center [854, 325] width 287 height 35
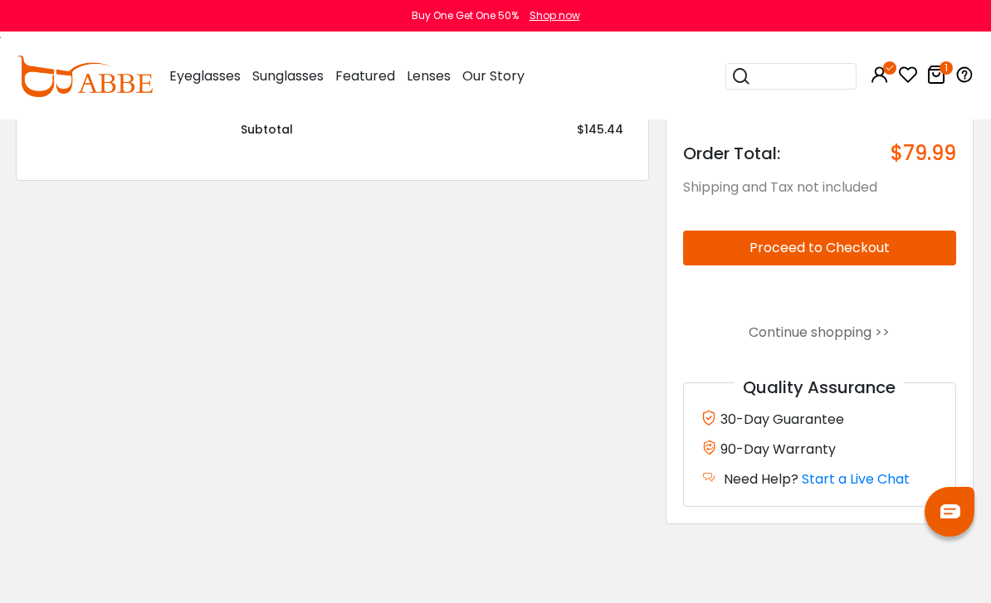
click at [933, 165] on span "$79.99" at bounding box center [924, 153] width 66 height 23
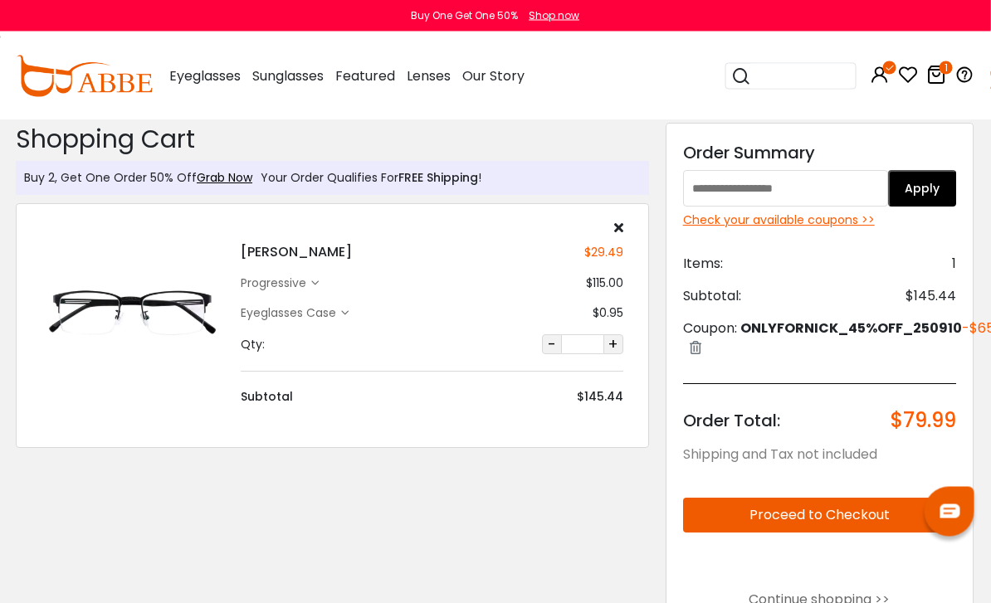
scroll to position [0, 0]
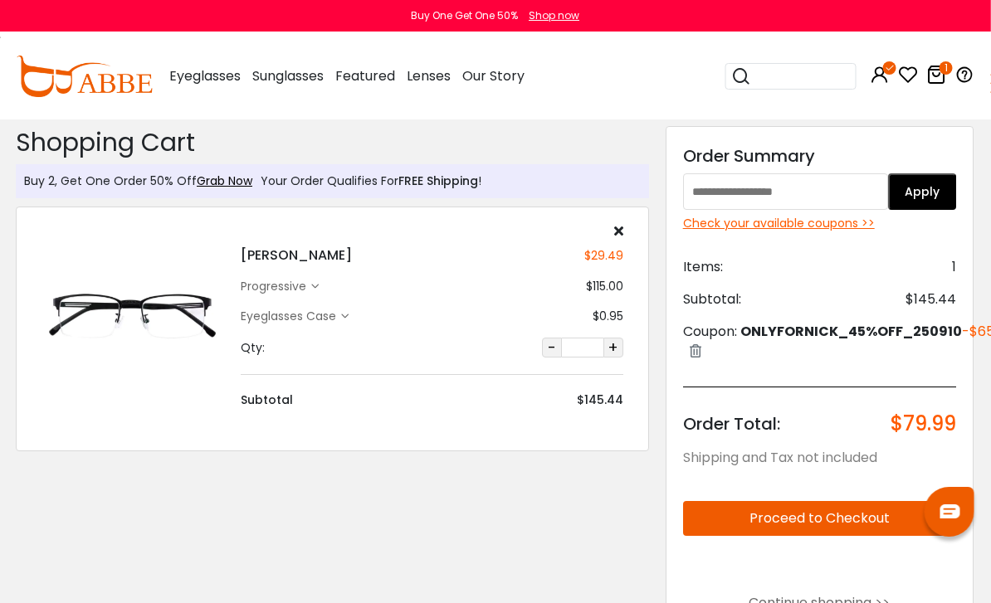
click at [955, 506] on img at bounding box center [951, 512] width 20 height 14
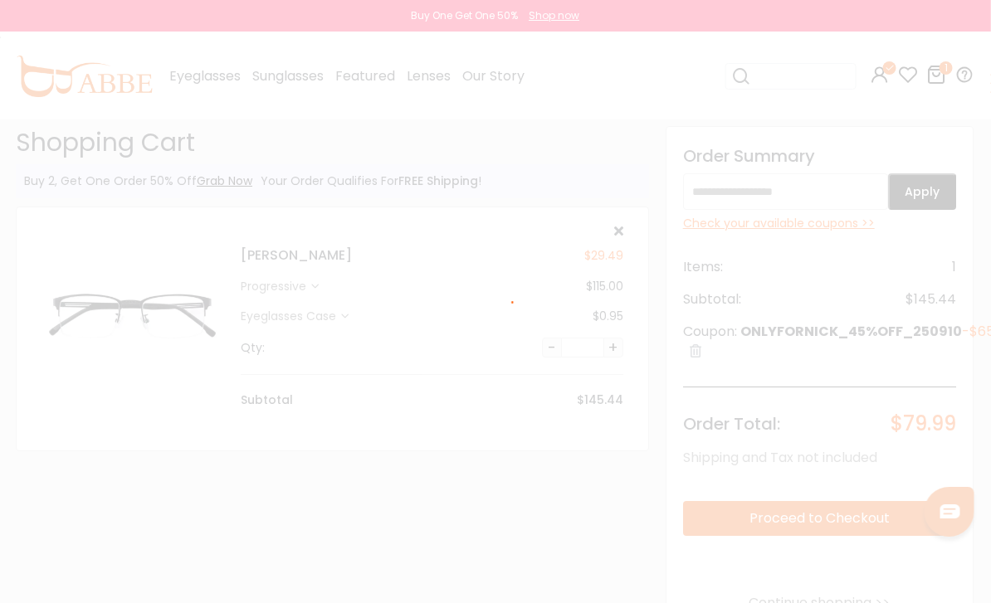
scroll to position [0, 1]
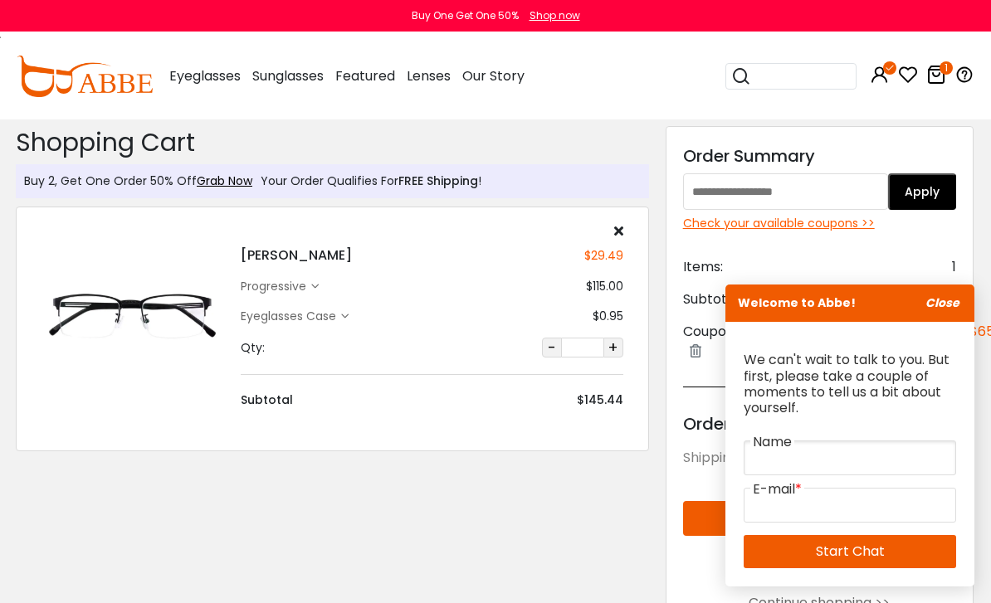
click at [874, 442] on input "text" at bounding box center [850, 458] width 213 height 35
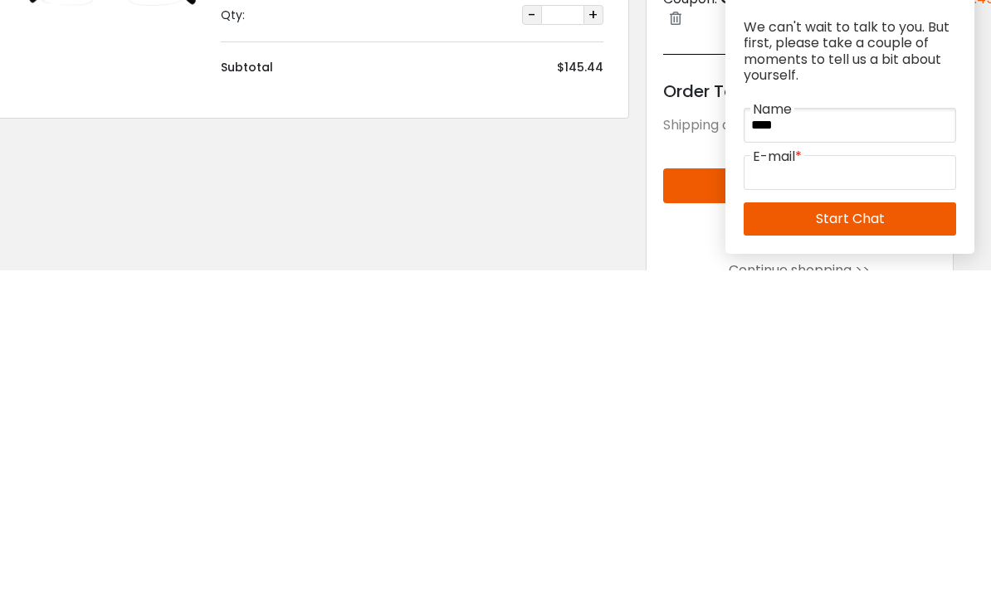
type input "****"
click at [882, 488] on input "email" at bounding box center [850, 505] width 213 height 35
type input "**********"
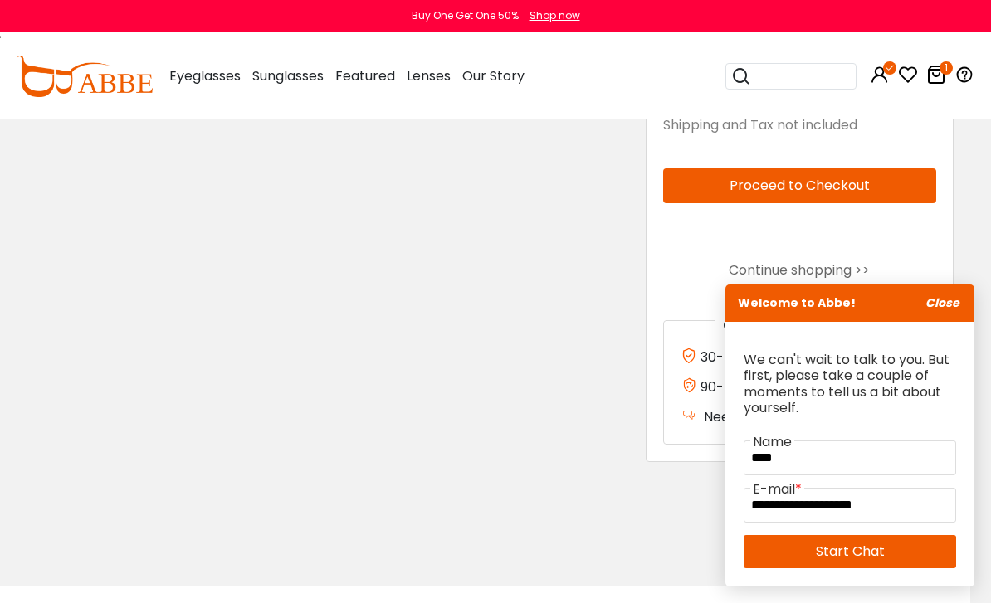
click at [897, 556] on link "Start Chat" at bounding box center [850, 551] width 213 height 33
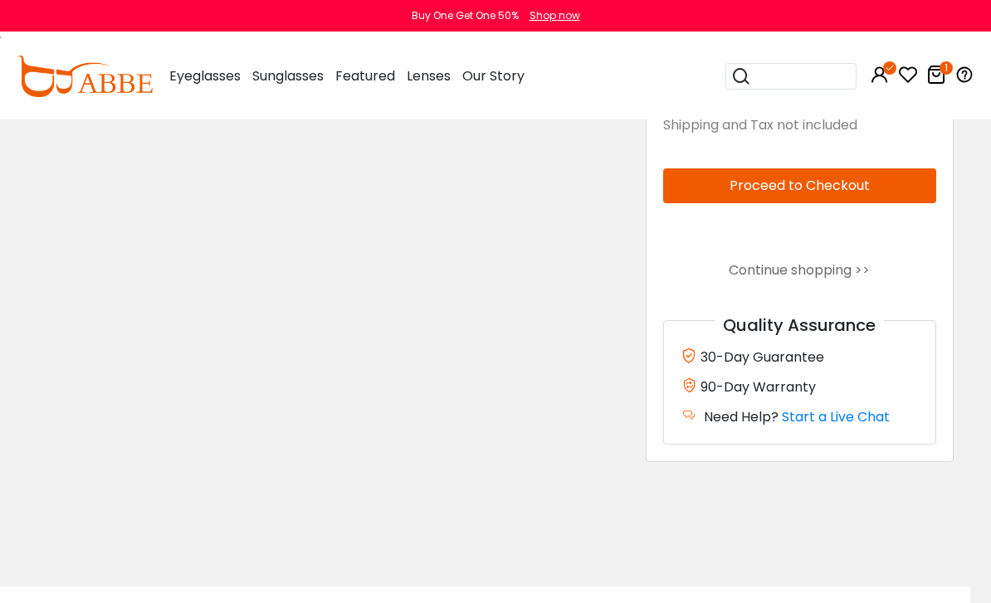
click at [867, 427] on link "Start a Live Chat" at bounding box center [836, 417] width 108 height 19
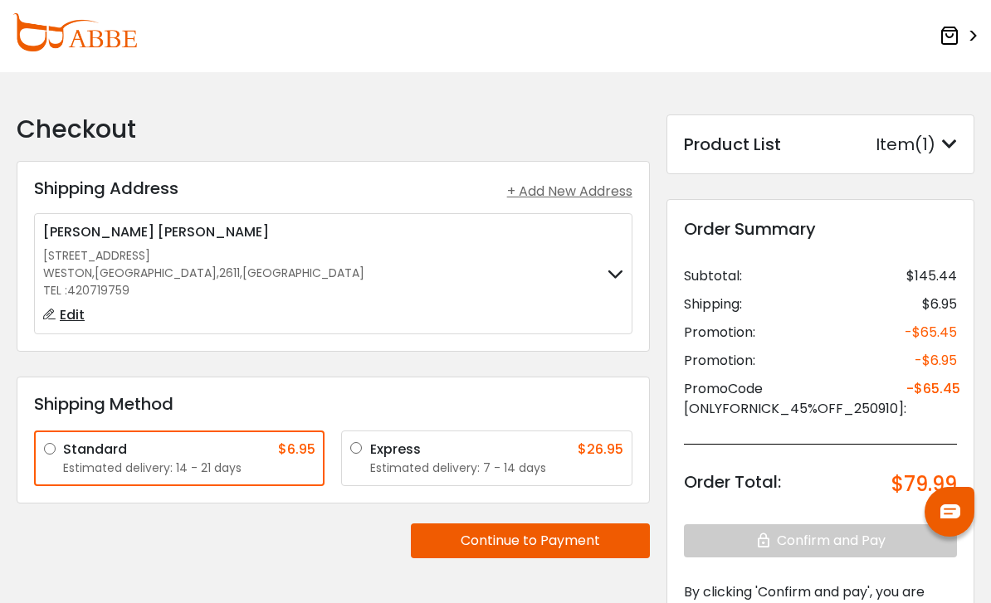
click at [576, 540] on button "Continue to Payment" at bounding box center [530, 541] width 239 height 35
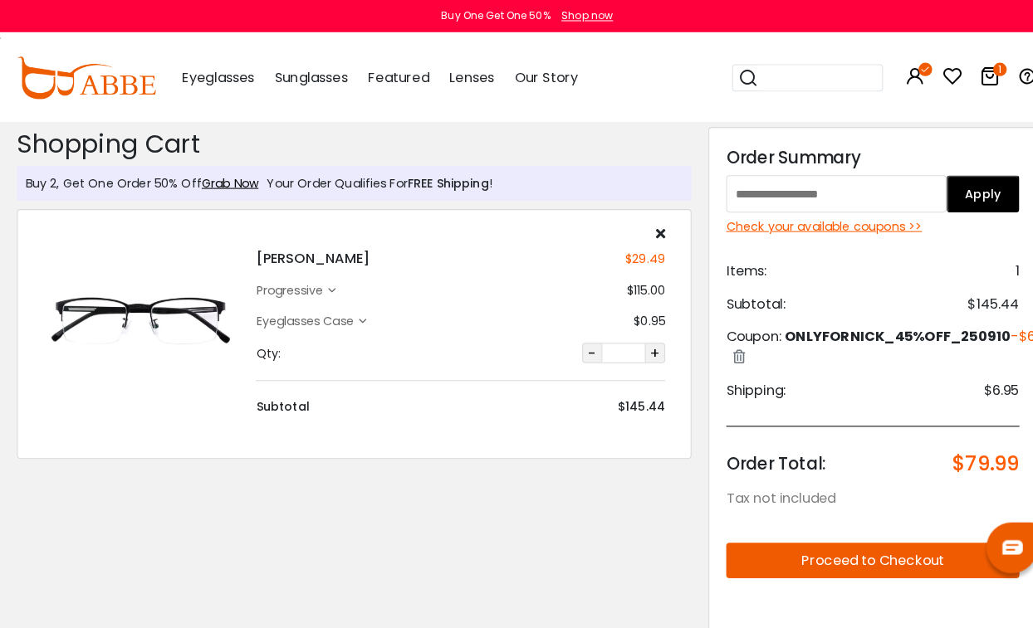
scroll to position [3, 0]
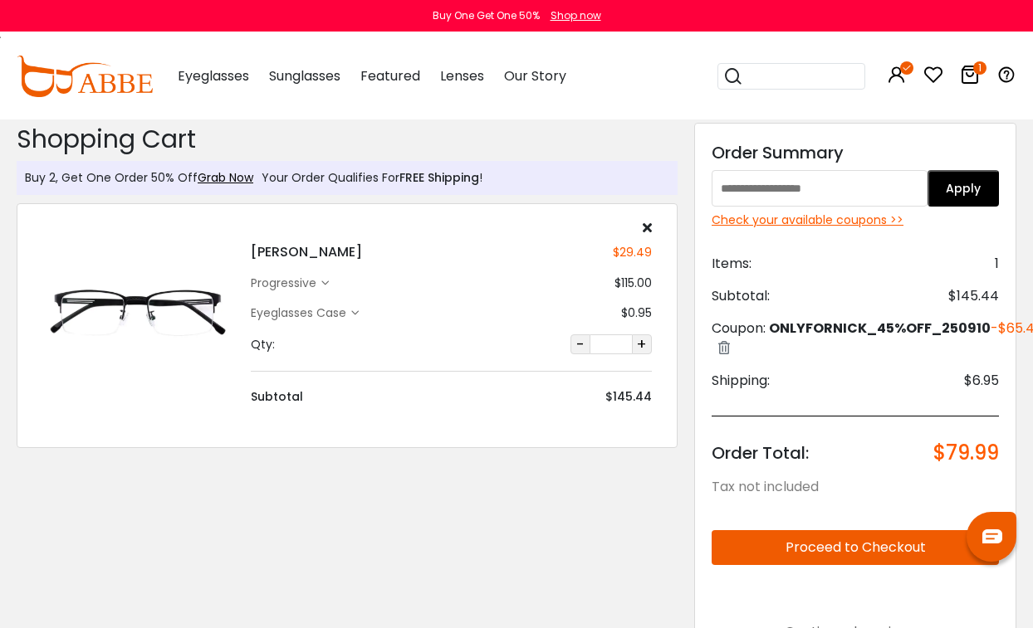
click at [997, 534] on img at bounding box center [992, 537] width 20 height 14
